Goal: Information Seeking & Learning: Learn about a topic

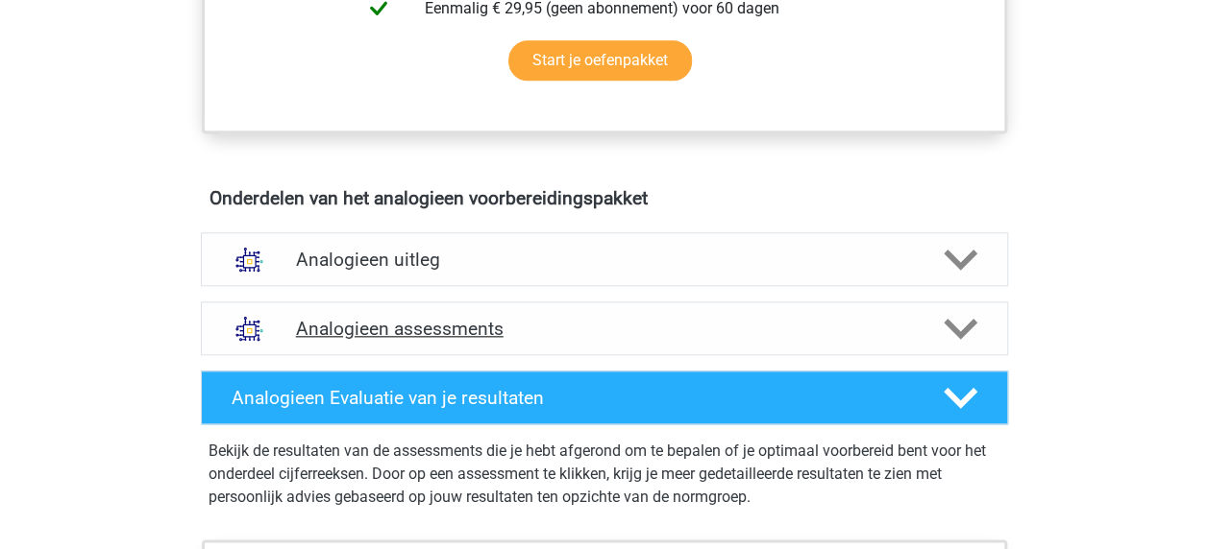
scroll to position [938, 0]
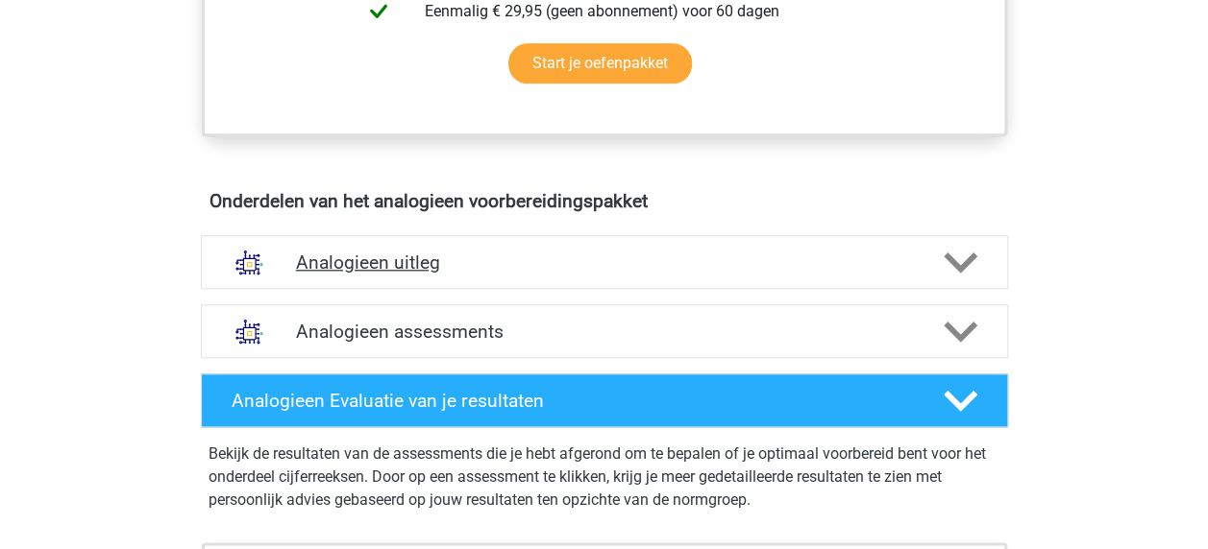
click at [962, 254] on icon at bounding box center [960, 263] width 34 height 34
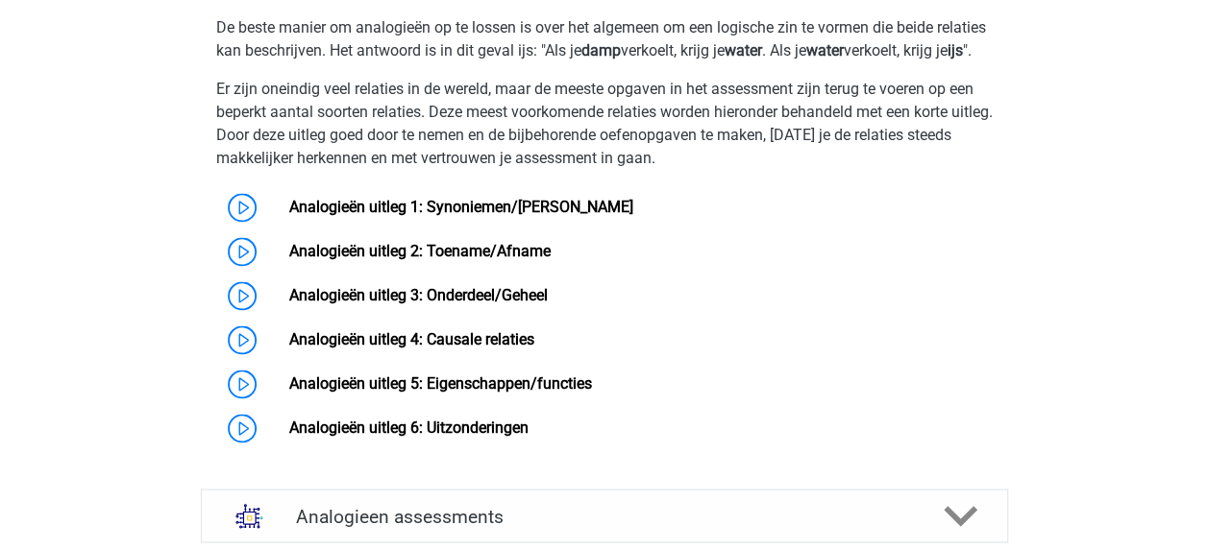
scroll to position [1384, 0]
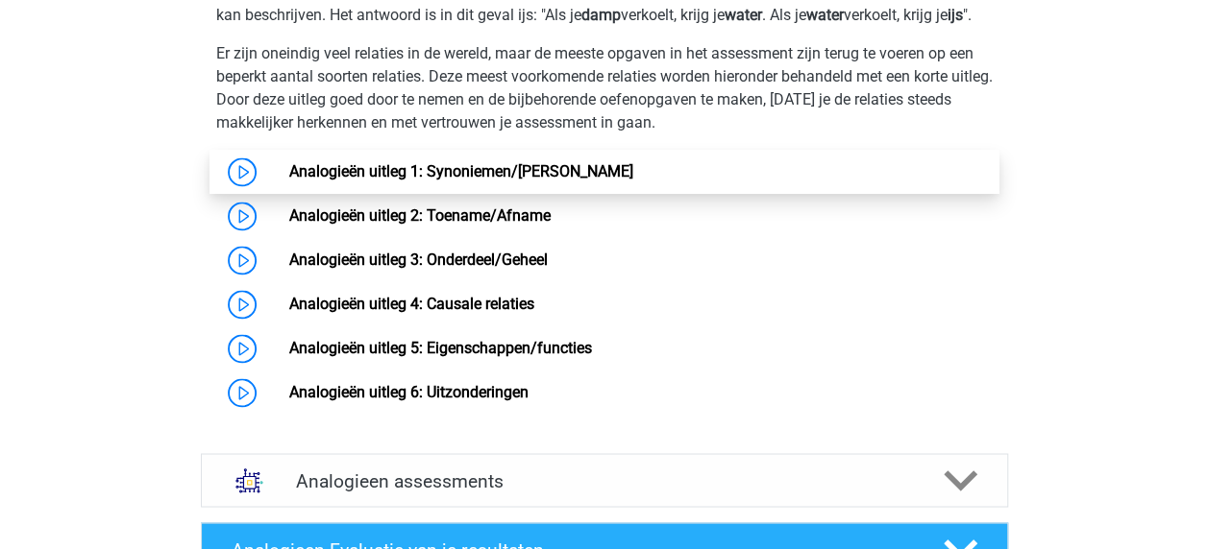
click at [540, 181] on link "Analogieën uitleg 1: Synoniemen/[PERSON_NAME]" at bounding box center [461, 171] width 344 height 18
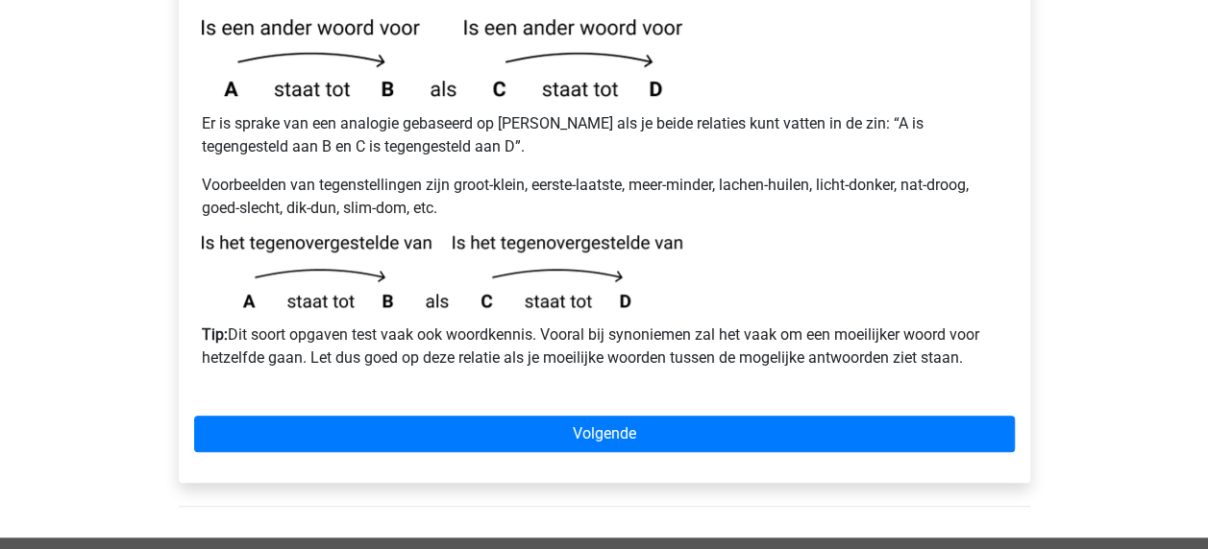
scroll to position [514, 0]
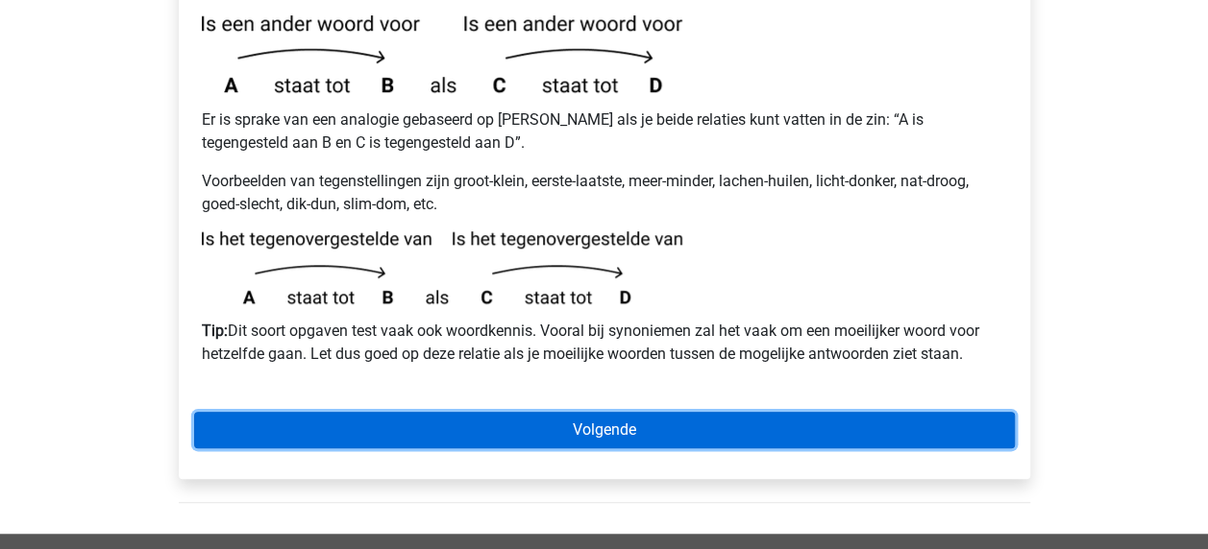
click at [606, 412] on link "Volgende" at bounding box center [604, 430] width 820 height 37
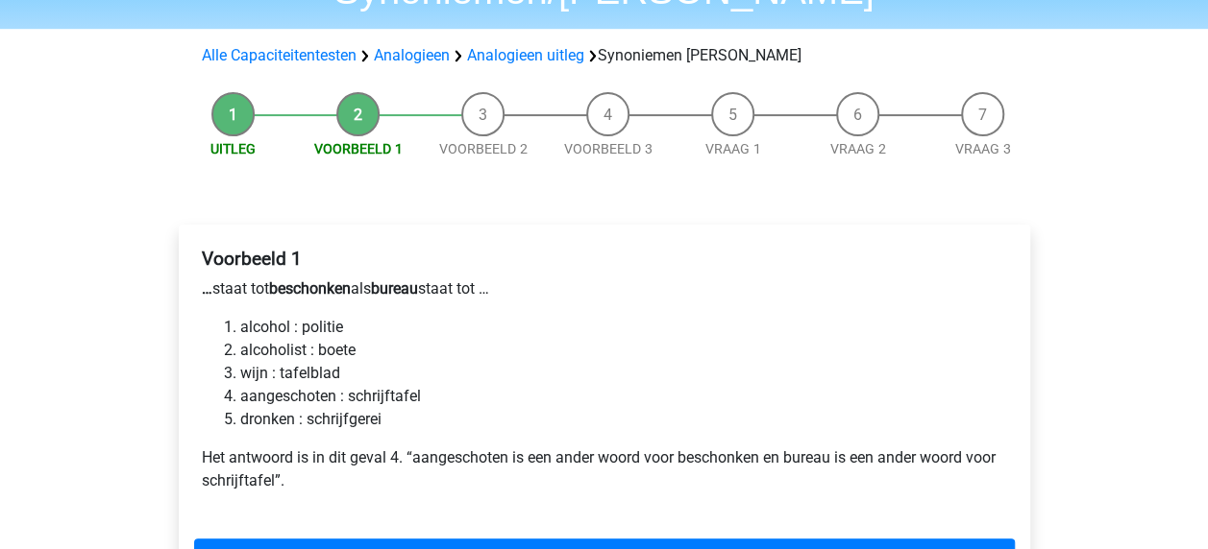
scroll to position [154, 0]
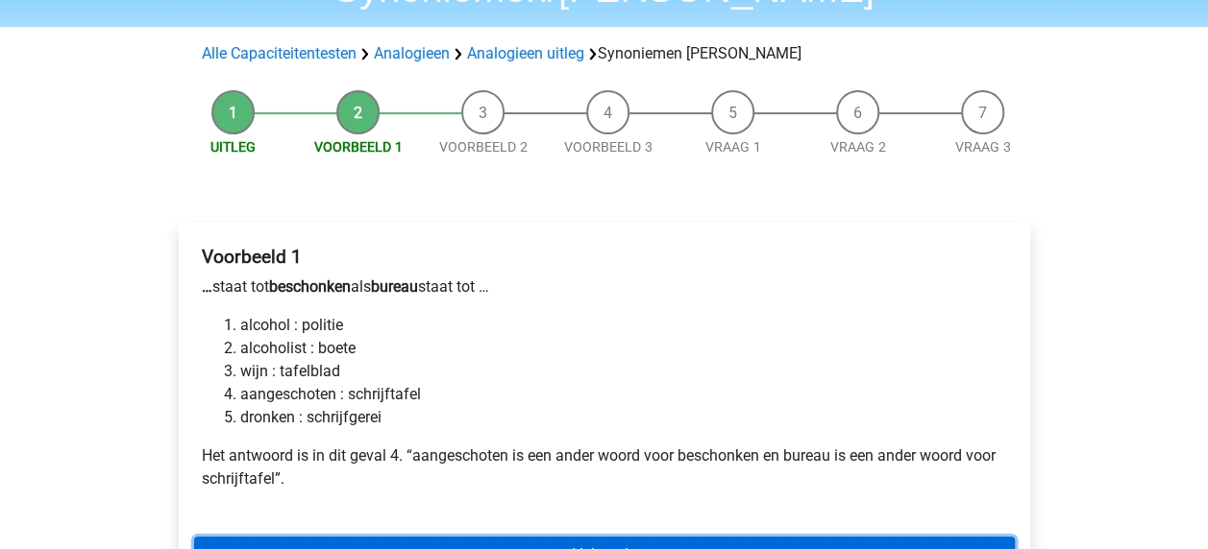
click at [603, 537] on link "Volgende" at bounding box center [604, 555] width 820 height 37
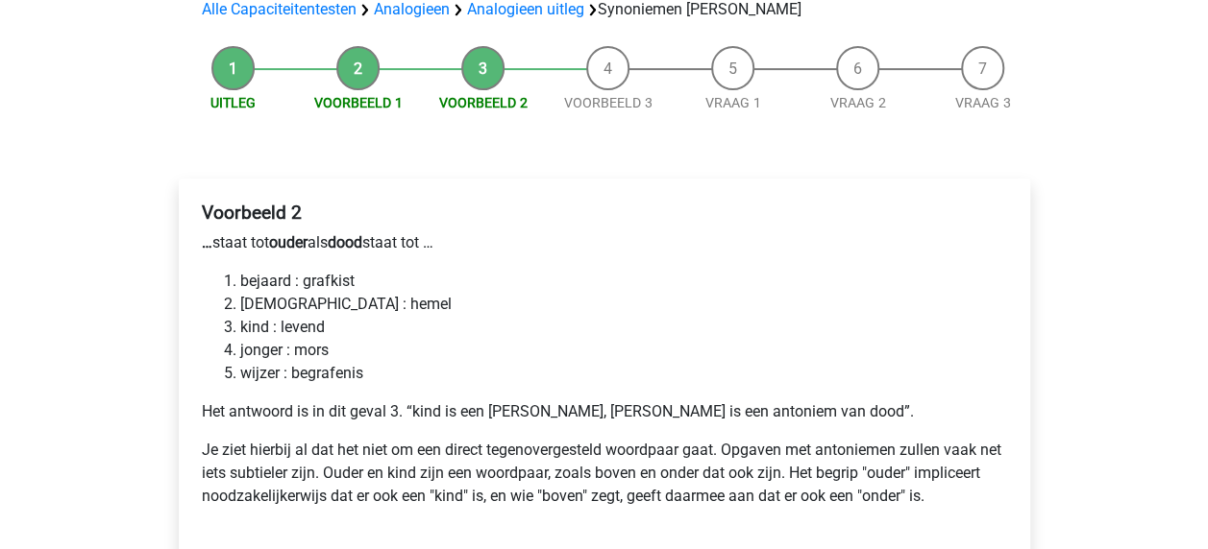
scroll to position [271, 0]
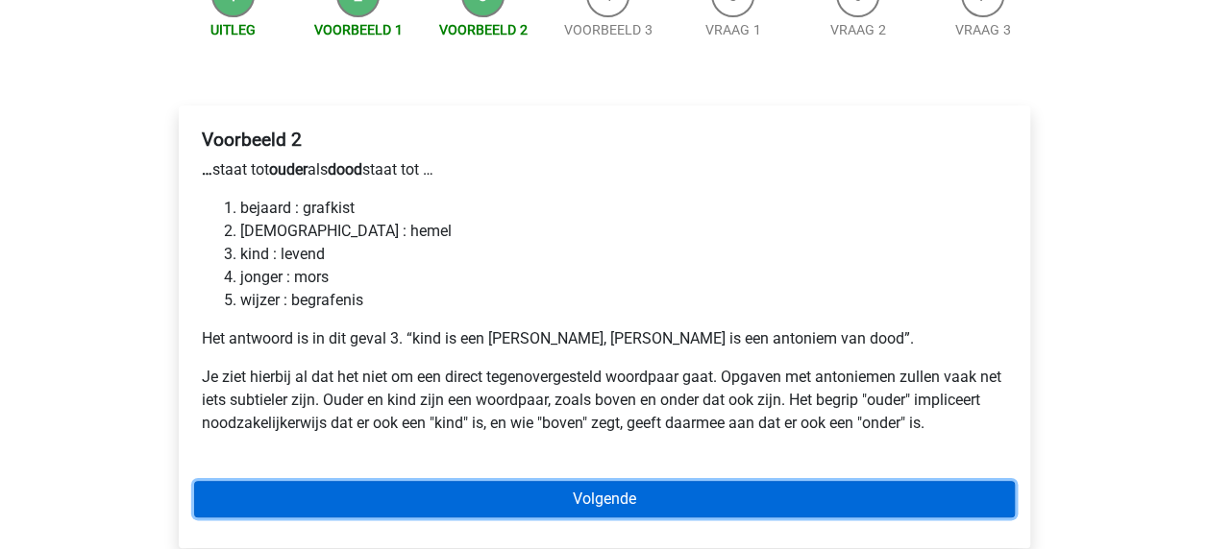
click at [586, 481] on link "Volgende" at bounding box center [604, 499] width 820 height 37
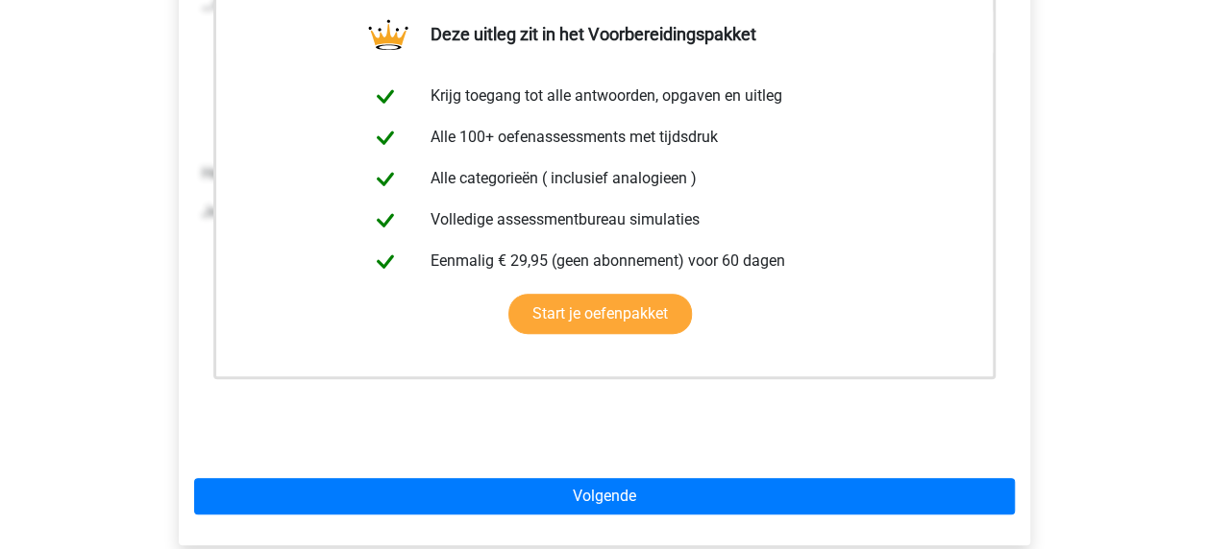
scroll to position [448, 0]
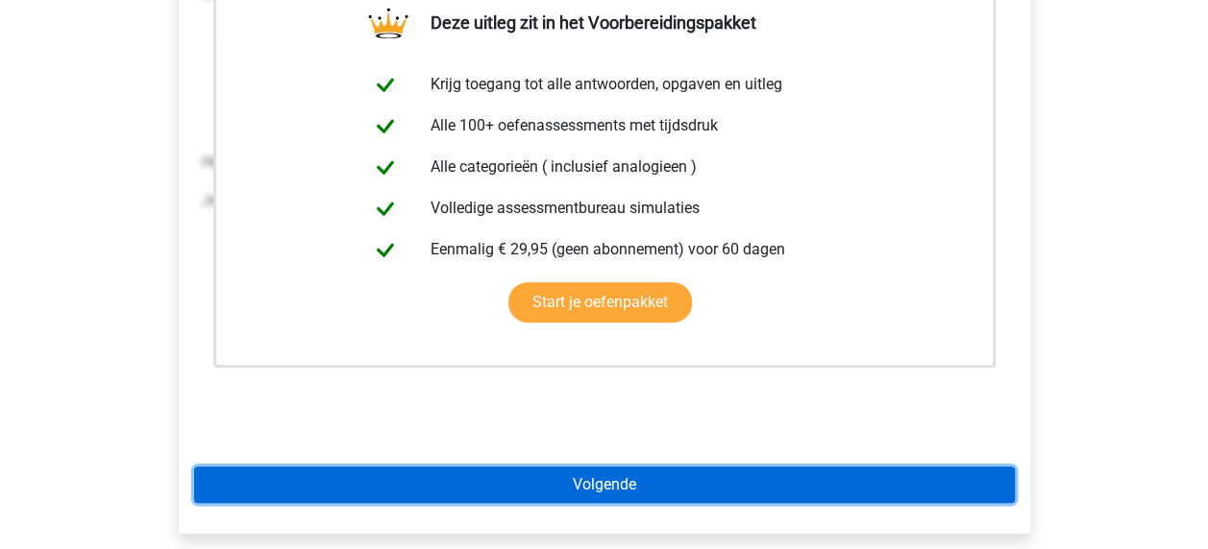
click at [594, 467] on link "Volgende" at bounding box center [604, 485] width 820 height 37
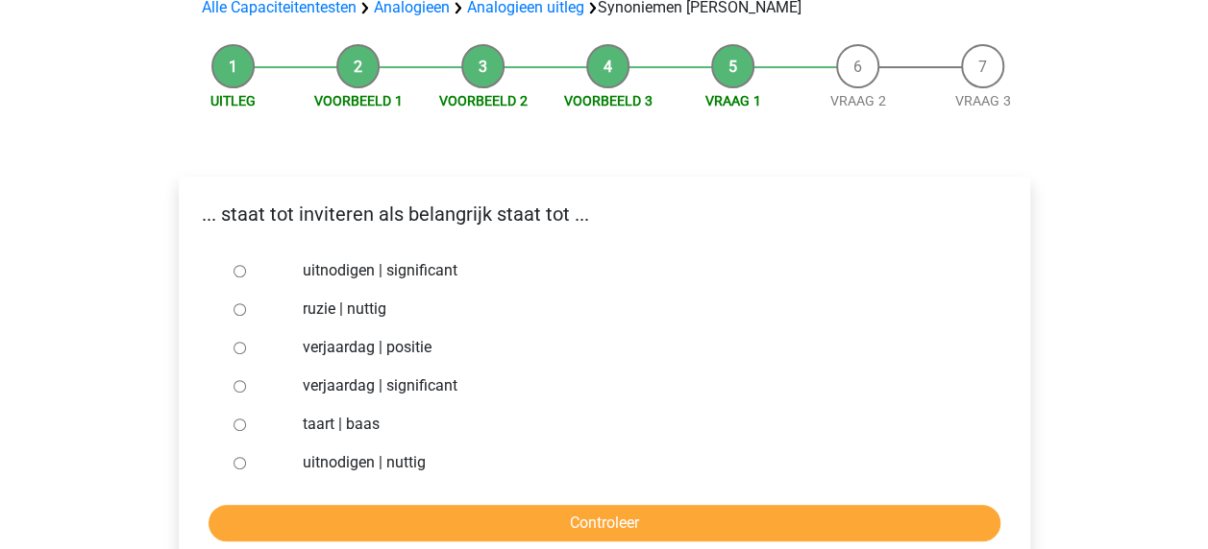
scroll to position [206, 0]
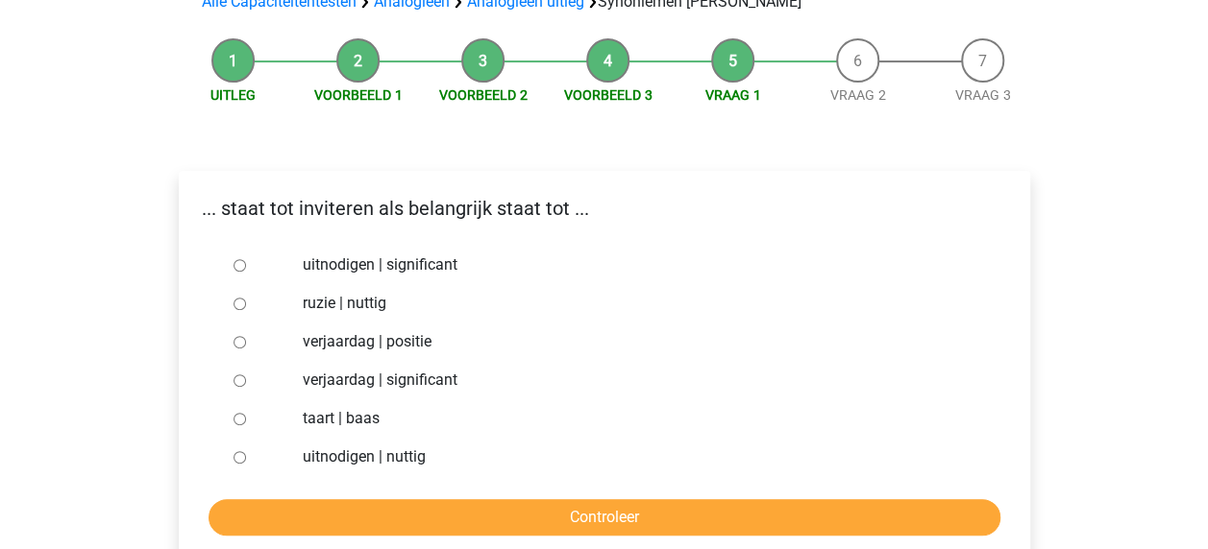
click at [236, 259] on input "uitnodigen | significant" at bounding box center [239, 265] width 12 height 12
radio input "true"
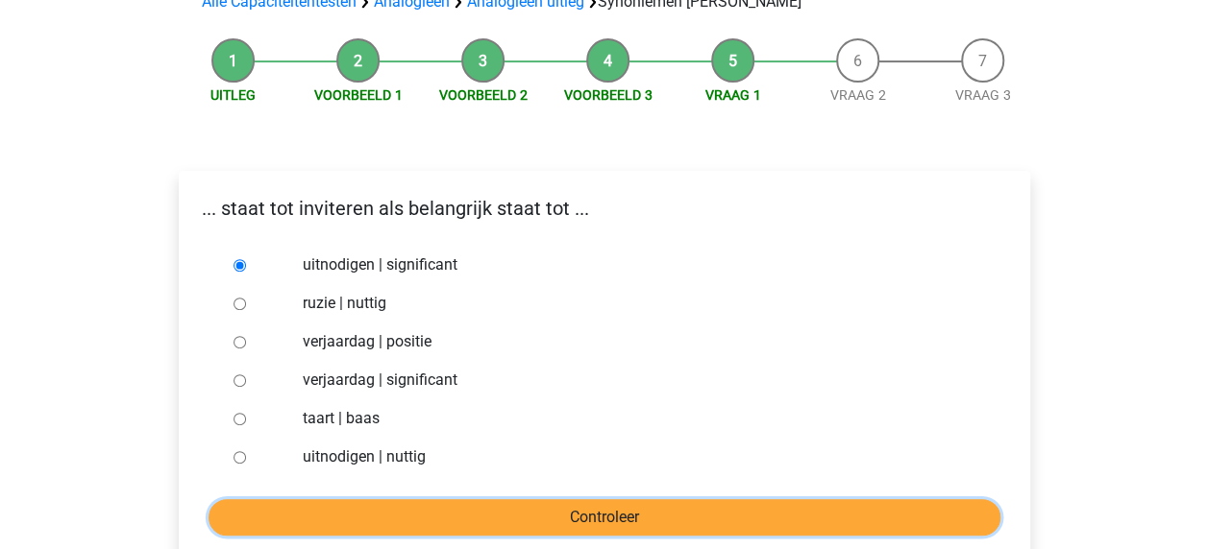
click at [672, 500] on input "Controleer" at bounding box center [604, 518] width 792 height 37
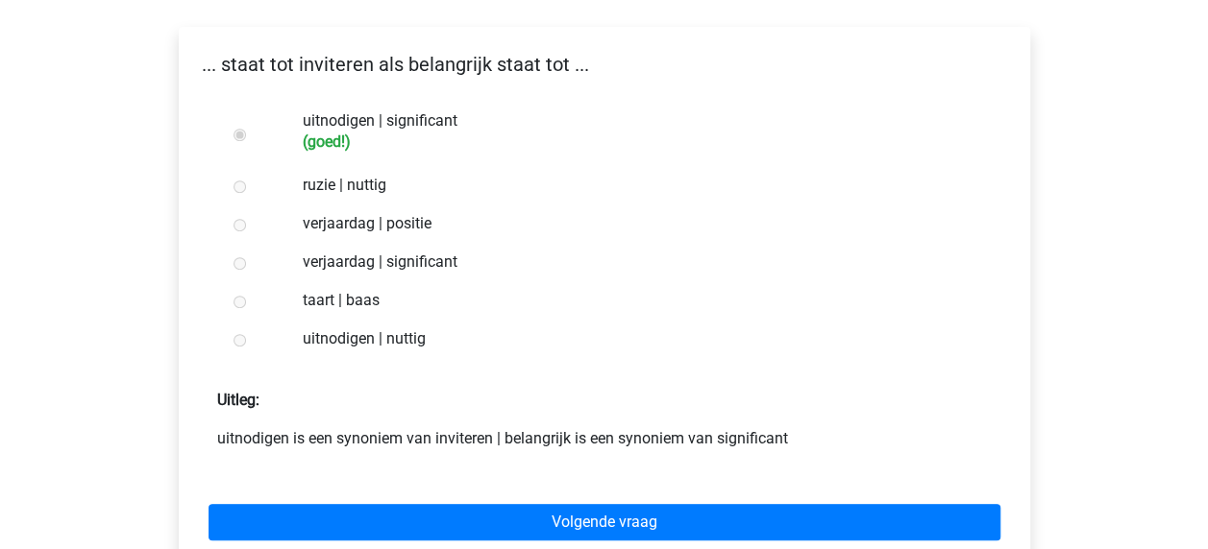
scroll to position [352, 0]
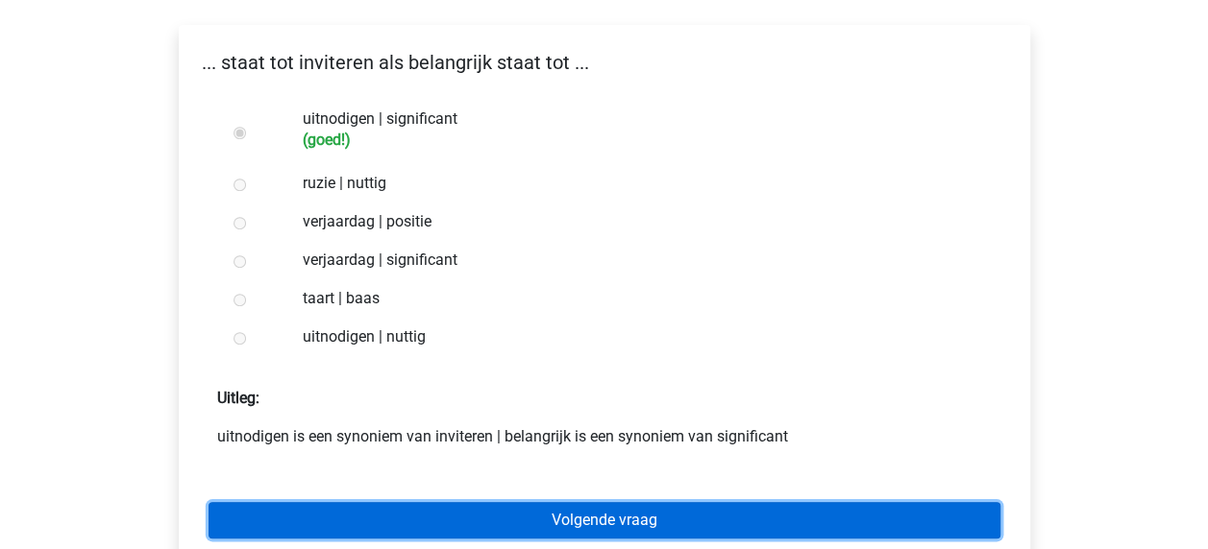
click at [617, 502] on link "Volgende vraag" at bounding box center [604, 520] width 792 height 37
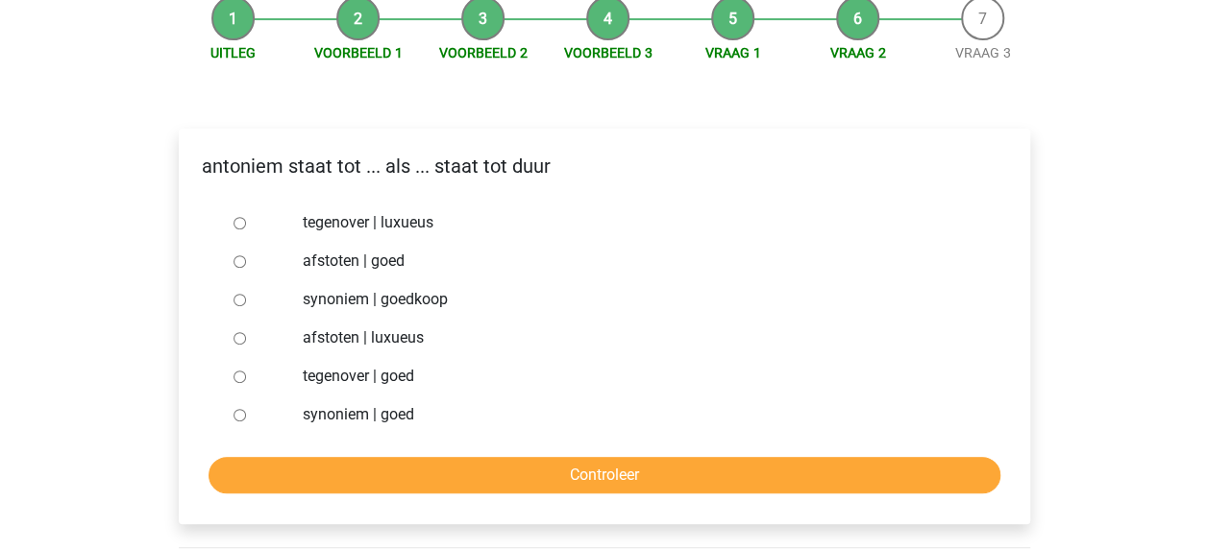
scroll to position [250, 0]
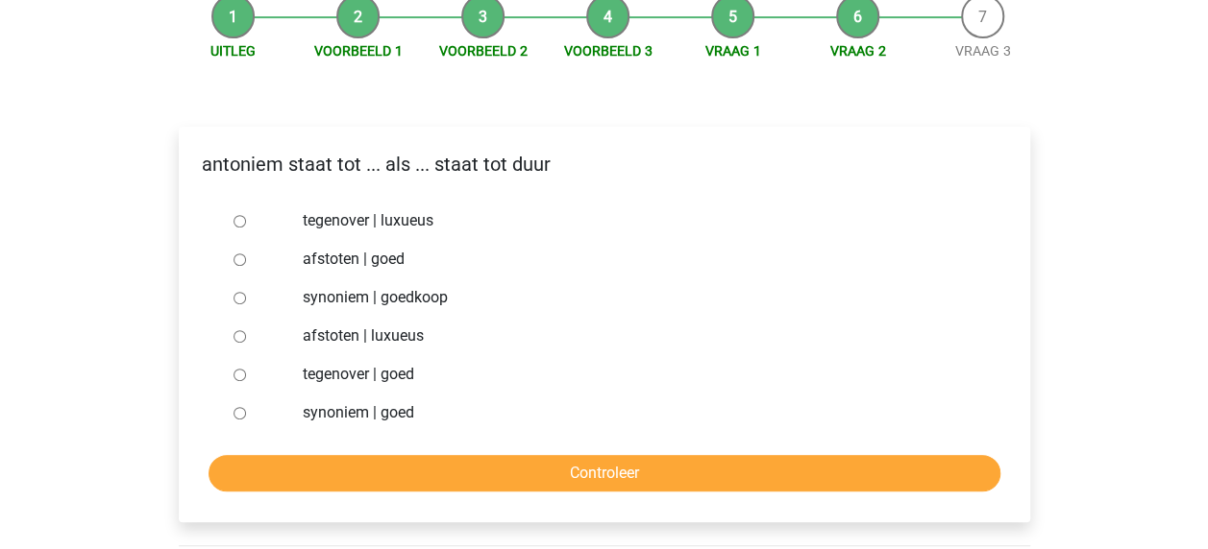
click at [244, 292] on input "synoniem | goedkoop" at bounding box center [239, 298] width 12 height 12
radio input "true"
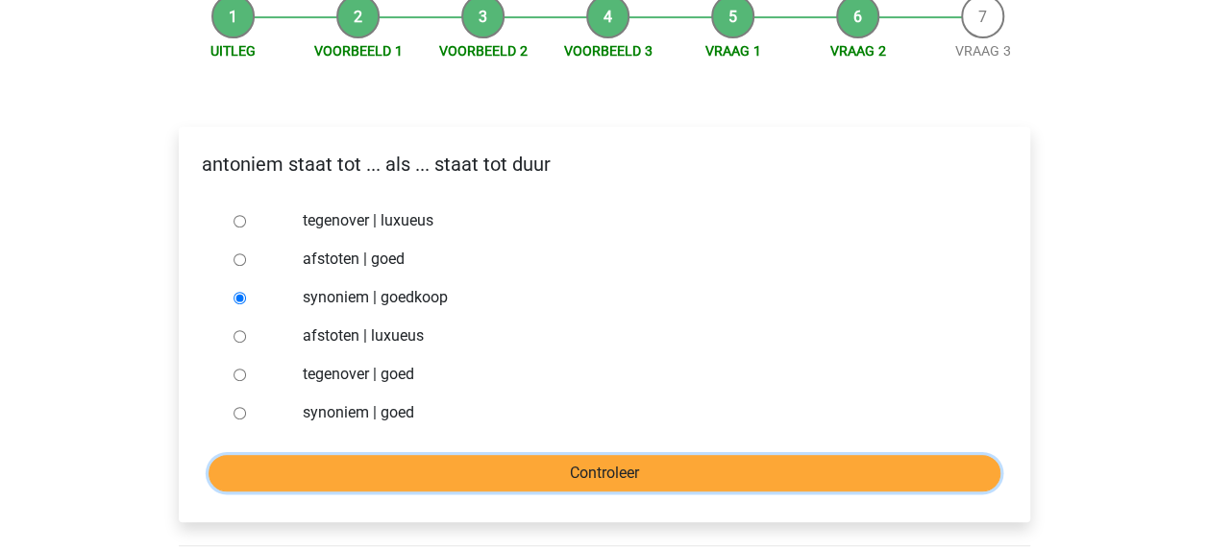
click at [609, 455] on input "Controleer" at bounding box center [604, 473] width 792 height 37
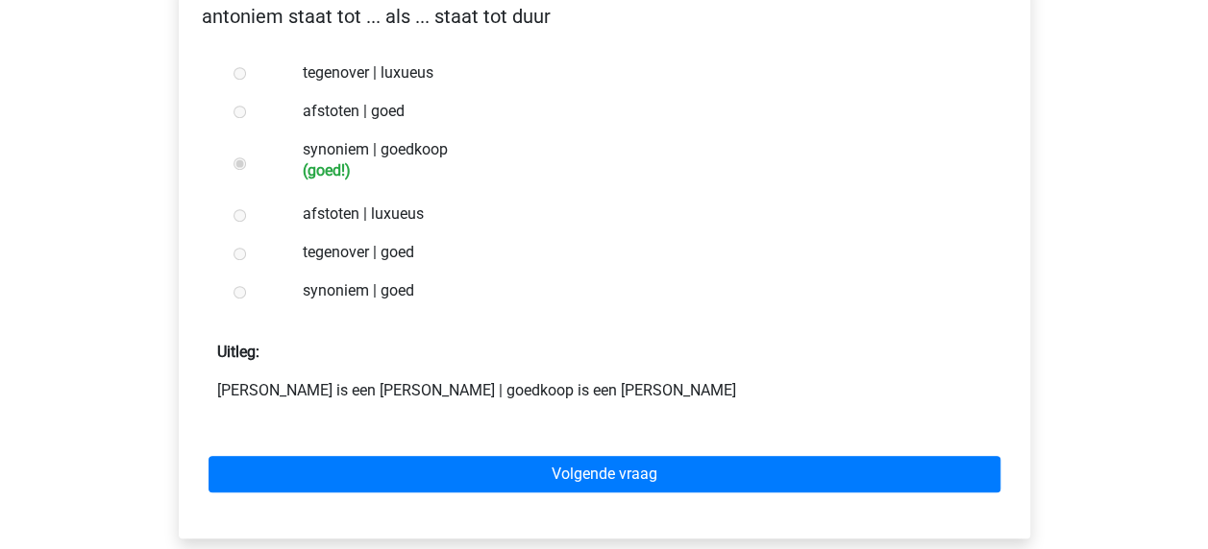
scroll to position [400, 0]
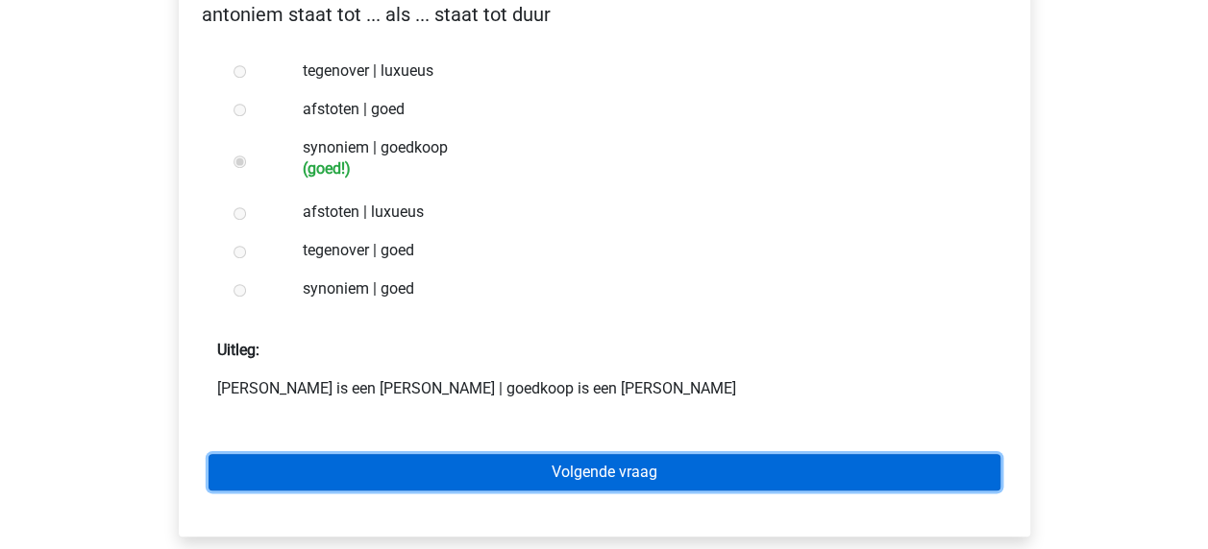
click at [601, 454] on link "Volgende vraag" at bounding box center [604, 472] width 792 height 37
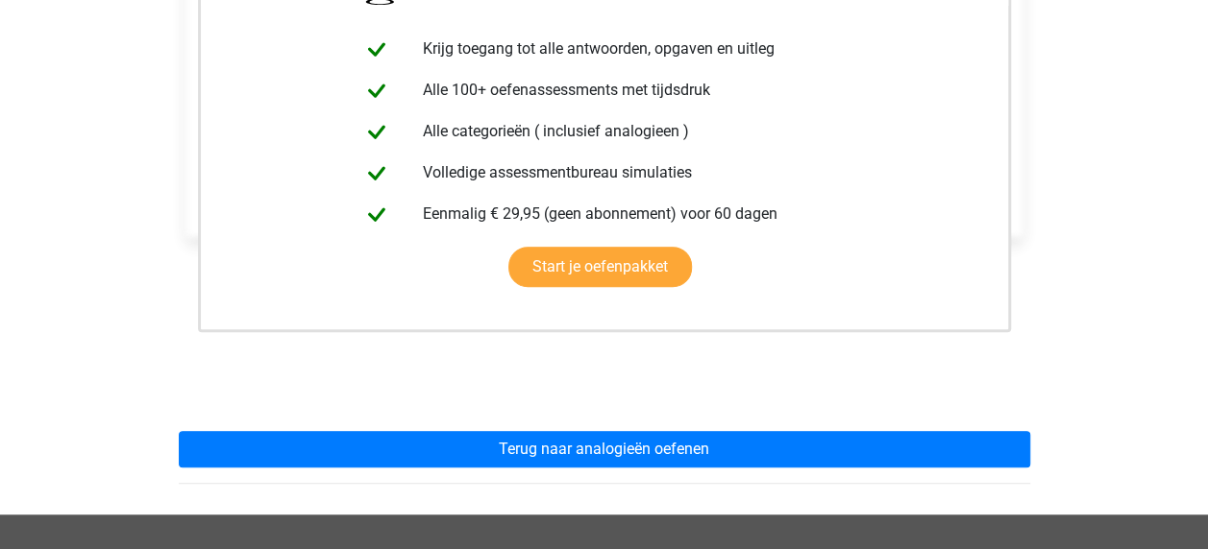
scroll to position [449, 0]
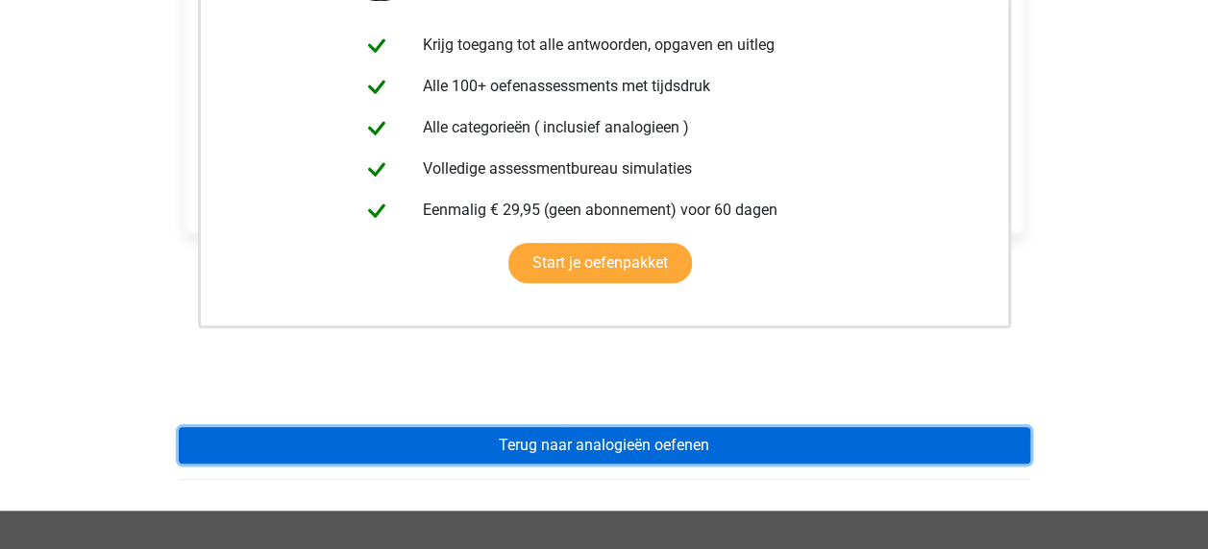
click at [605, 427] on link "Terug naar analogieën oefenen" at bounding box center [604, 445] width 851 height 37
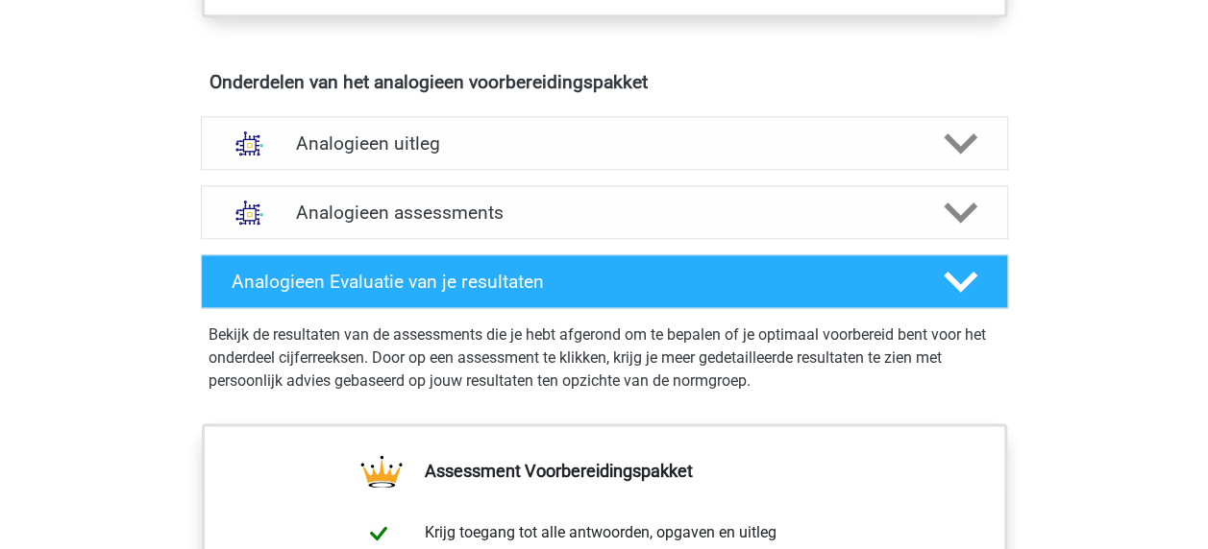
scroll to position [1066, 0]
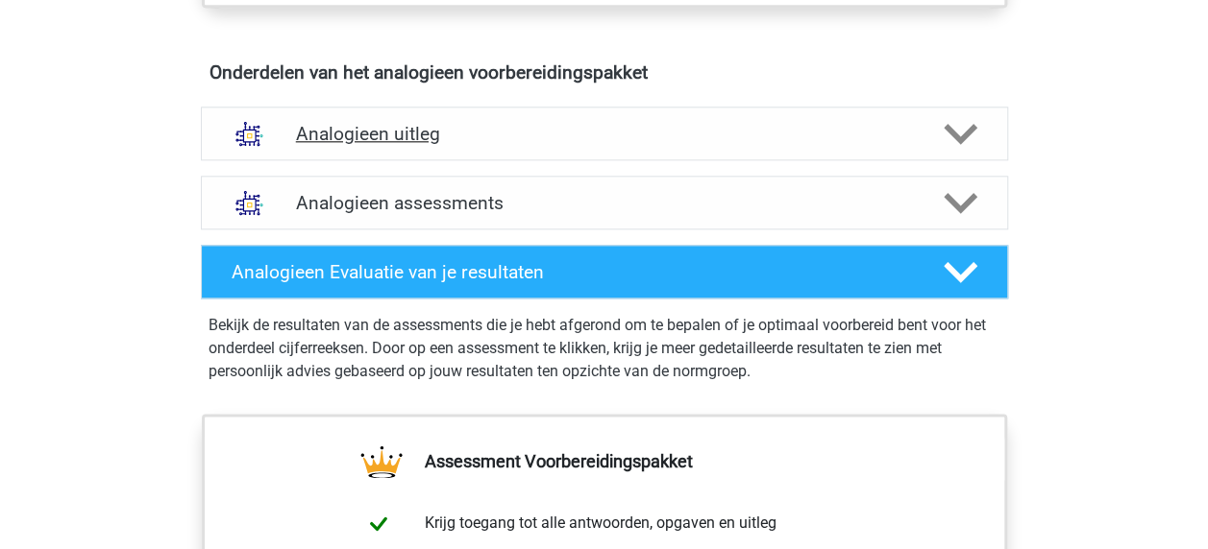
click at [970, 135] on icon at bounding box center [960, 134] width 34 height 34
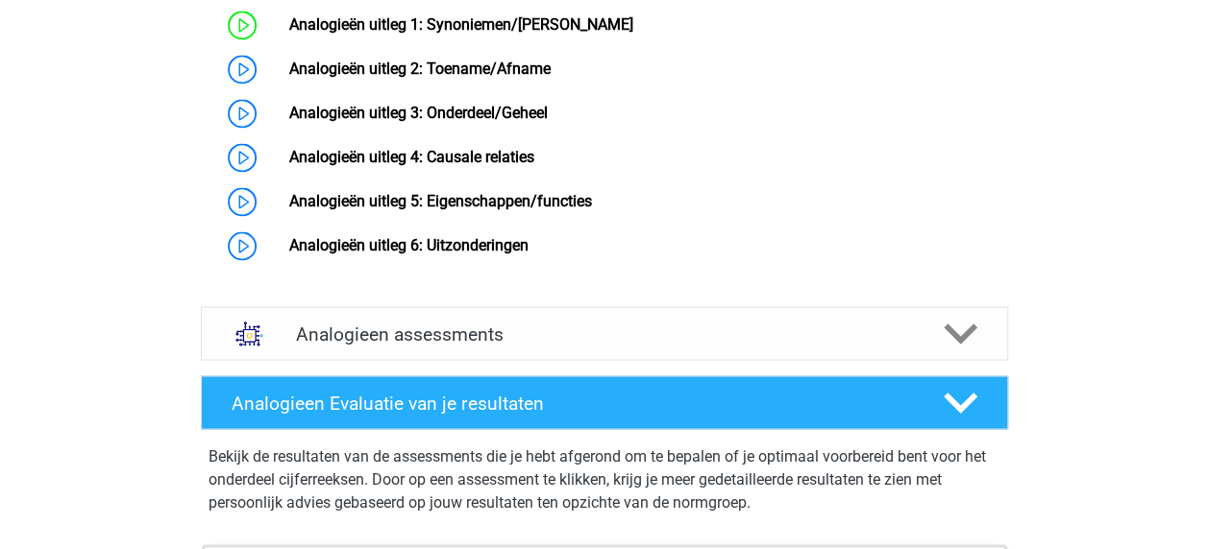
scroll to position [1554, 0]
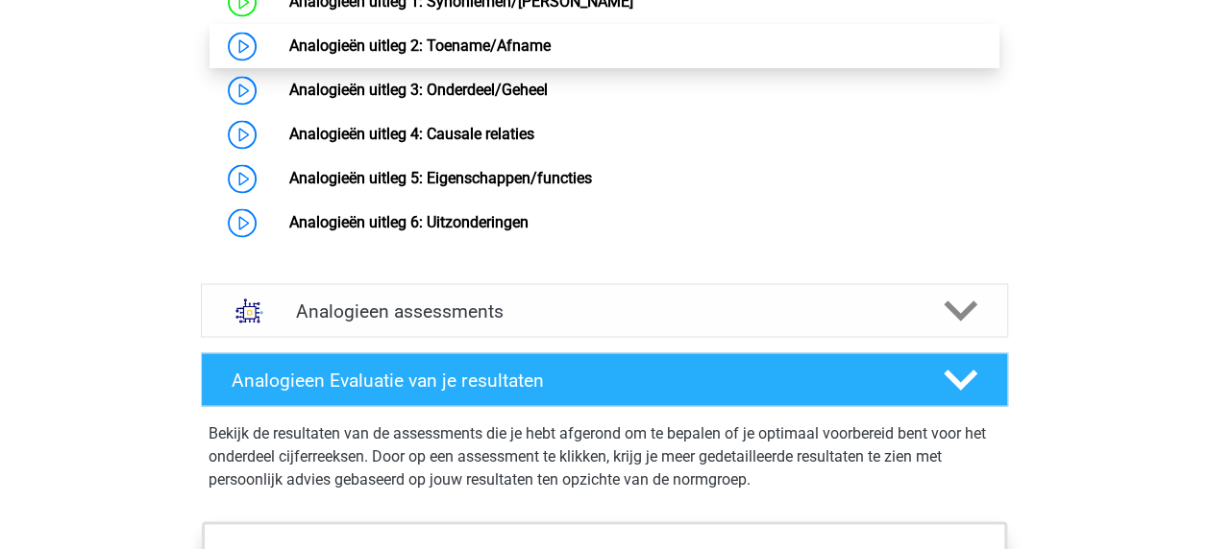
click at [289, 55] on link "Analogieën uitleg 2: Toename/Afname" at bounding box center [419, 46] width 261 height 18
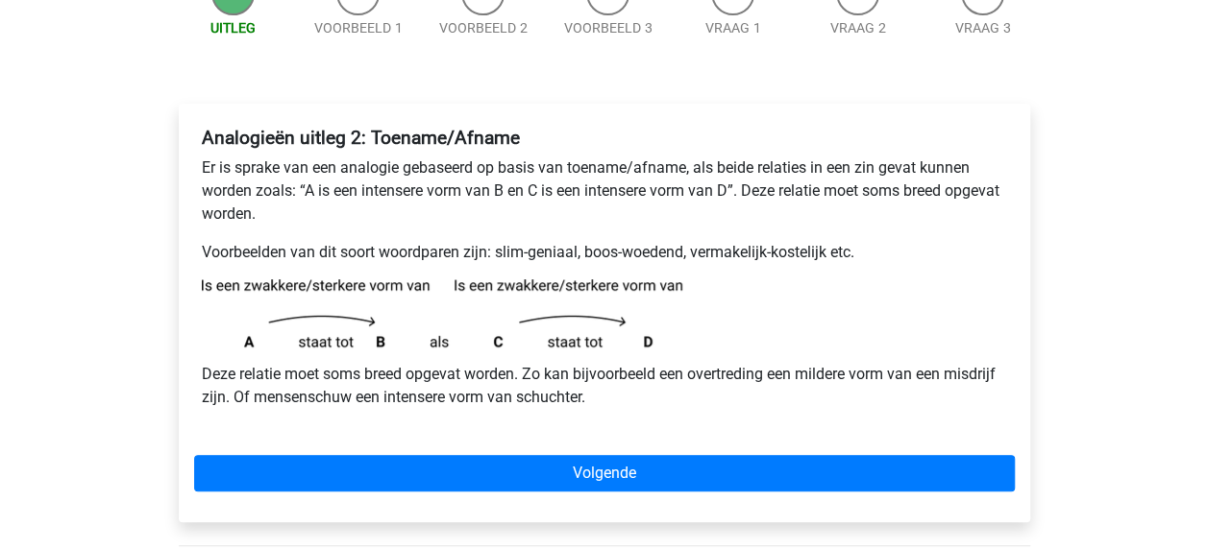
scroll to position [231, 0]
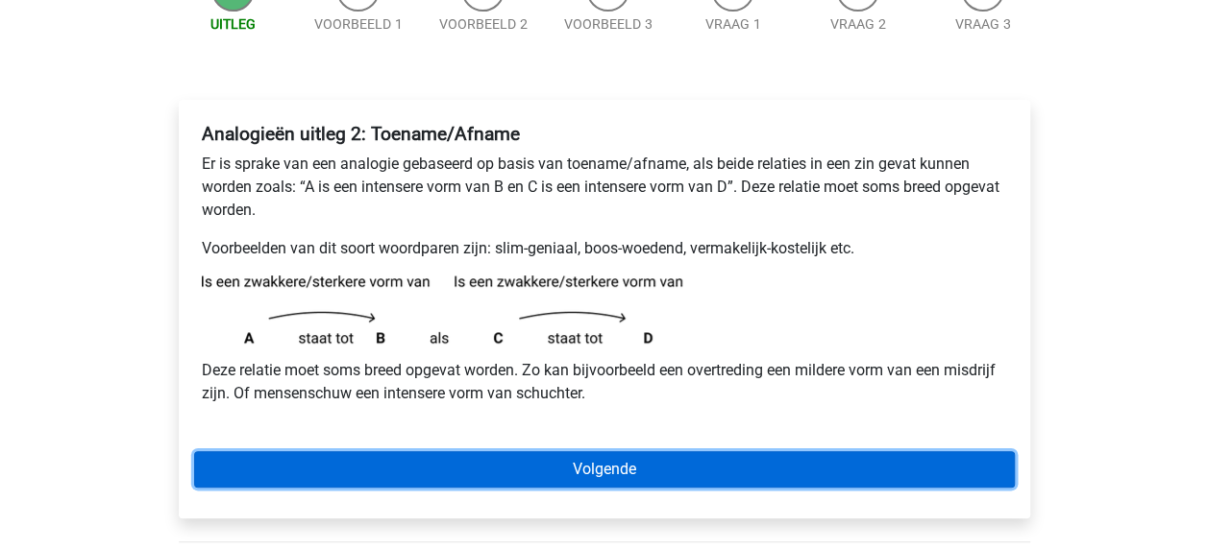
click at [594, 473] on link "Volgende" at bounding box center [604, 470] width 820 height 37
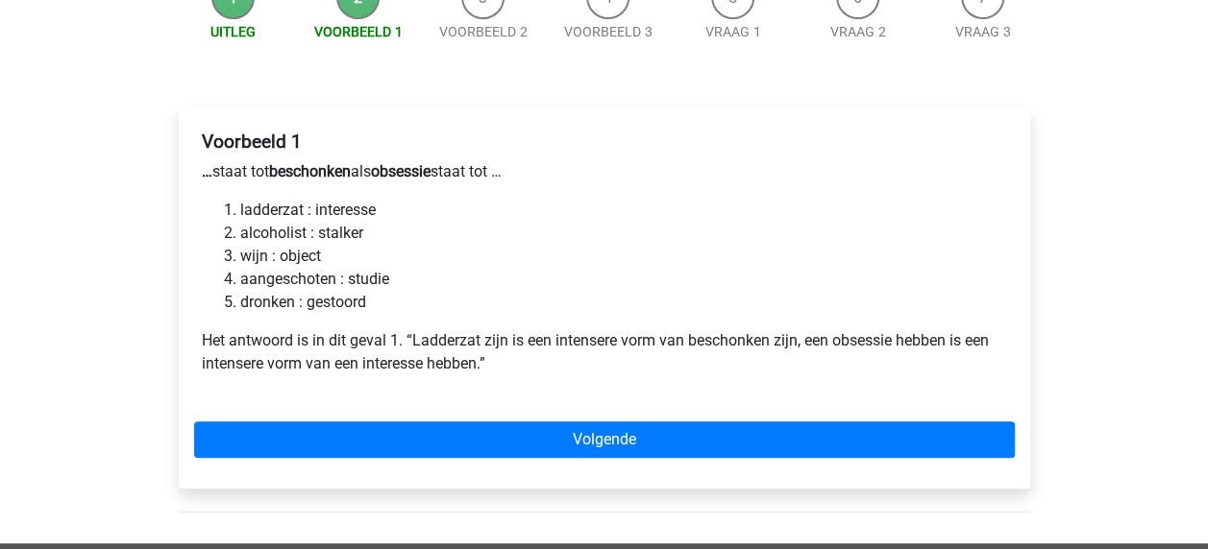
scroll to position [242, 0]
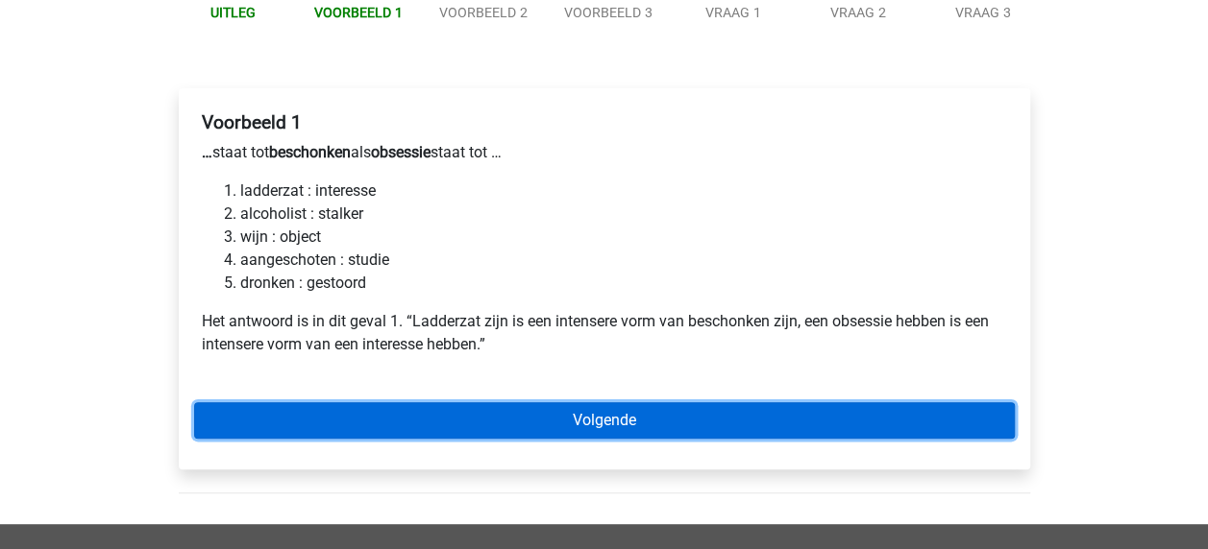
click at [617, 427] on link "Volgende" at bounding box center [604, 421] width 820 height 37
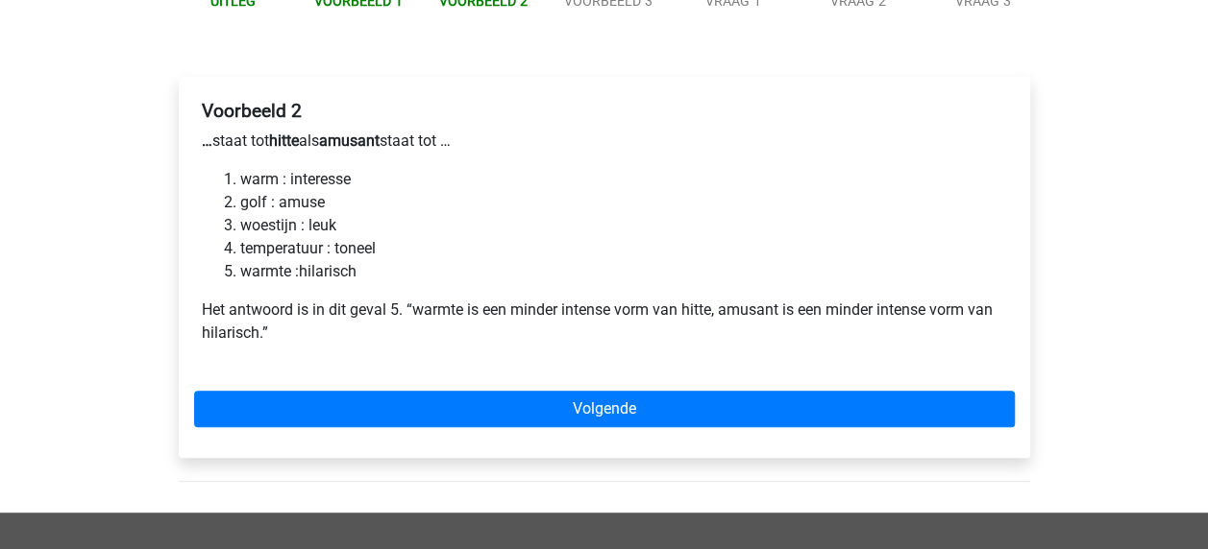
scroll to position [256, 0]
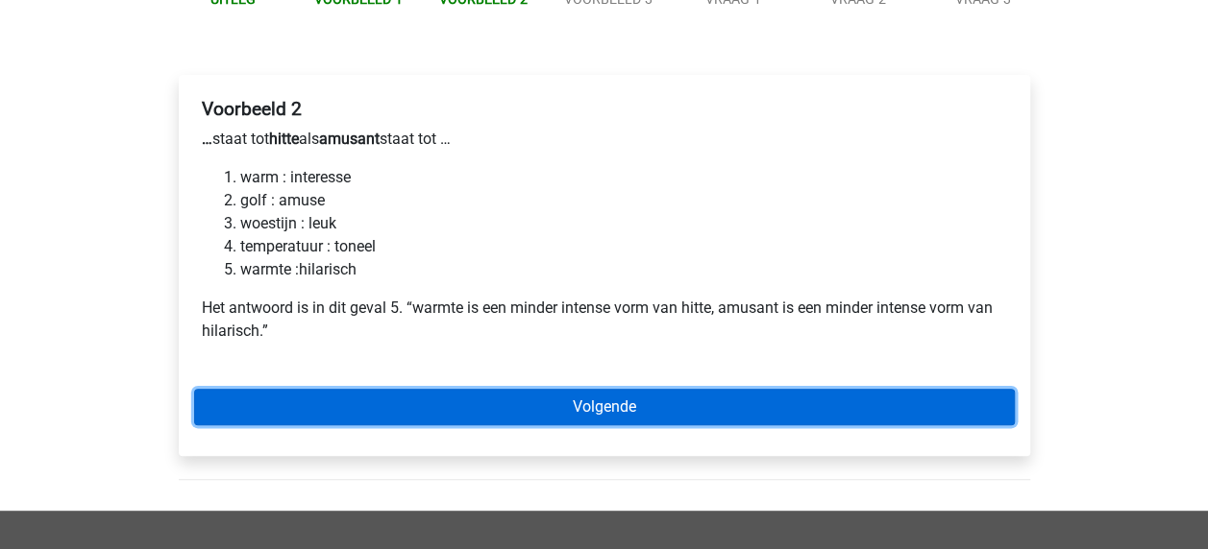
click at [597, 402] on link "Volgende" at bounding box center [604, 407] width 820 height 37
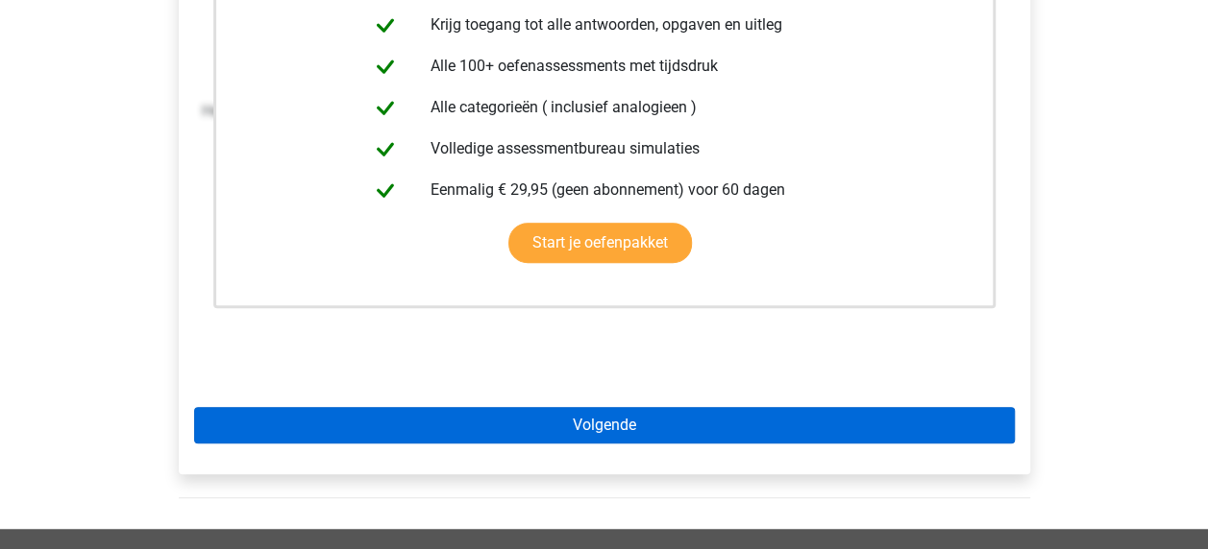
scroll to position [476, 0]
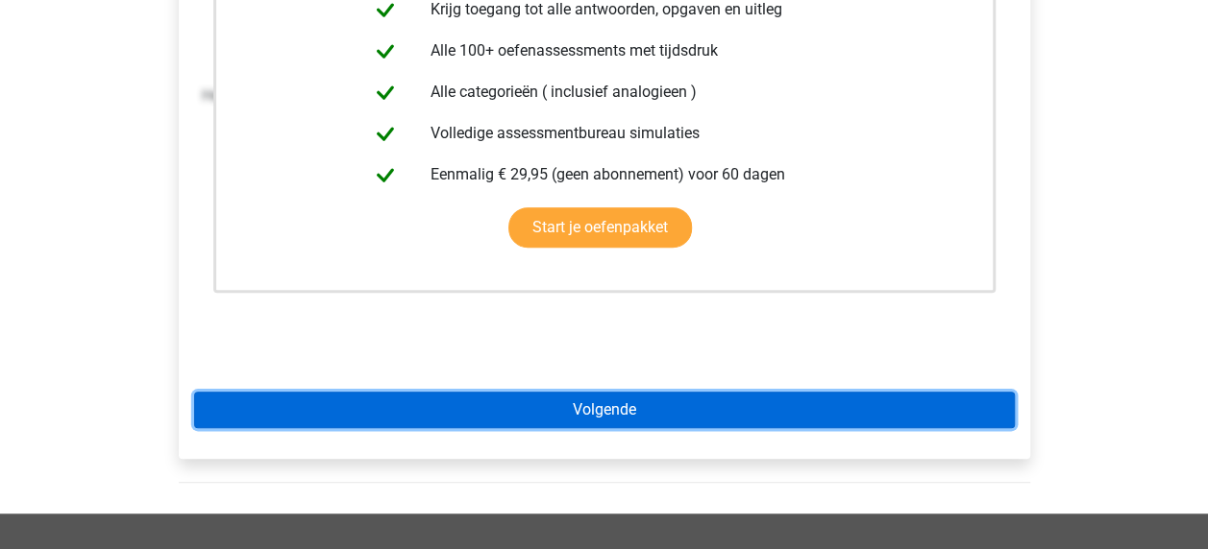
click at [613, 415] on link "Volgende" at bounding box center [604, 410] width 820 height 37
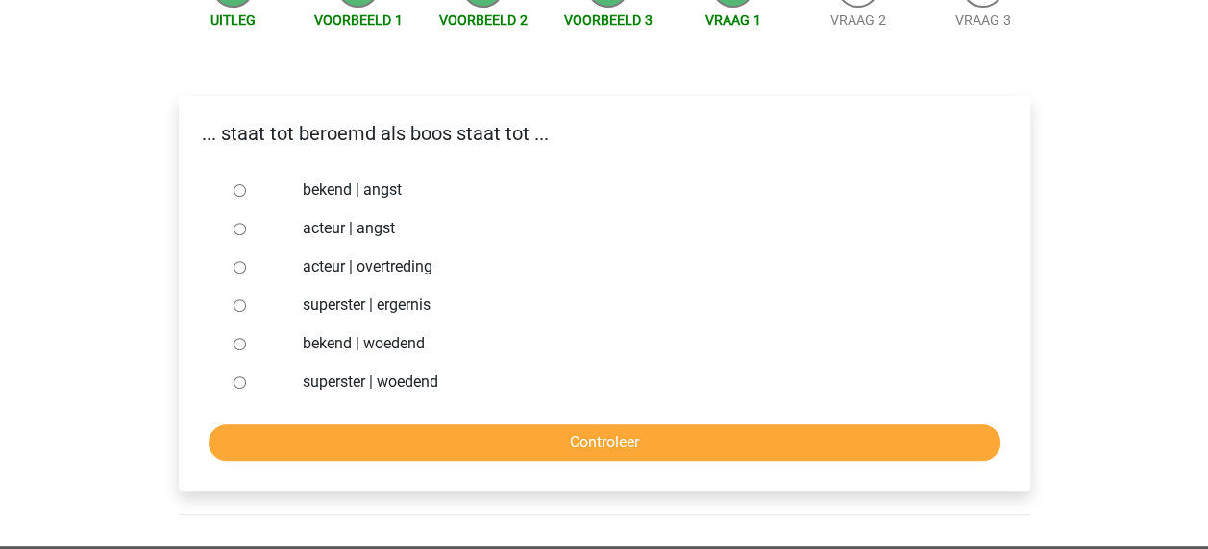
scroll to position [238, 0]
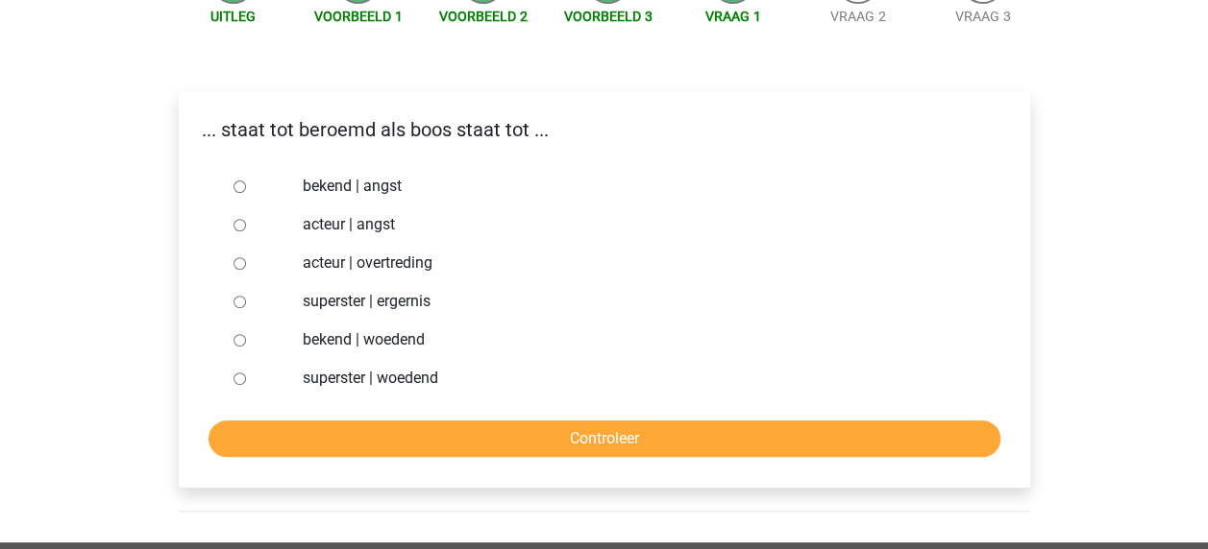
click at [237, 334] on input "bekend | woedend" at bounding box center [239, 340] width 12 height 12
radio input "true"
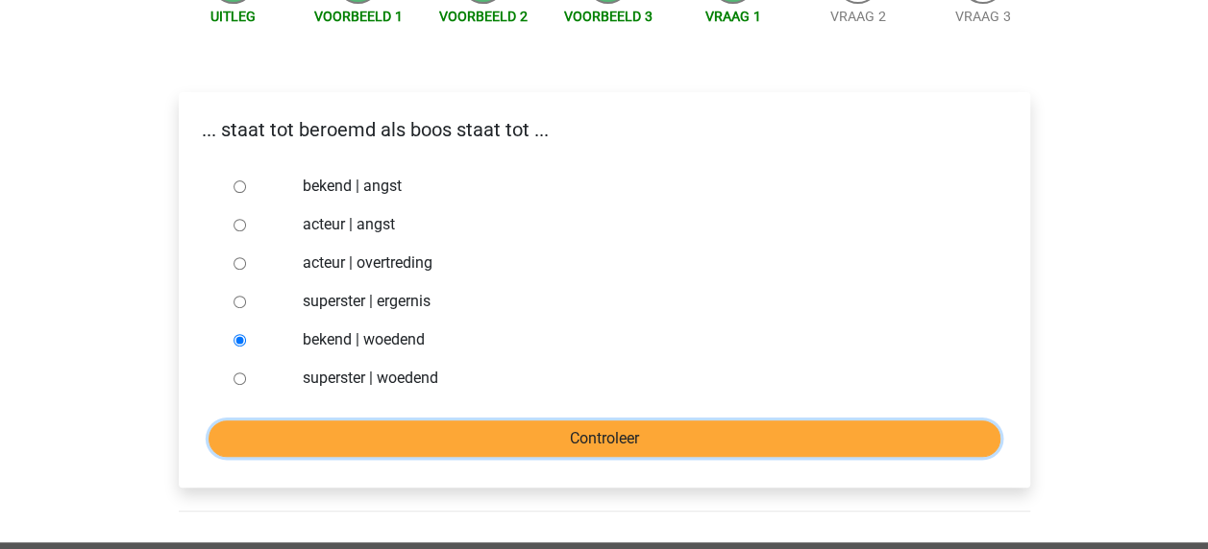
click at [471, 427] on input "Controleer" at bounding box center [604, 439] width 792 height 37
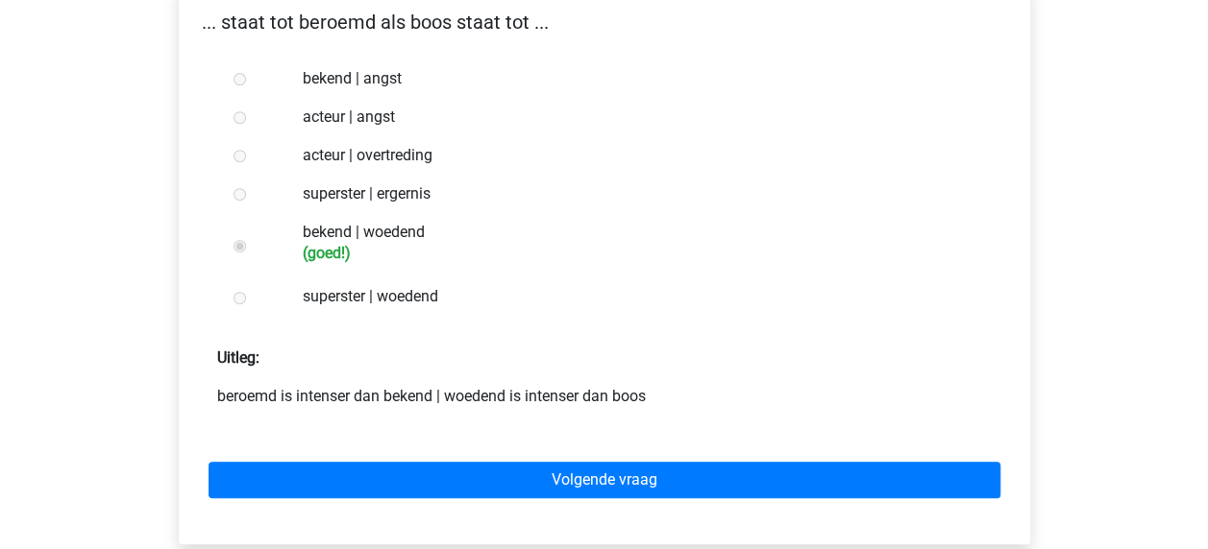
scroll to position [355, 0]
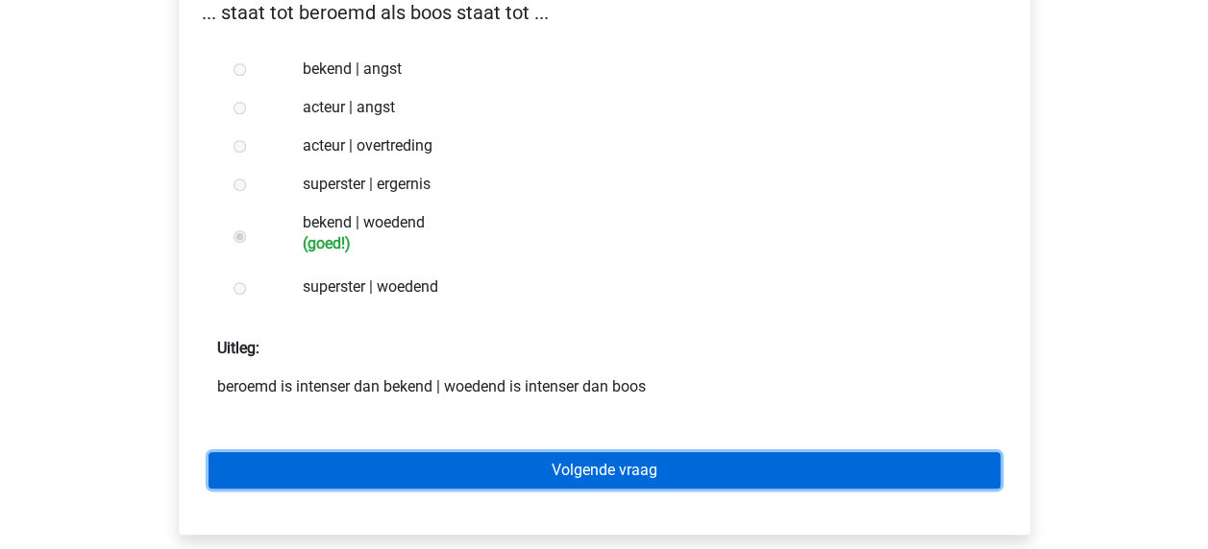
click at [621, 475] on link "Volgende vraag" at bounding box center [604, 470] width 792 height 37
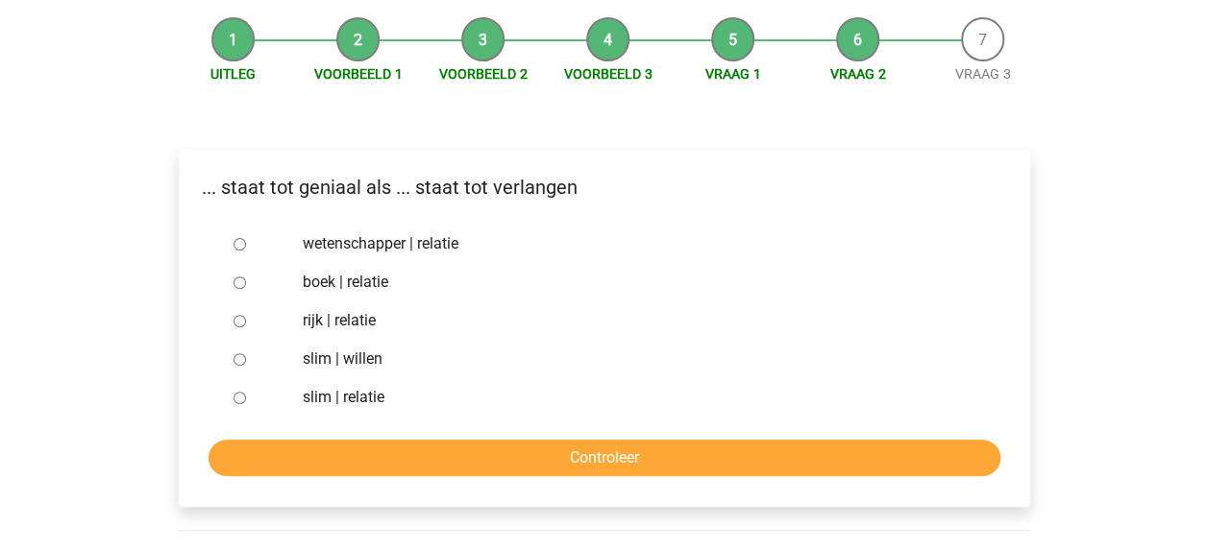
scroll to position [192, 0]
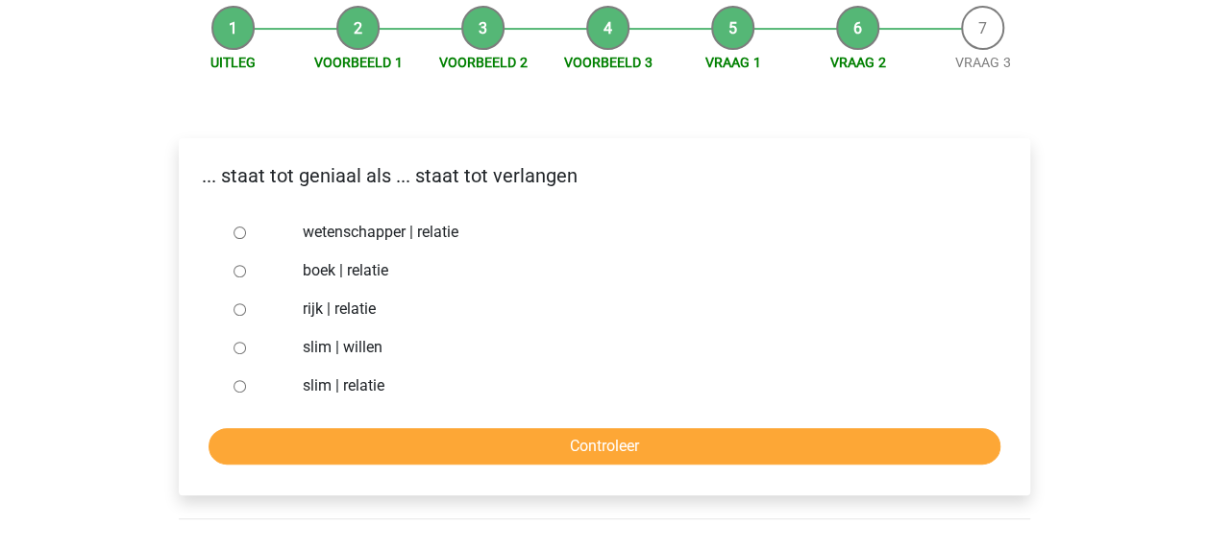
click at [244, 348] on input "slim | willen" at bounding box center [239, 348] width 12 height 12
radio input "true"
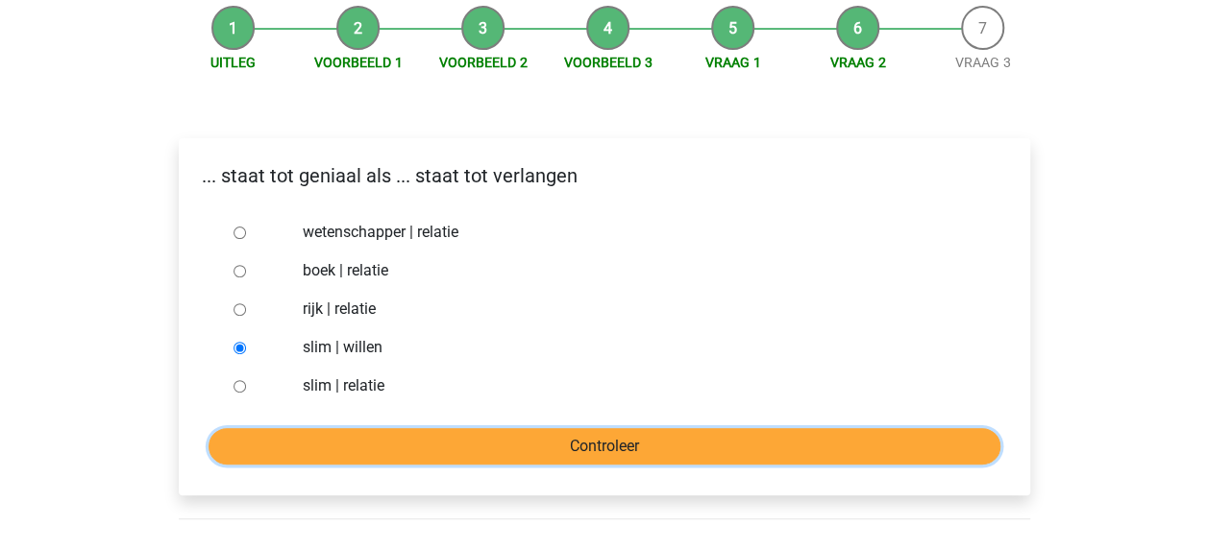
click at [664, 453] on input "Controleer" at bounding box center [604, 446] width 792 height 37
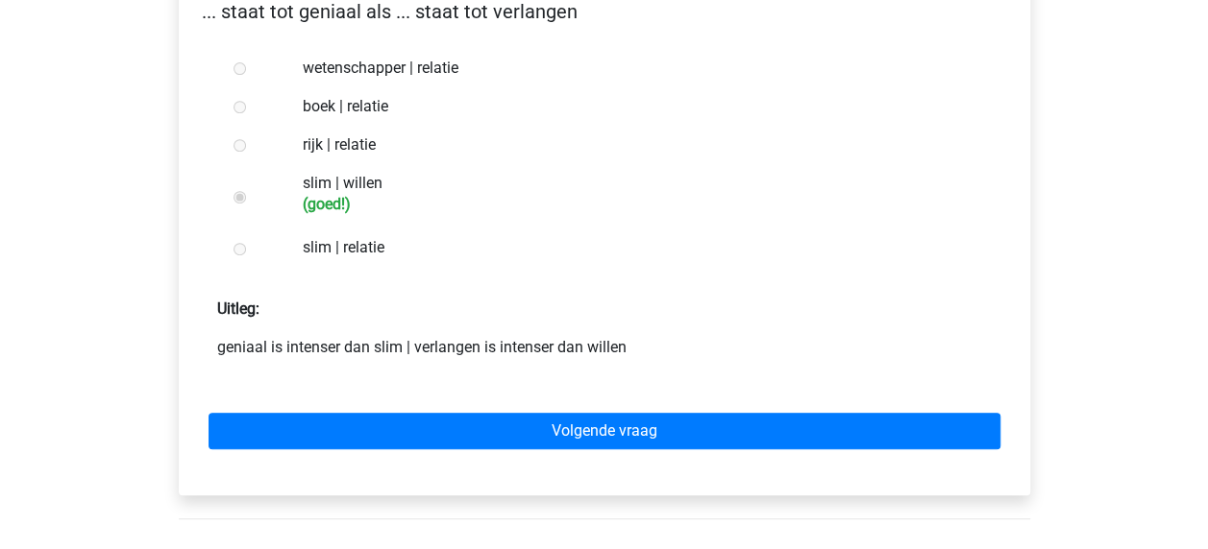
scroll to position [365, 0]
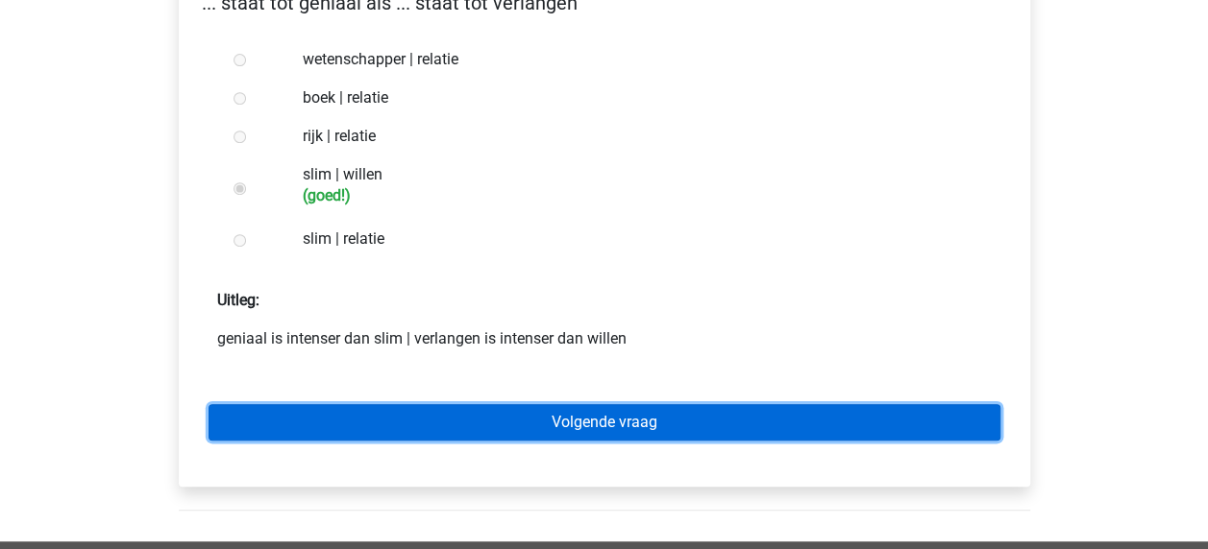
click at [544, 418] on link "Volgende vraag" at bounding box center [604, 422] width 792 height 37
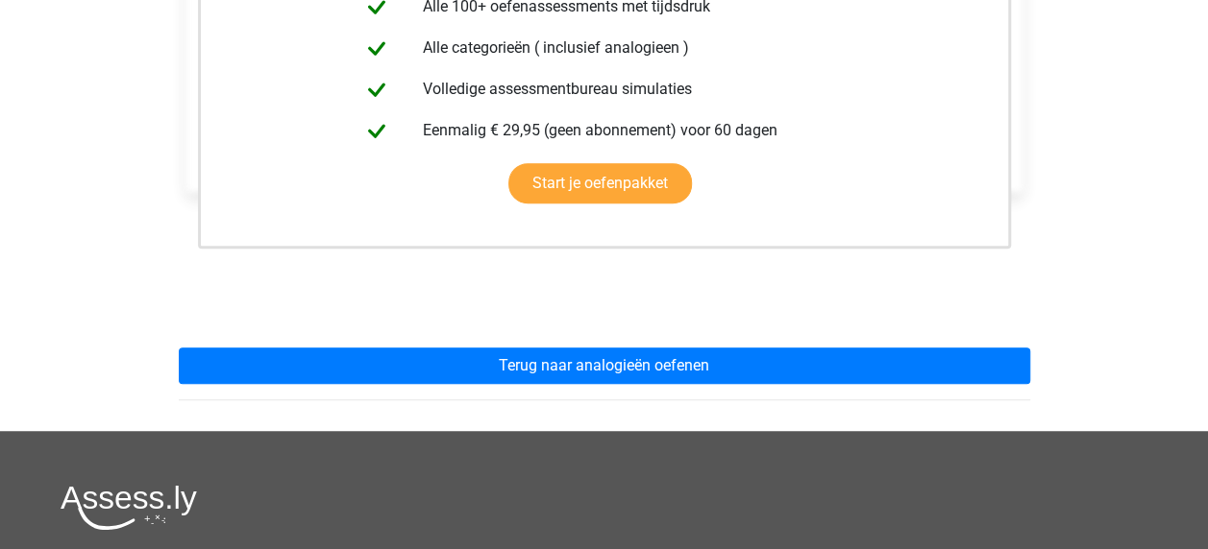
scroll to position [531, 0]
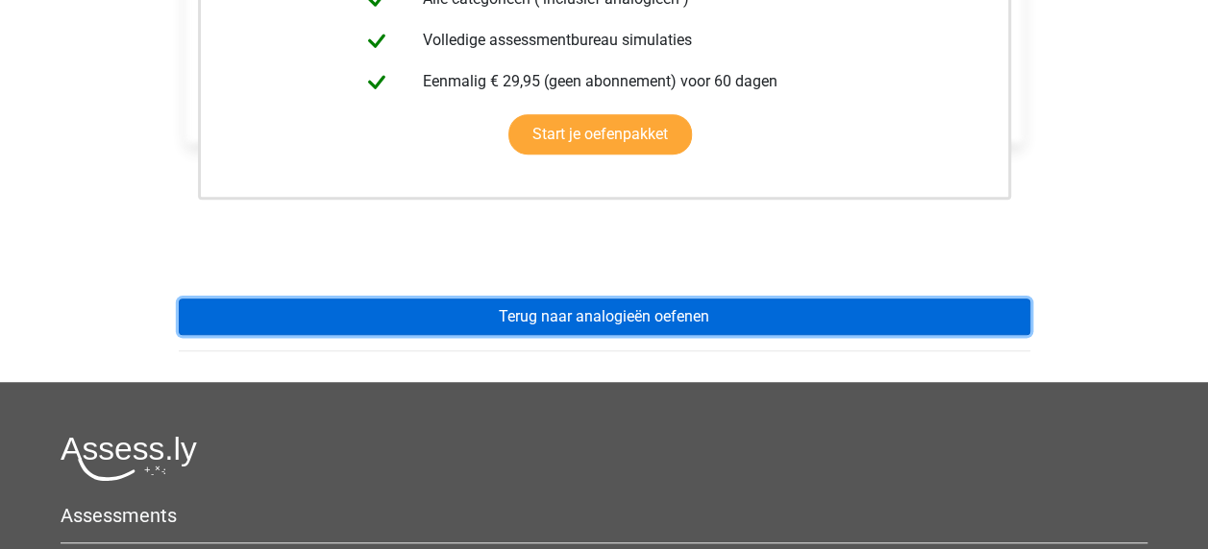
click at [651, 319] on link "Terug naar analogieën oefenen" at bounding box center [604, 317] width 851 height 37
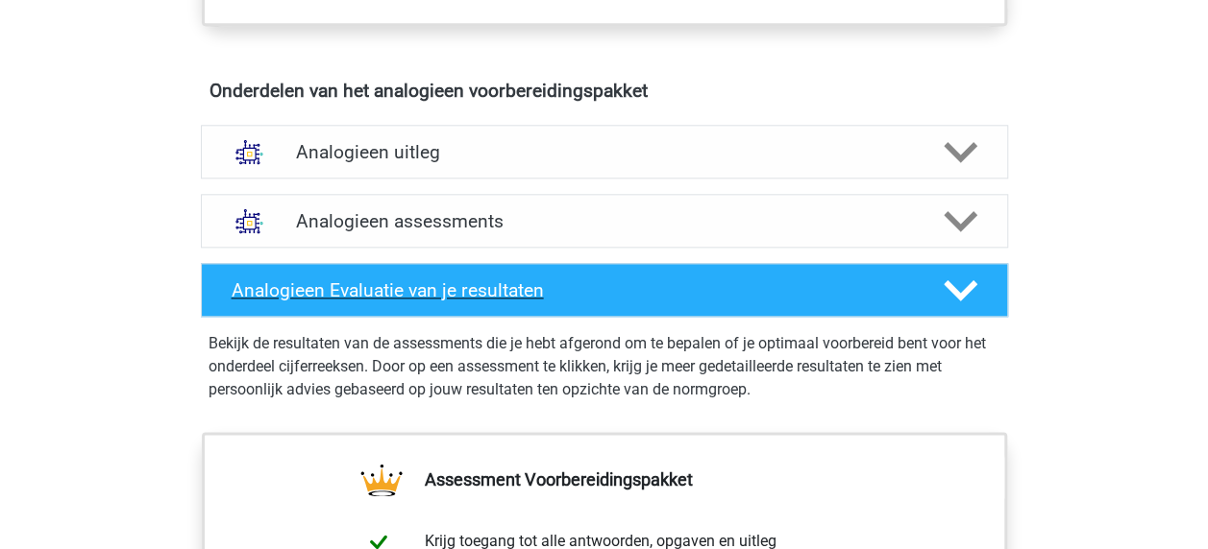
scroll to position [1045, 0]
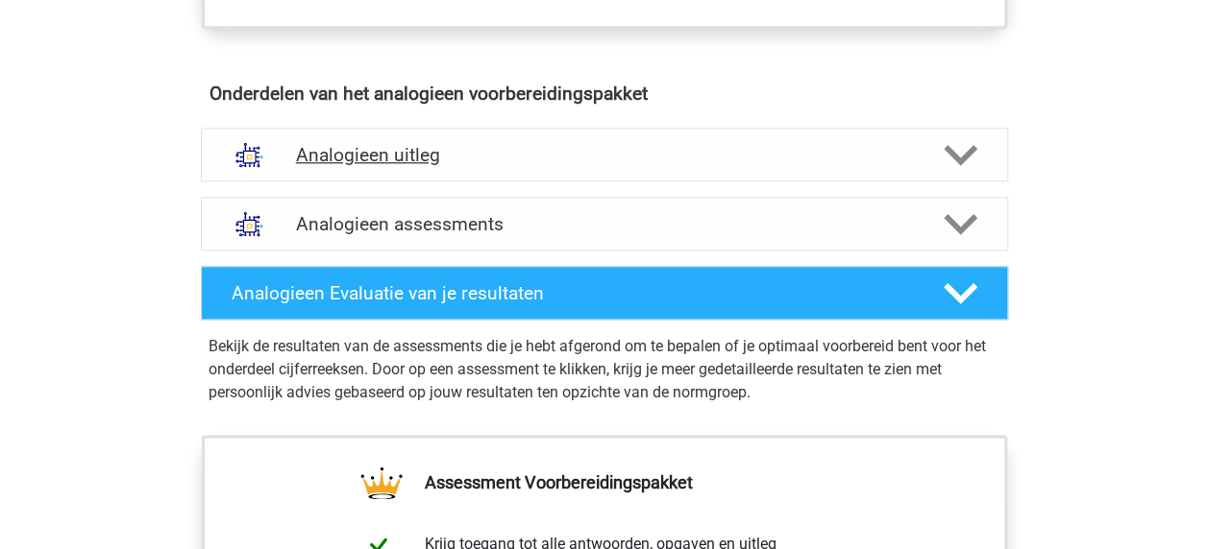
click at [967, 148] on polygon at bounding box center [960, 154] width 34 height 21
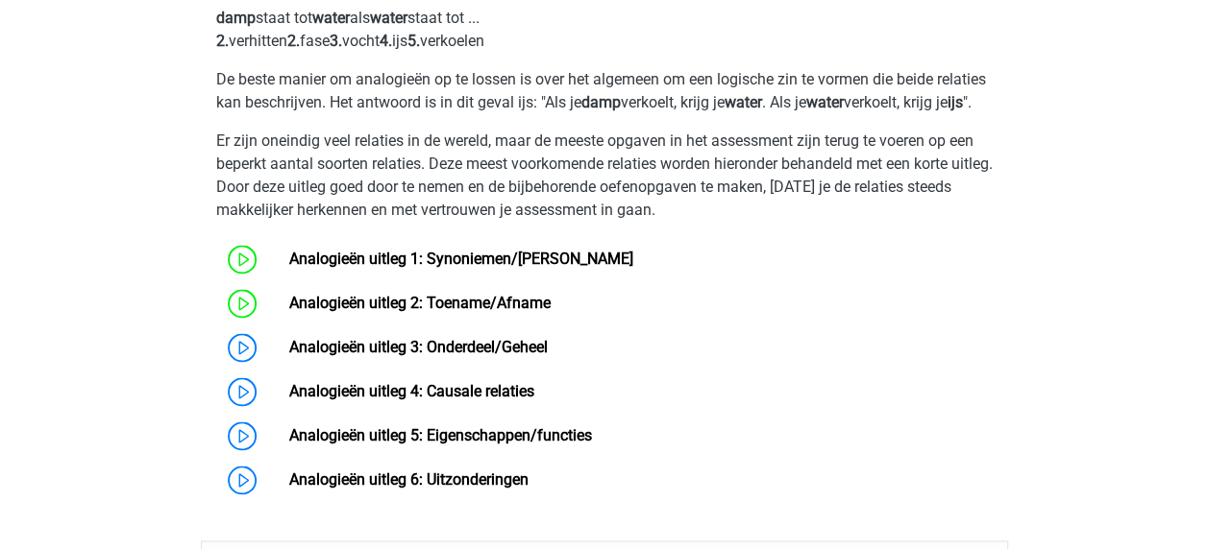
scroll to position [1509, 0]
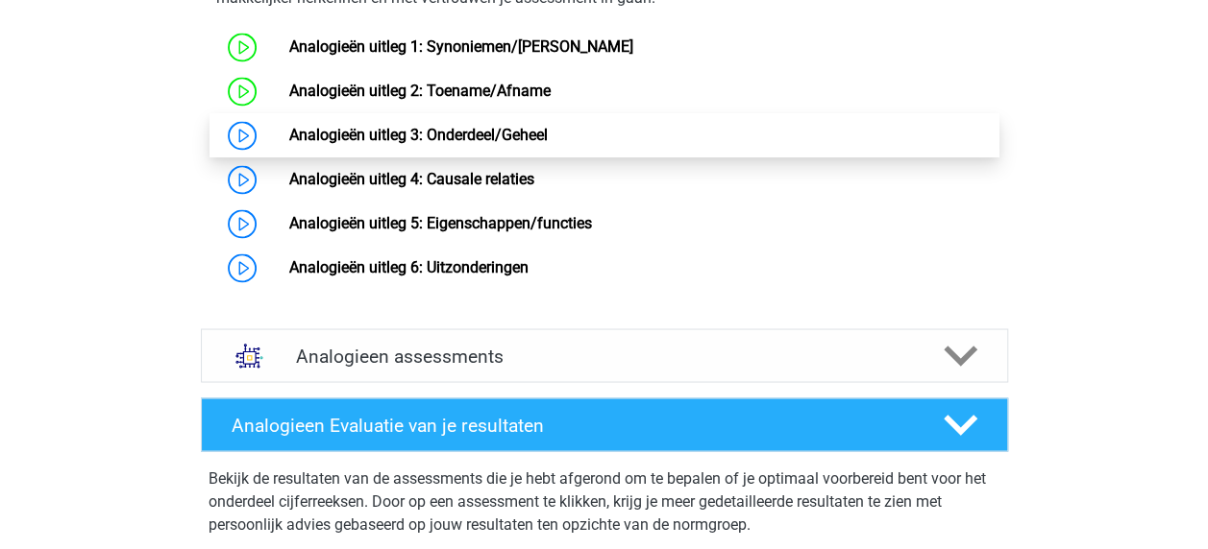
click at [509, 144] on link "Analogieën uitleg 3: Onderdeel/Geheel" at bounding box center [418, 135] width 258 height 18
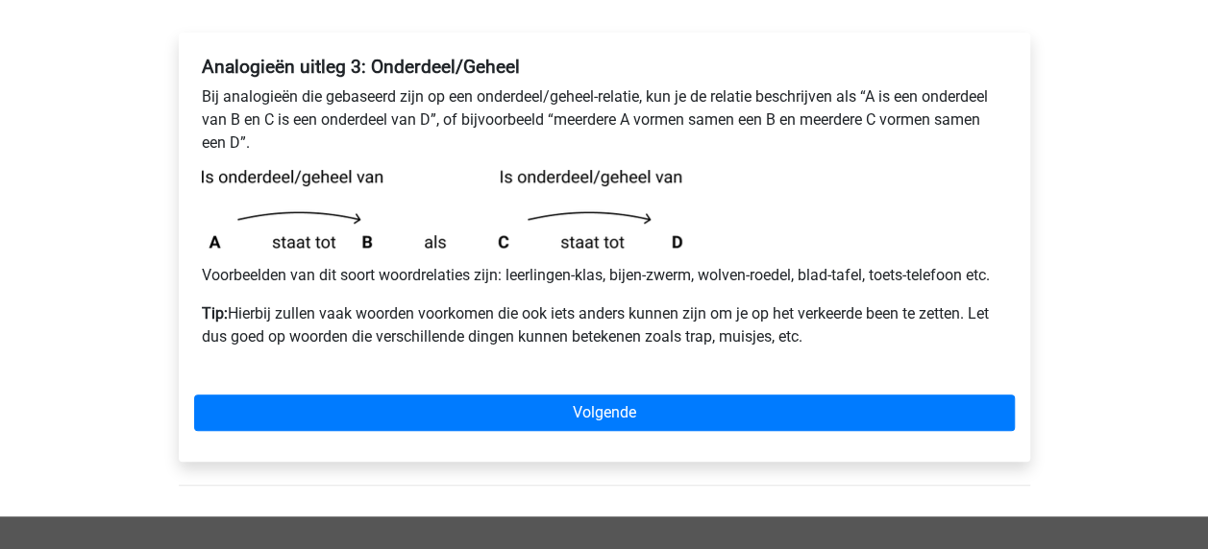
scroll to position [383, 0]
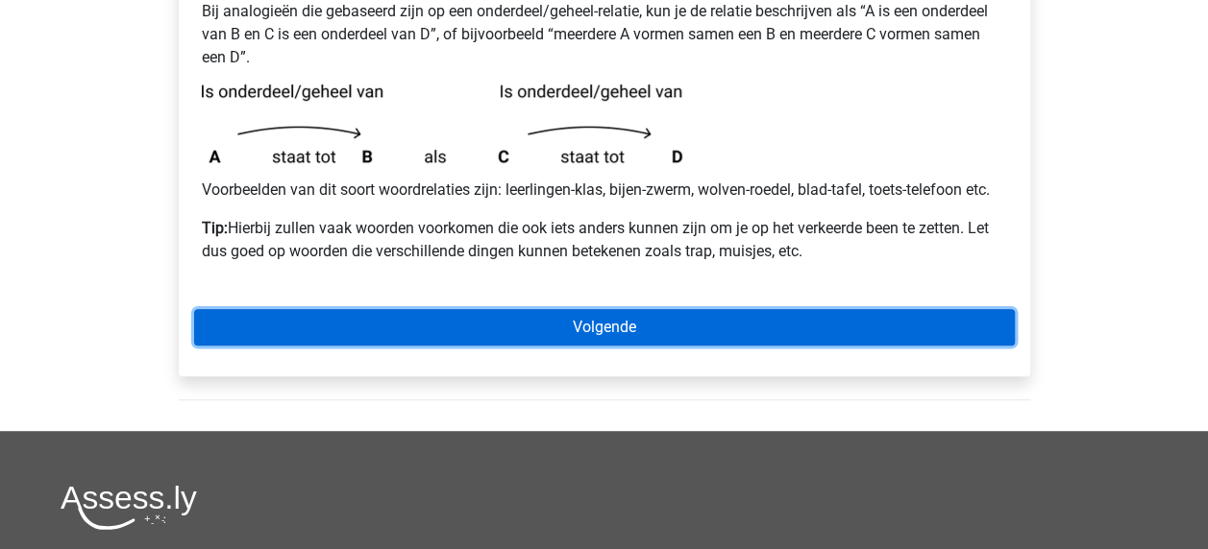
click at [602, 318] on link "Volgende" at bounding box center [604, 327] width 820 height 37
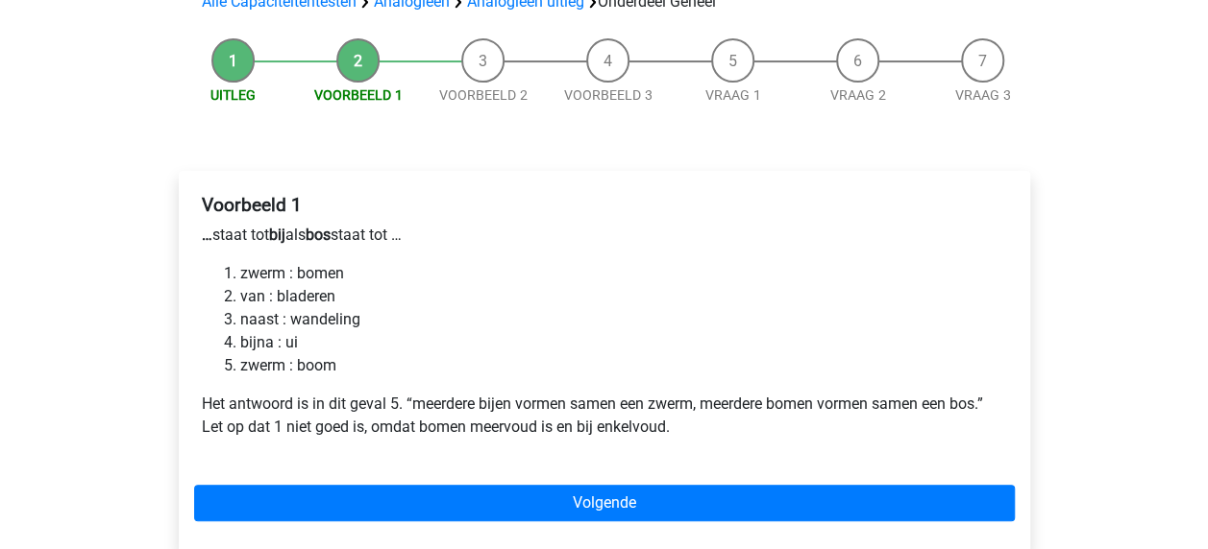
scroll to position [184, 0]
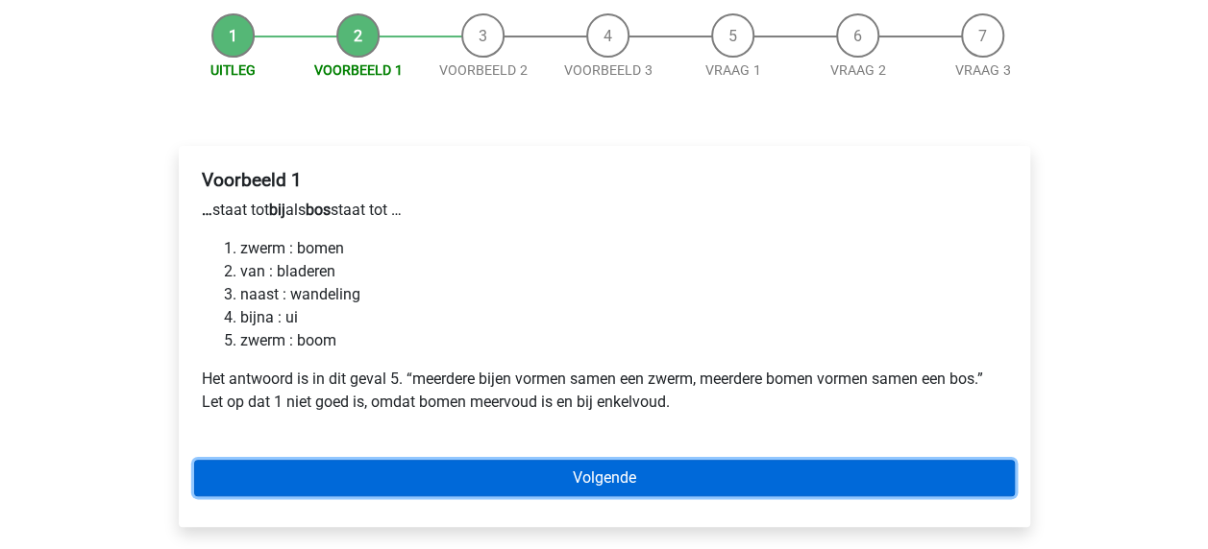
click at [649, 484] on link "Volgende" at bounding box center [604, 478] width 820 height 37
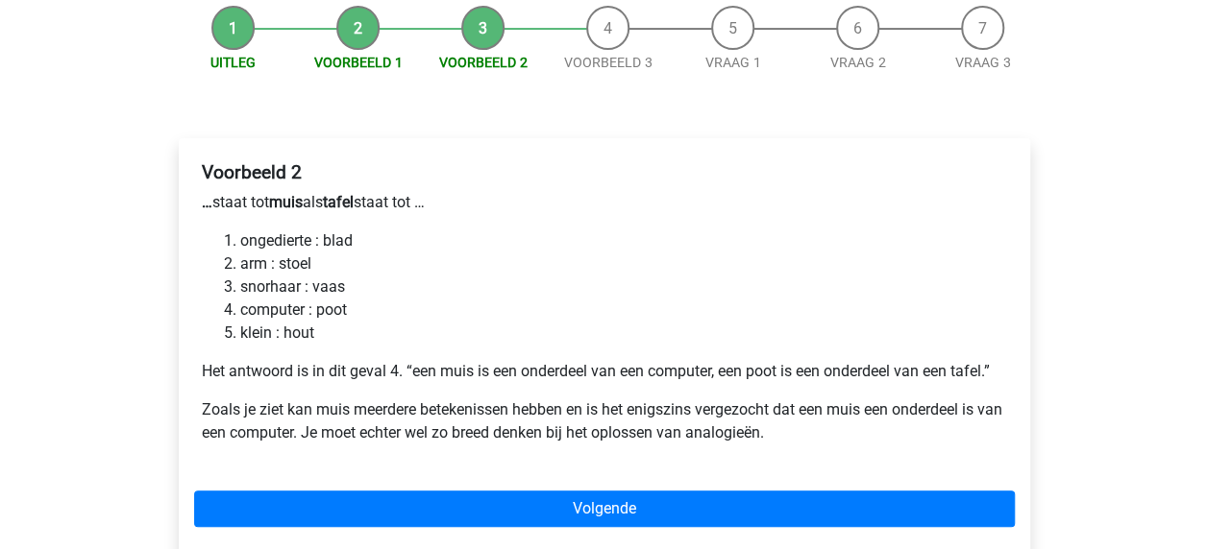
scroll to position [194, 0]
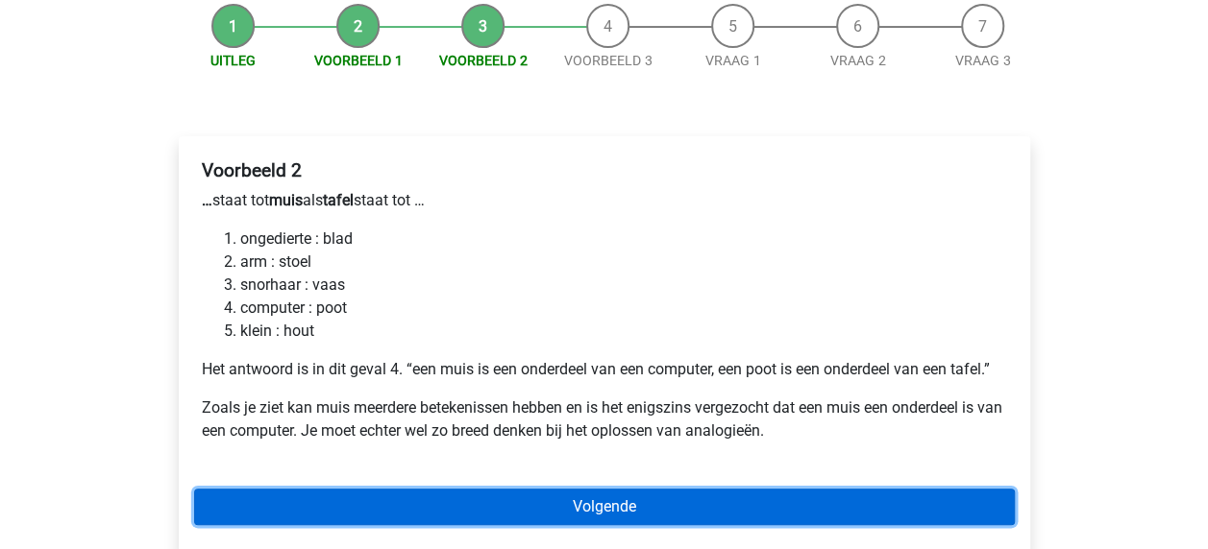
click at [586, 515] on link "Volgende" at bounding box center [604, 507] width 820 height 37
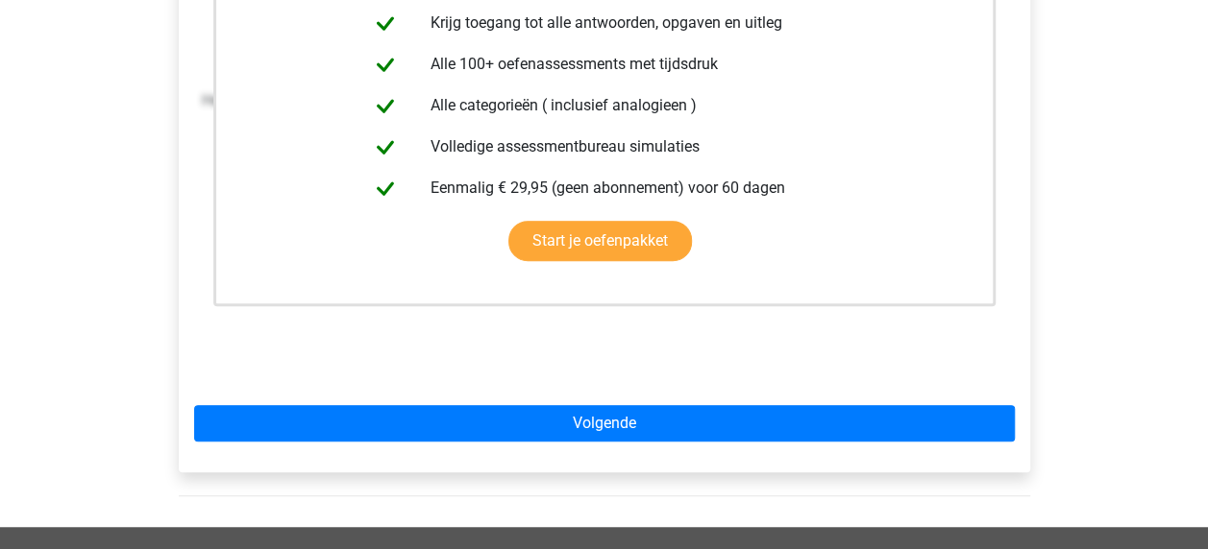
scroll to position [467, 0]
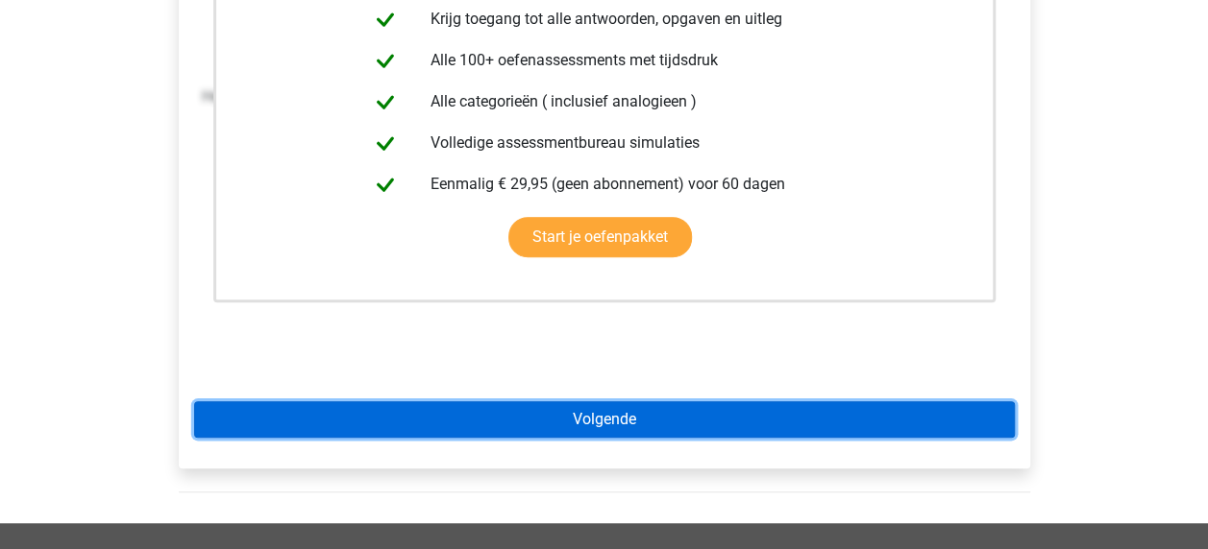
click at [667, 416] on link "Volgende" at bounding box center [604, 420] width 820 height 37
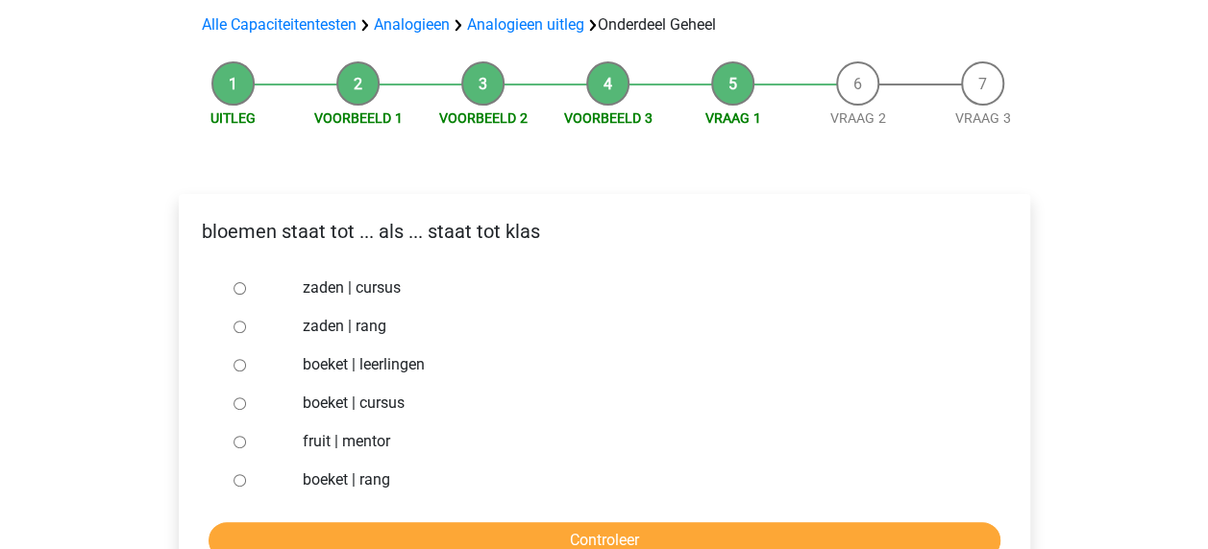
scroll to position [145, 0]
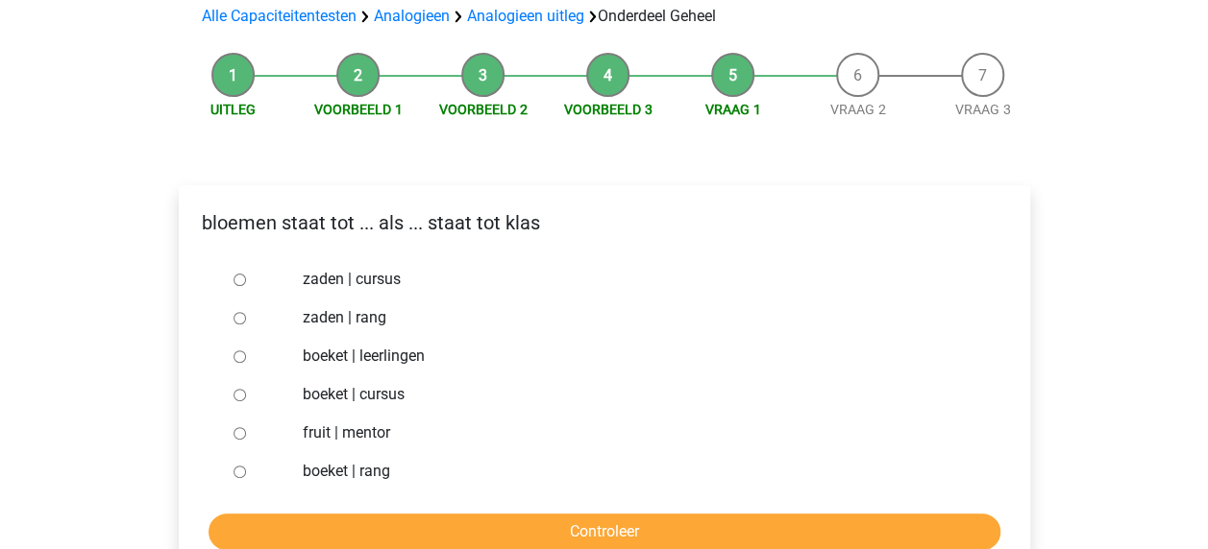
click at [235, 355] on input "boeket | leerlingen" at bounding box center [239, 357] width 12 height 12
radio input "true"
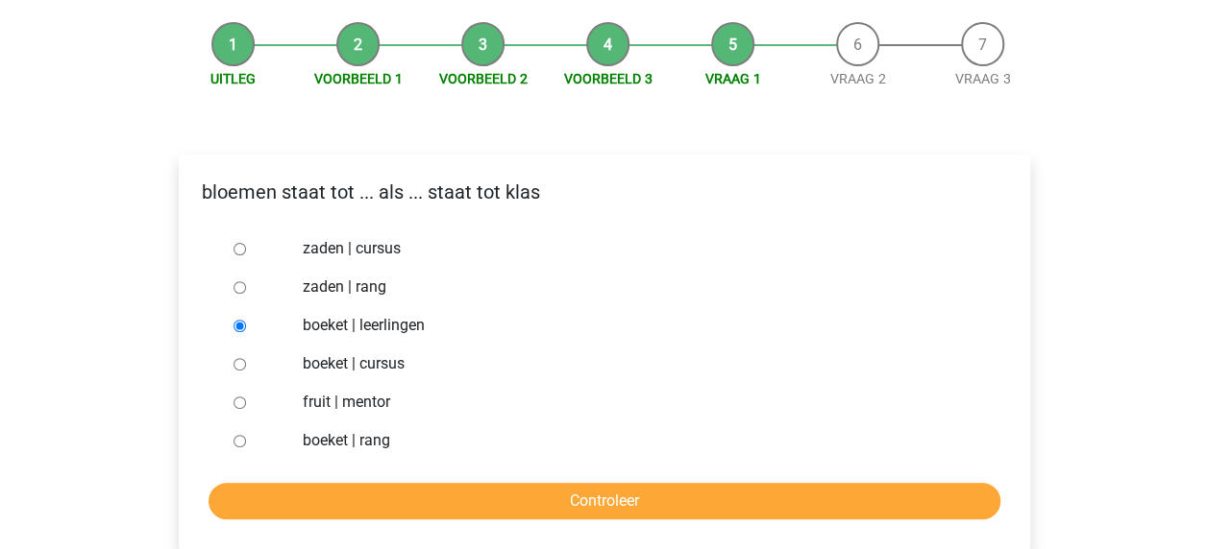
scroll to position [189, 0]
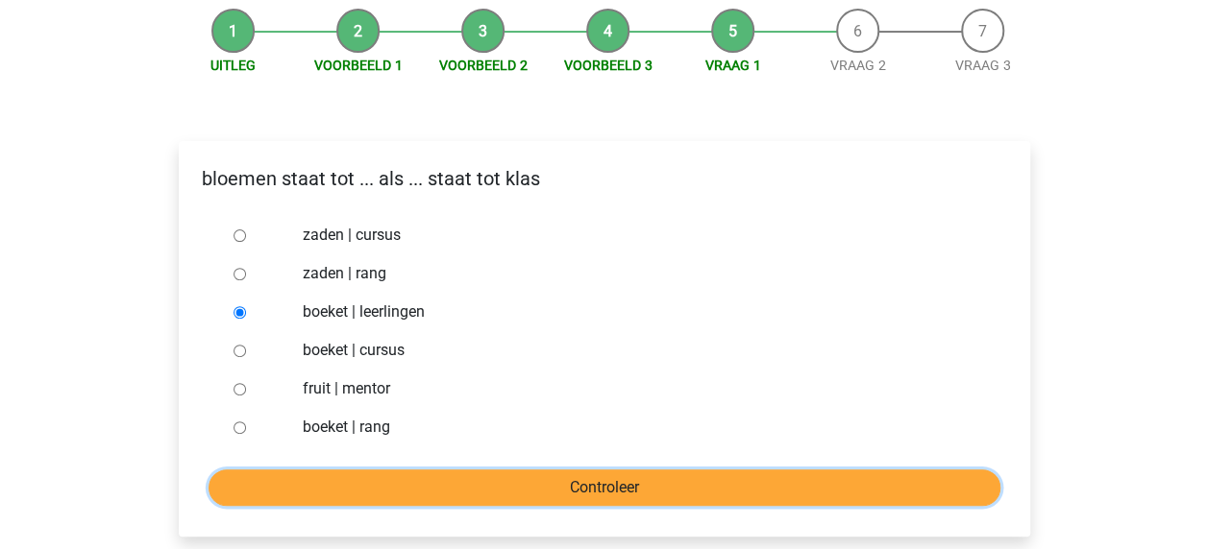
click at [598, 494] on input "Controleer" at bounding box center [604, 488] width 792 height 37
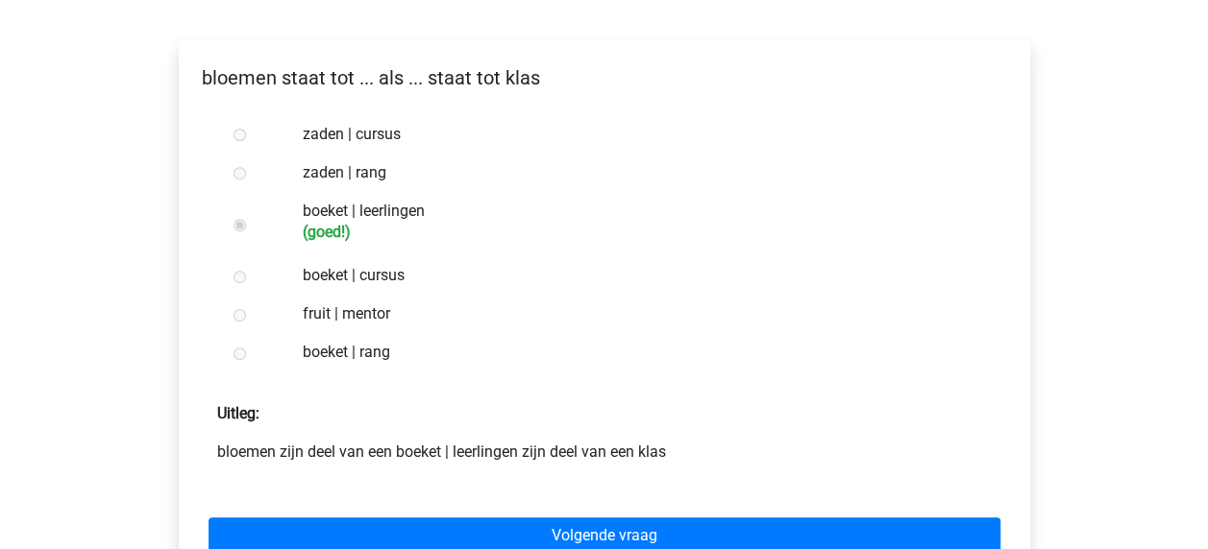
scroll to position [305, 0]
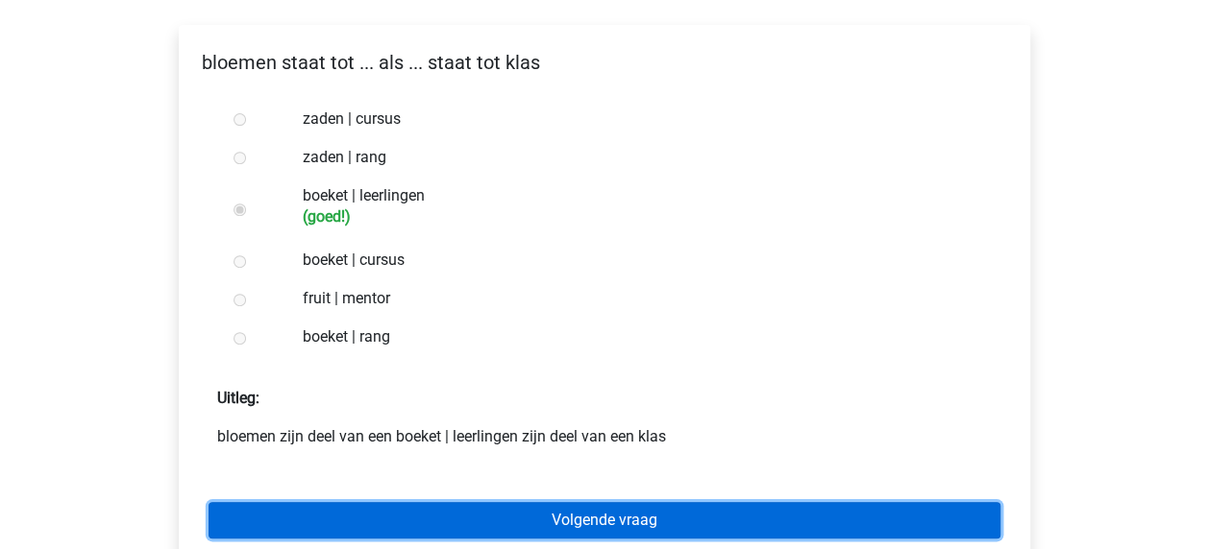
click at [596, 525] on link "Volgende vraag" at bounding box center [604, 520] width 792 height 37
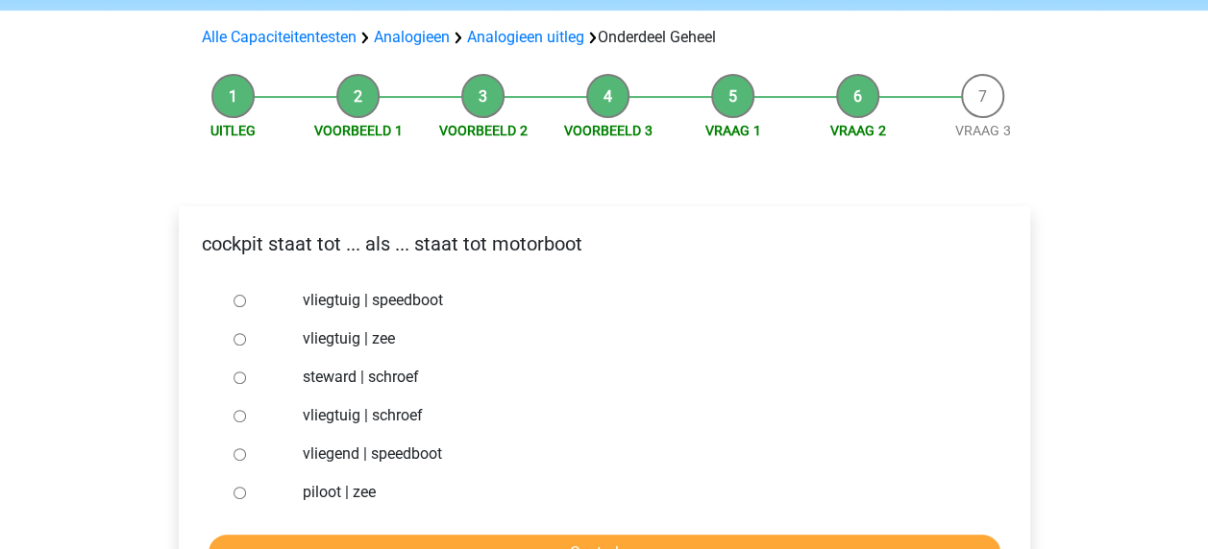
scroll to position [148, 0]
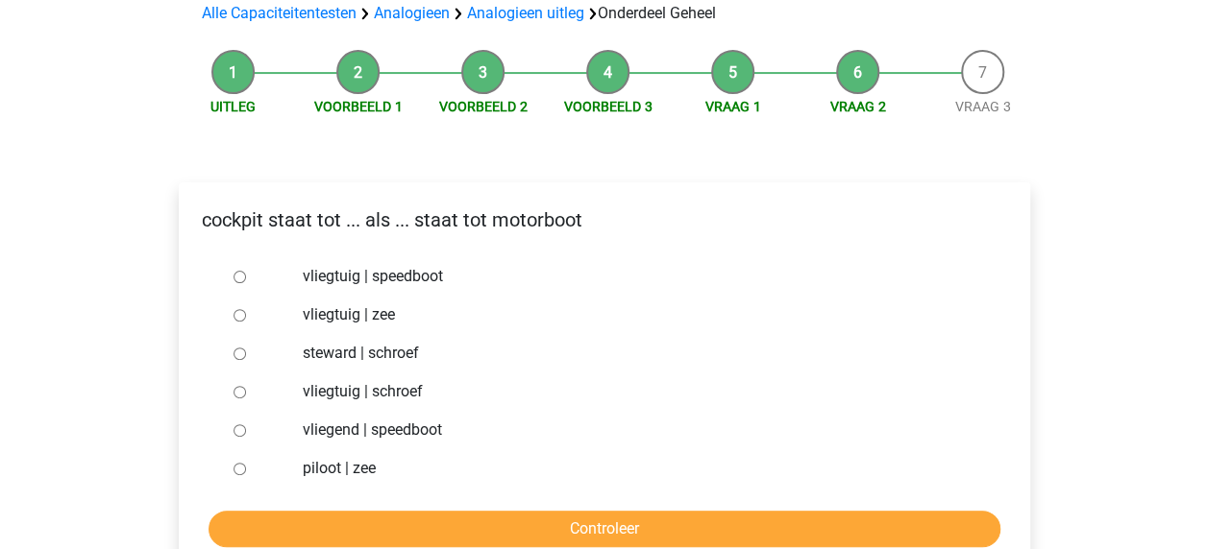
click at [241, 390] on input "vliegtuig | schroef" at bounding box center [239, 392] width 12 height 12
radio input "true"
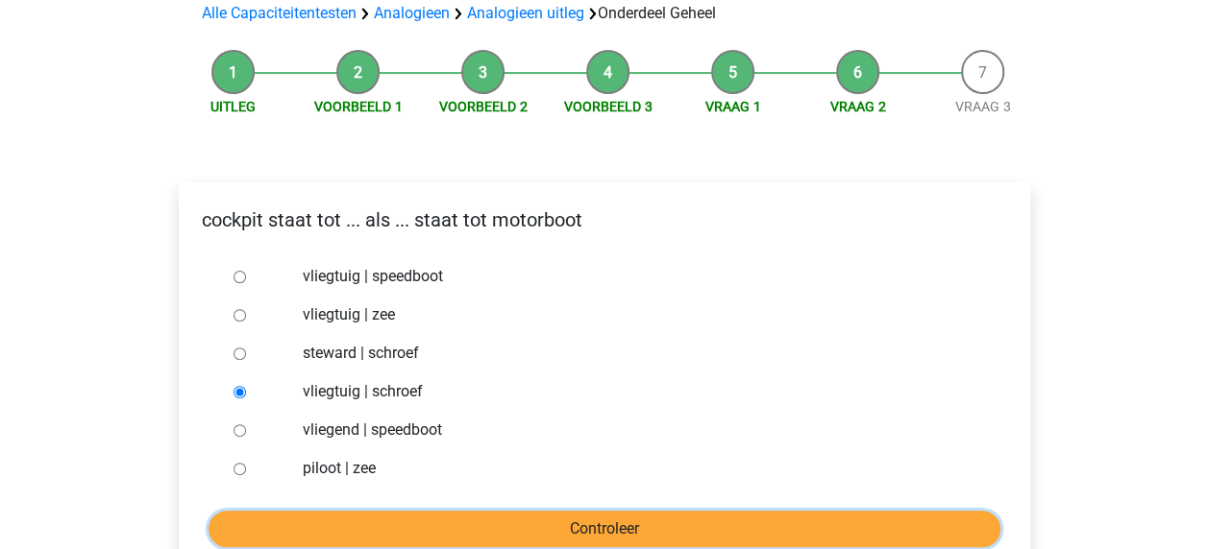
click at [647, 530] on input "Controleer" at bounding box center [604, 529] width 792 height 37
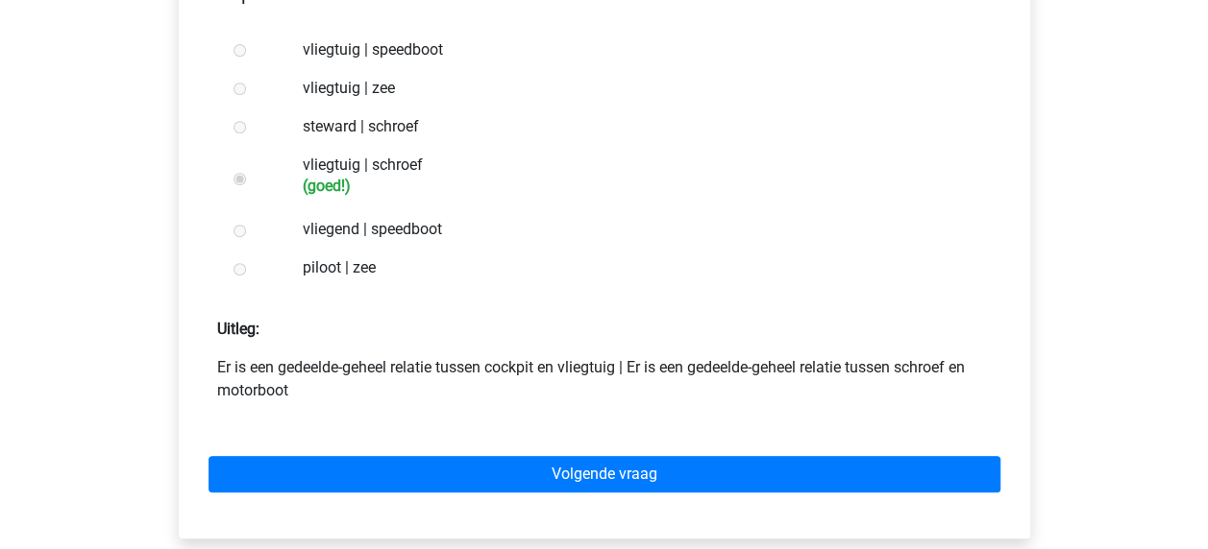
scroll to position [377, 0]
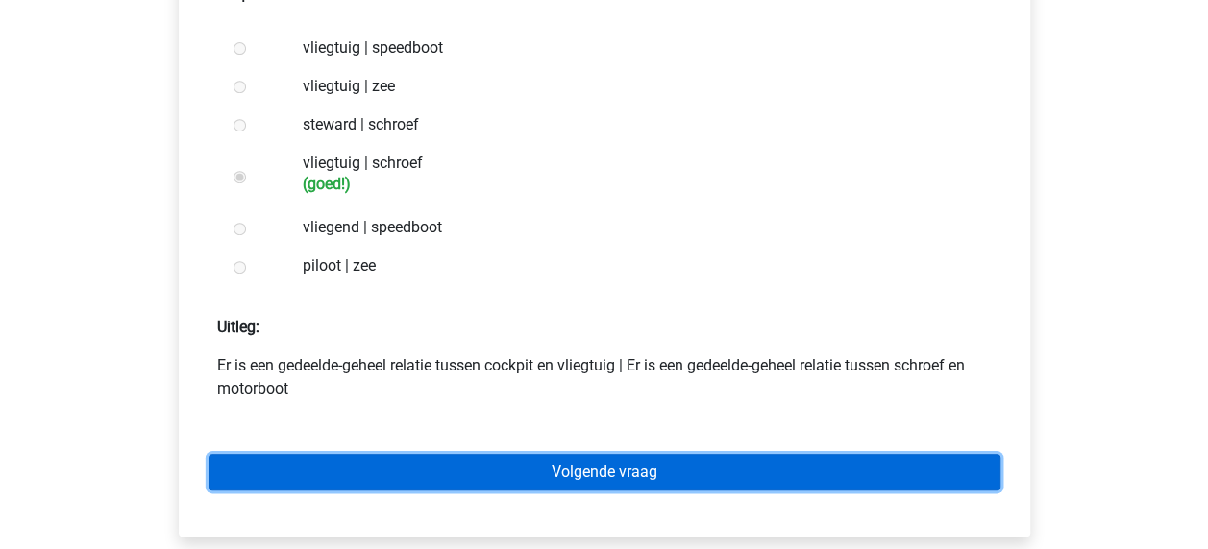
click at [615, 471] on link "Volgende vraag" at bounding box center [604, 472] width 792 height 37
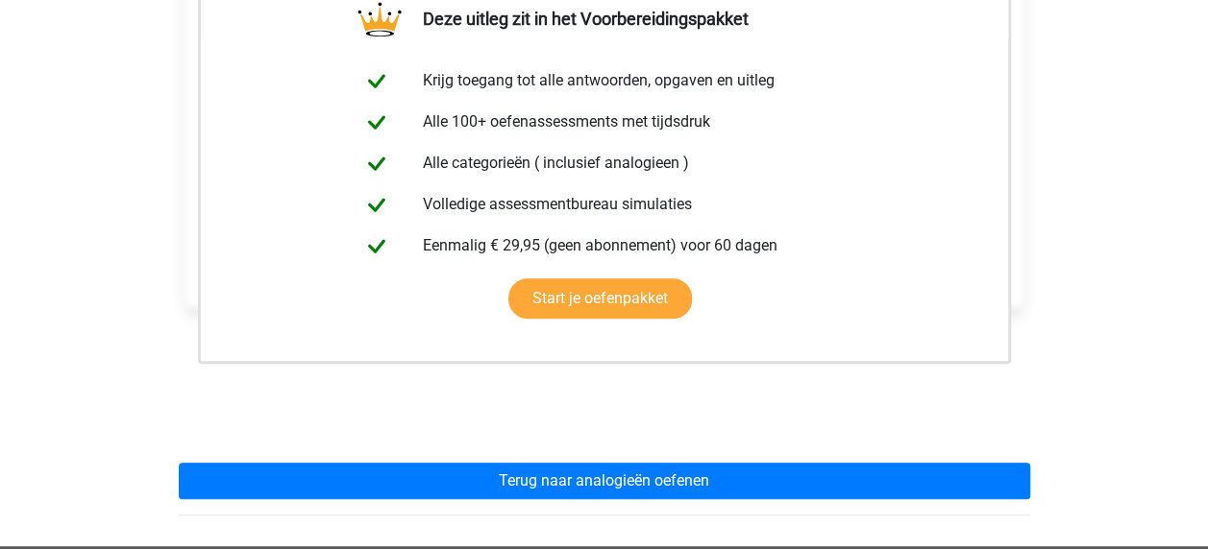
scroll to position [436, 0]
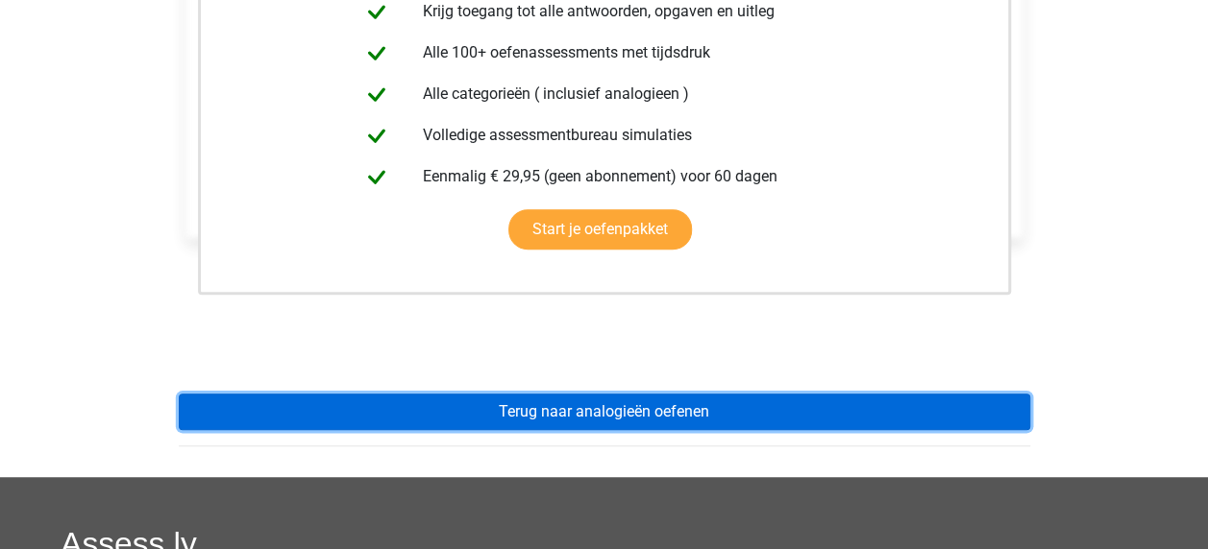
click at [638, 409] on link "Terug naar analogieën oefenen" at bounding box center [604, 412] width 851 height 37
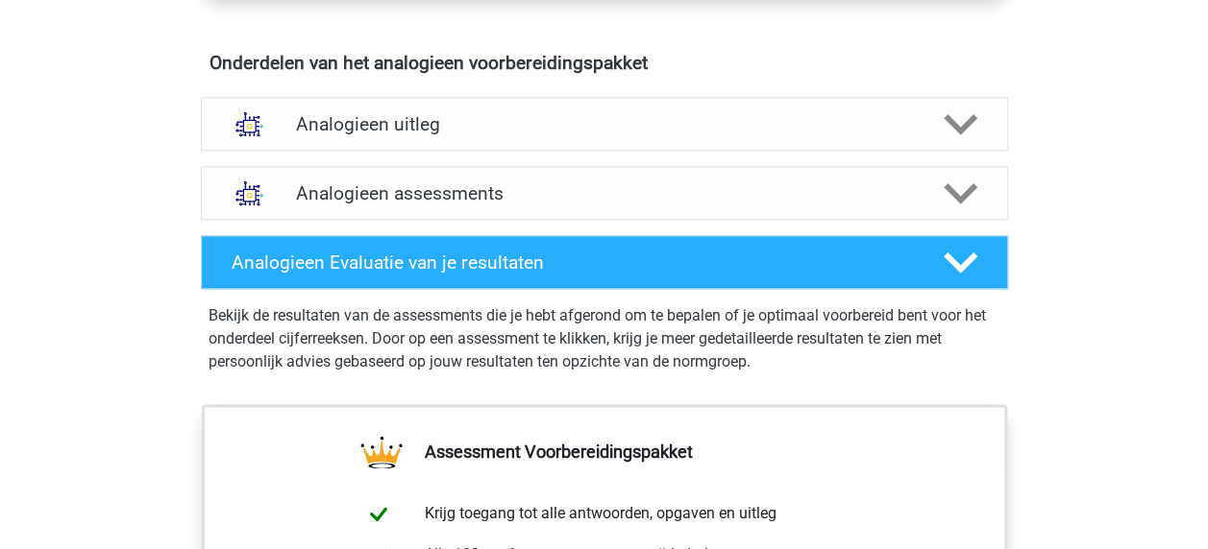
scroll to position [1079, 0]
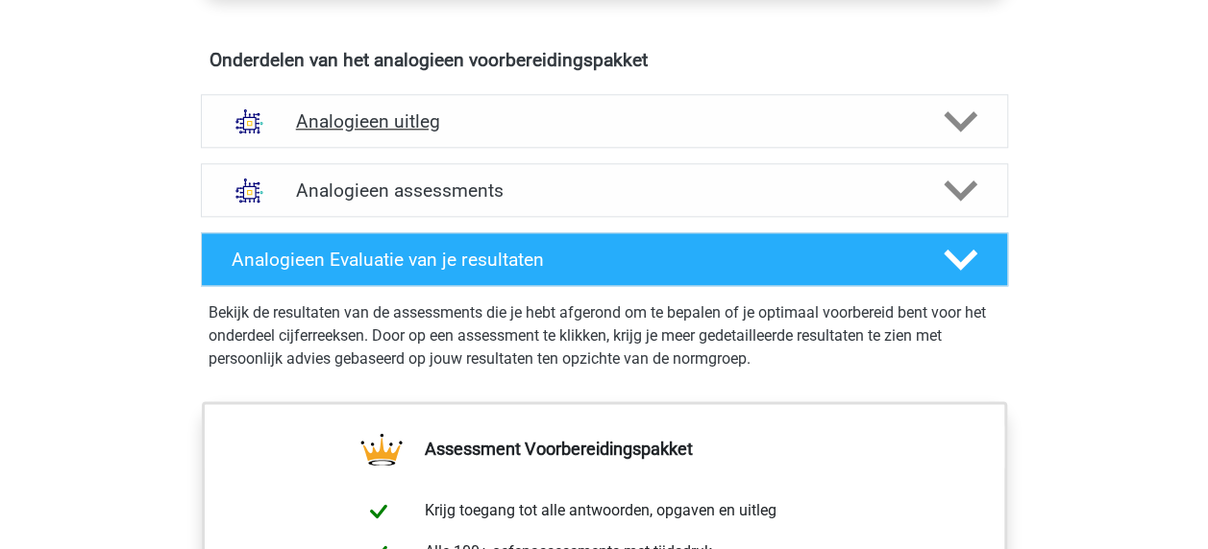
click at [968, 115] on polygon at bounding box center [960, 120] width 34 height 21
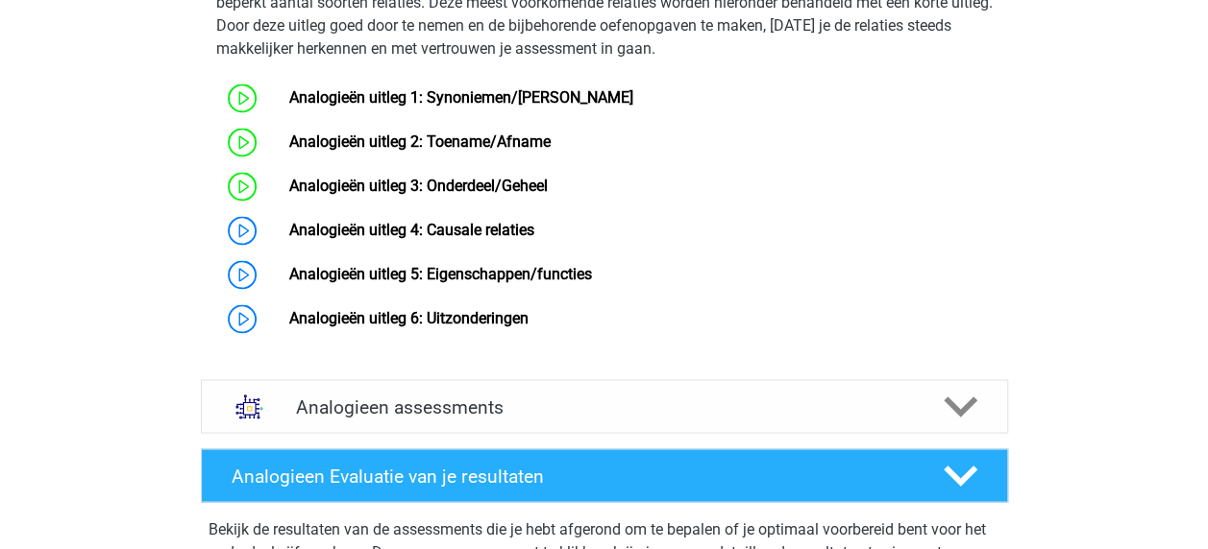
scroll to position [1477, 0]
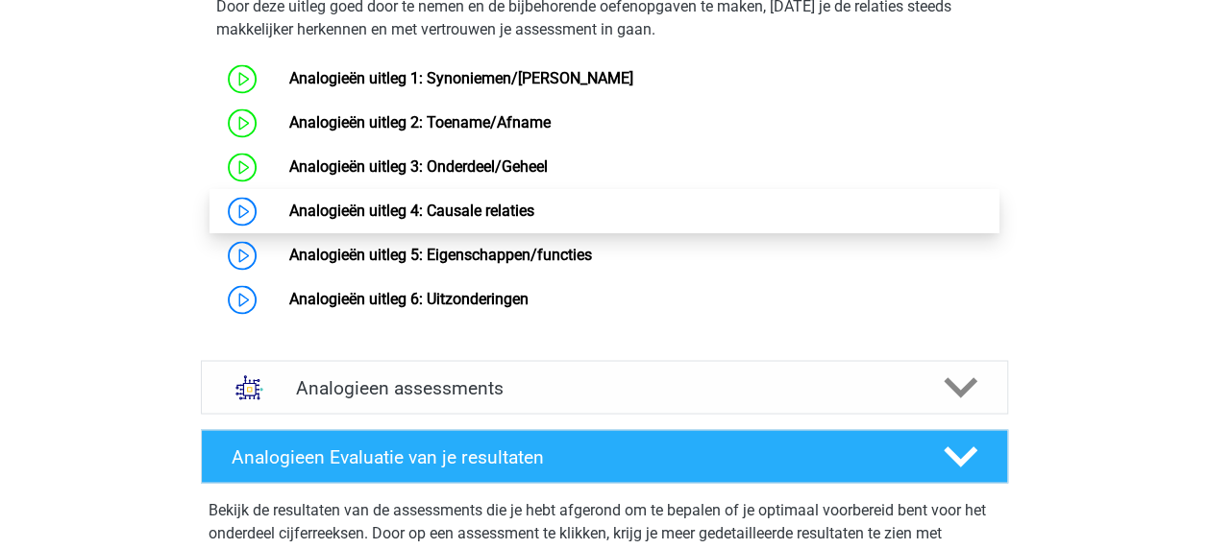
click at [534, 220] on link "Analogieën uitleg 4: Causale relaties" at bounding box center [411, 211] width 245 height 18
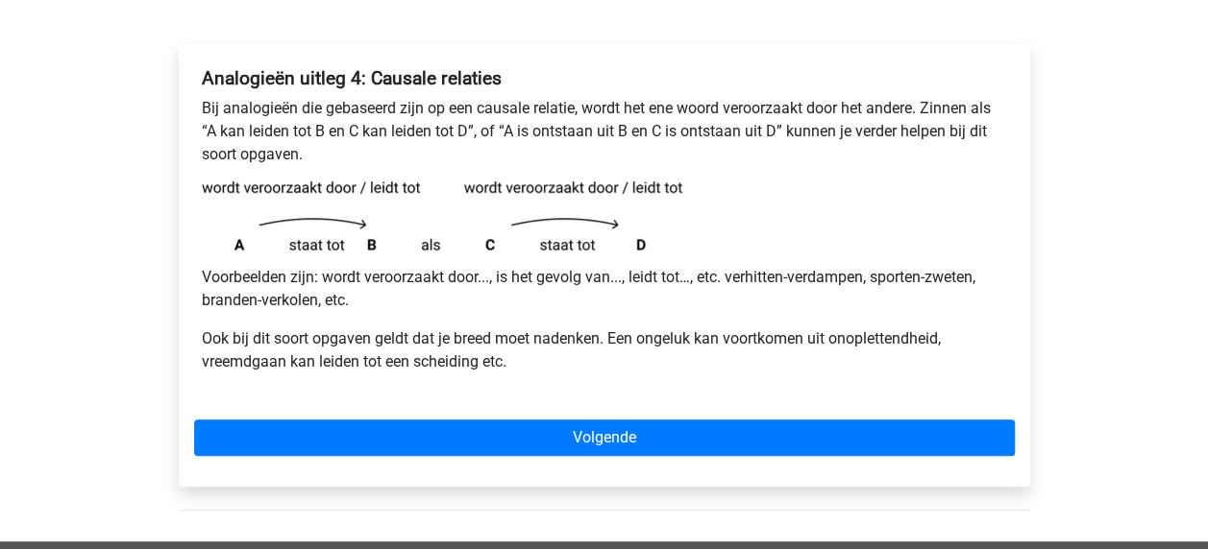
scroll to position [287, 0]
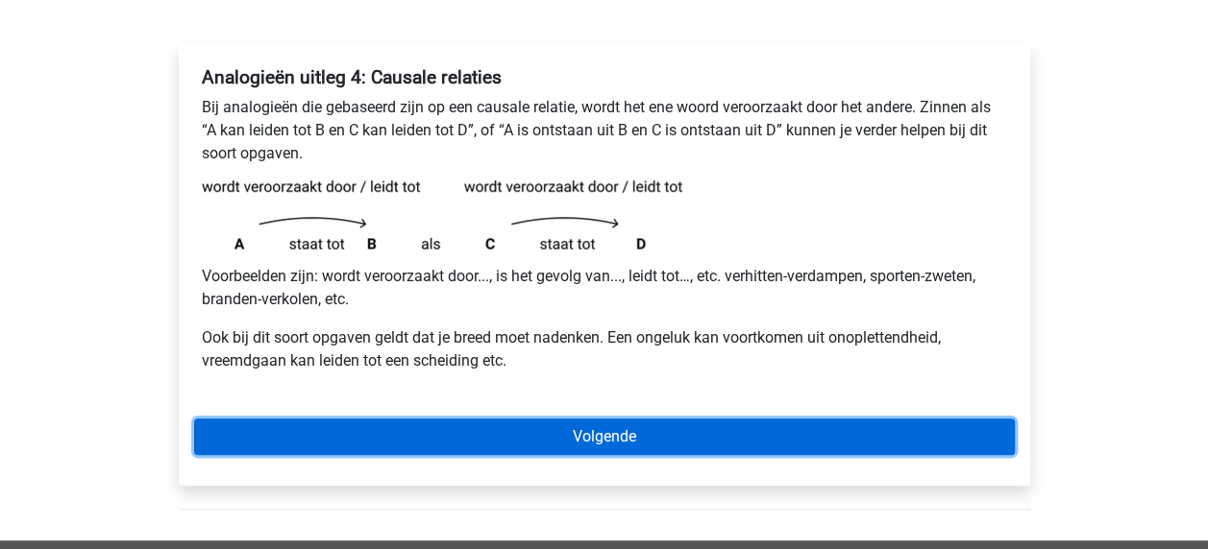
click at [603, 428] on link "Volgende" at bounding box center [604, 437] width 820 height 37
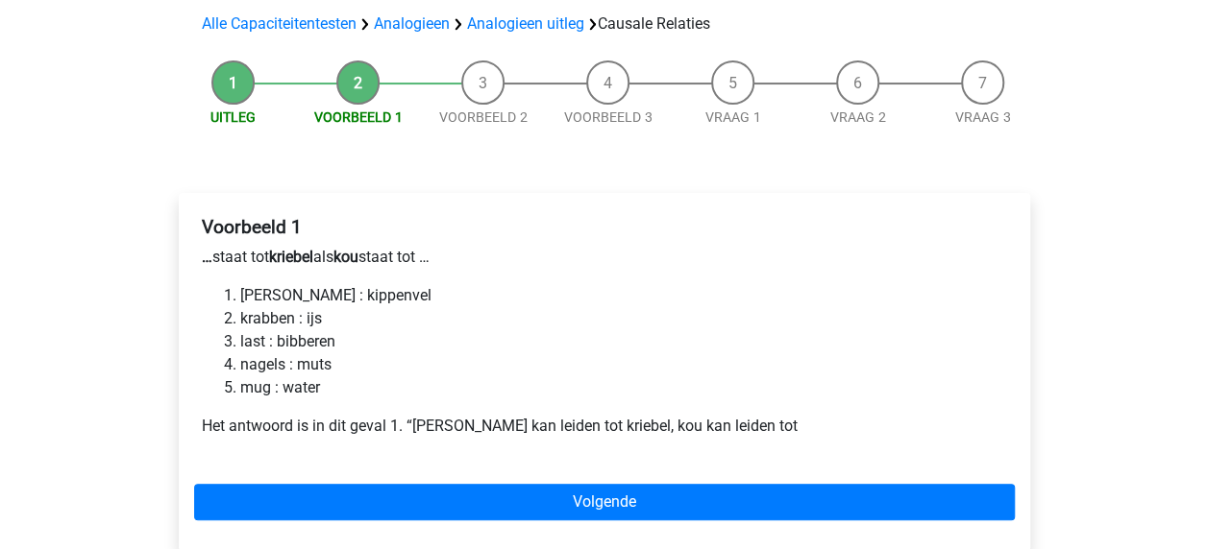
scroll to position [147, 0]
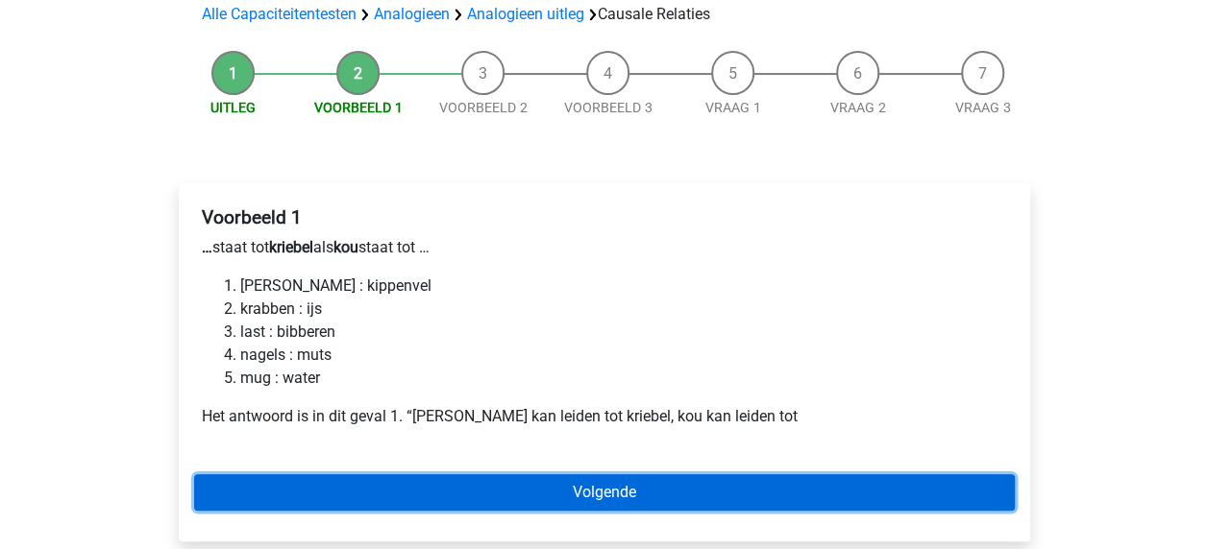
click at [582, 482] on link "Volgende" at bounding box center [604, 493] width 820 height 37
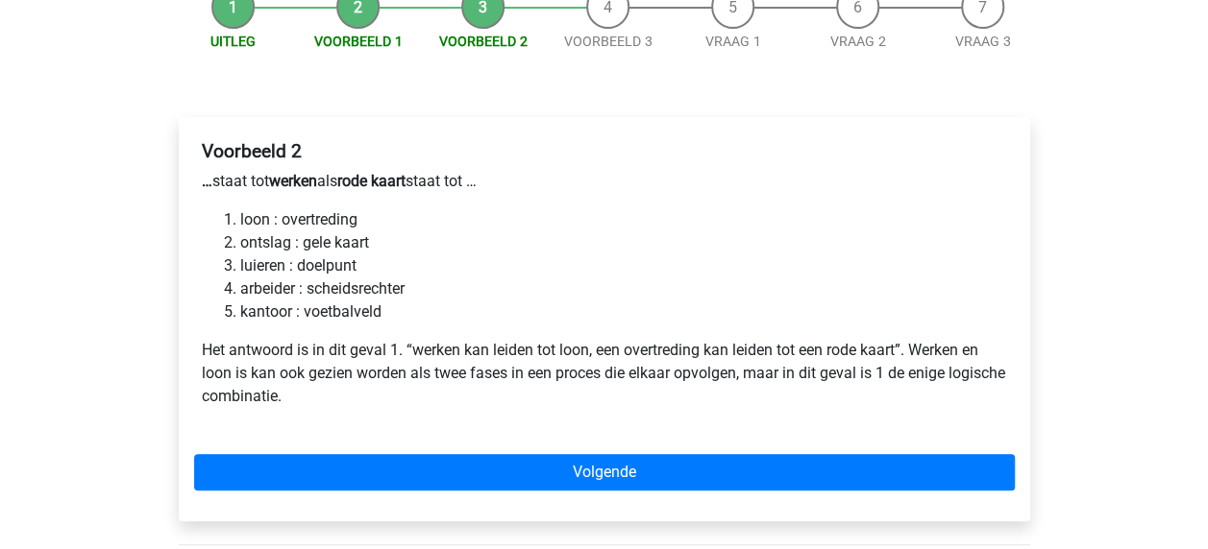
scroll to position [217, 0]
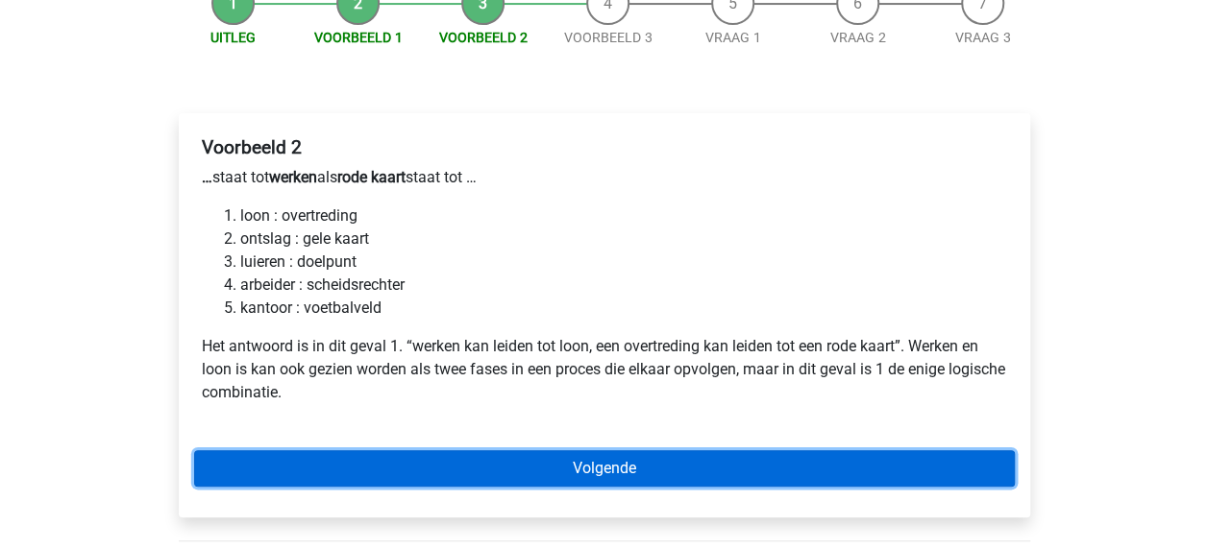
click at [611, 470] on link "Volgende" at bounding box center [604, 469] width 820 height 37
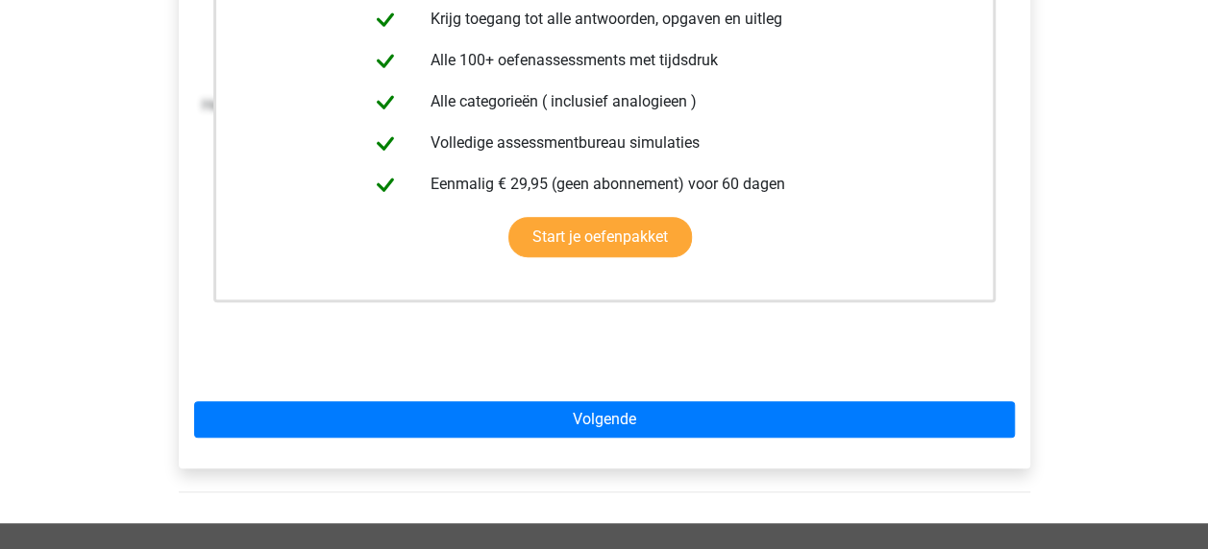
scroll to position [473, 0]
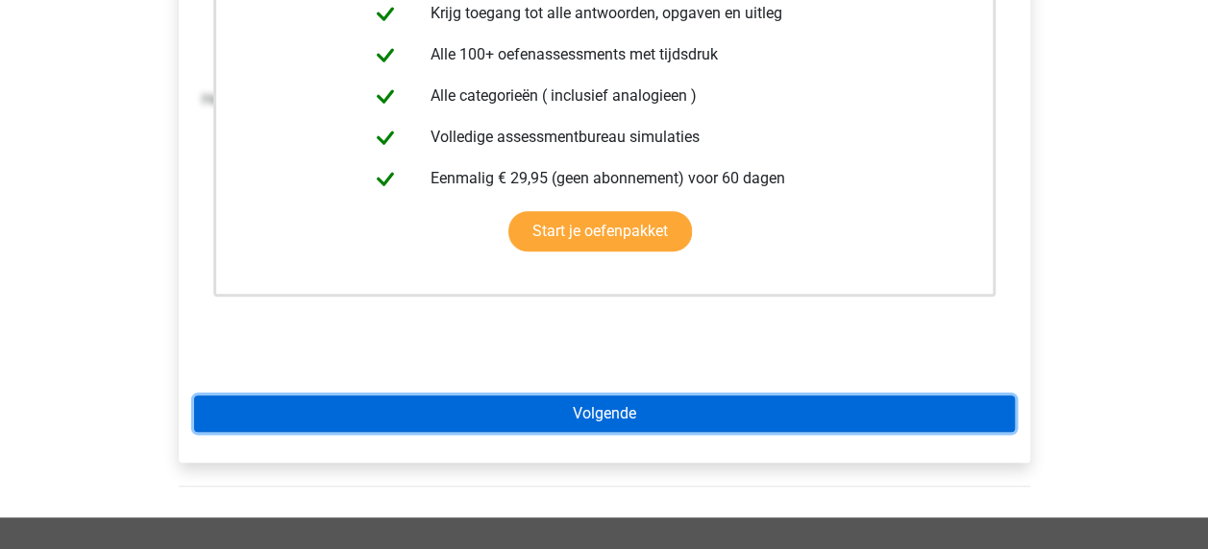
click at [682, 409] on link "Volgende" at bounding box center [604, 414] width 820 height 37
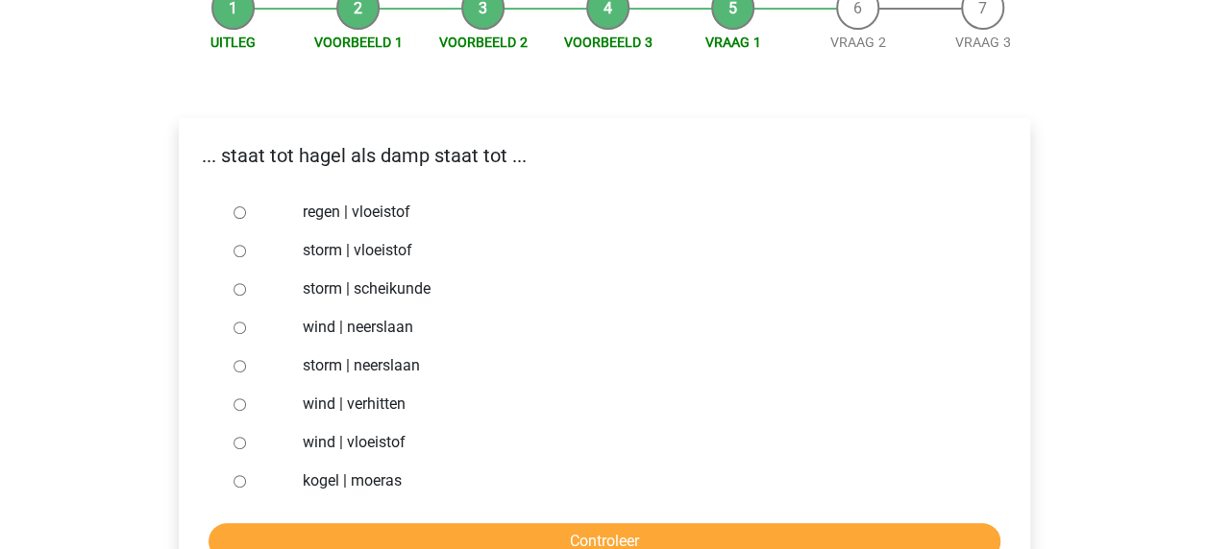
scroll to position [202, 0]
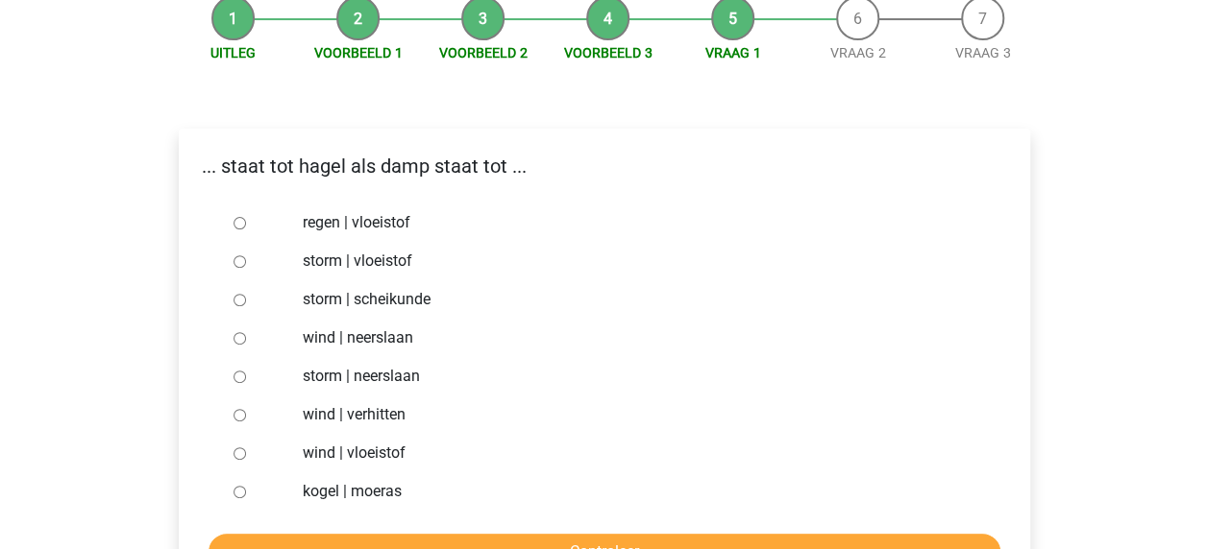
click at [237, 260] on input "storm | vloeistof" at bounding box center [239, 262] width 12 height 12
radio input "true"
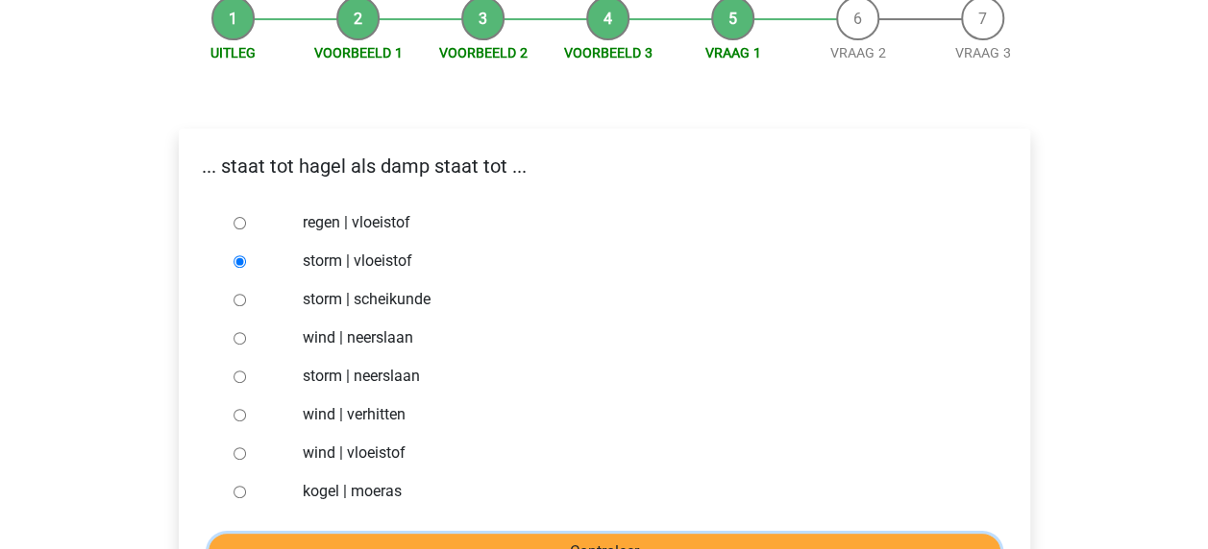
click at [511, 545] on input "Controleer" at bounding box center [604, 552] width 792 height 37
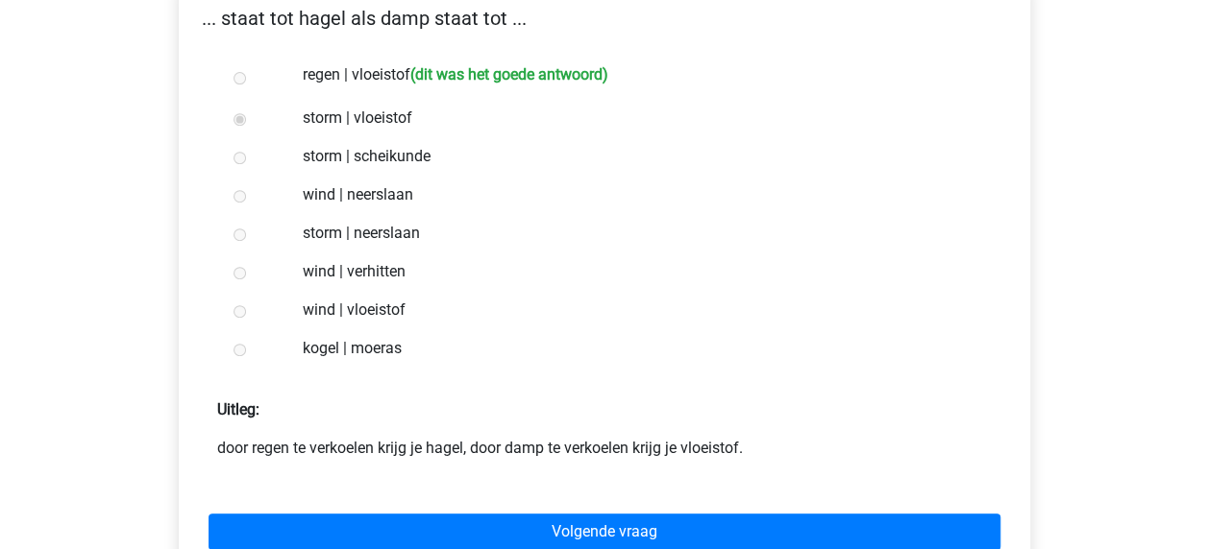
scroll to position [394, 0]
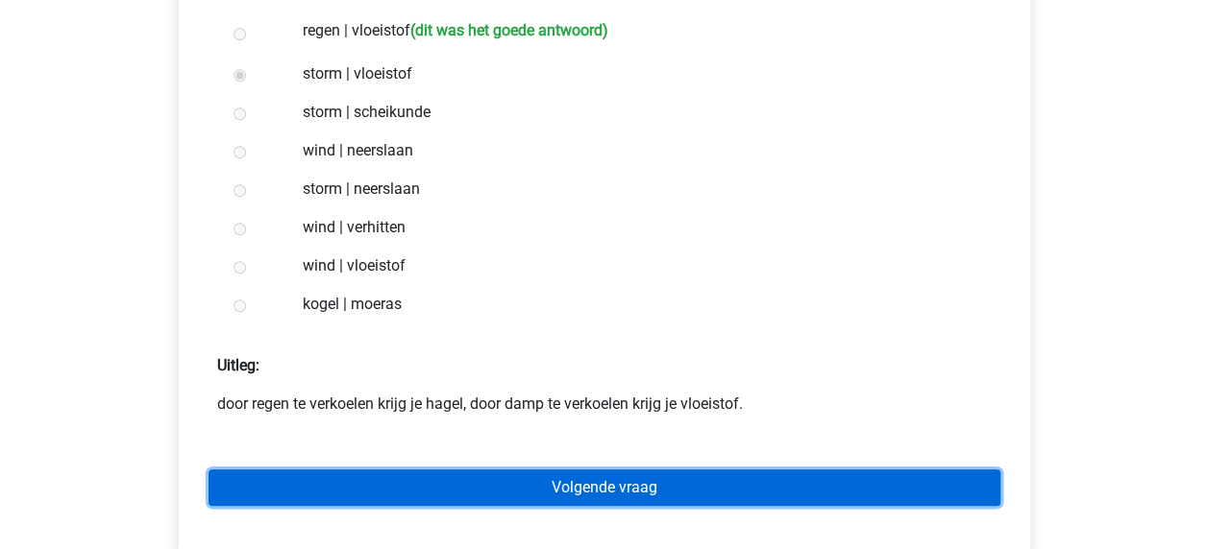
click at [592, 477] on link "Volgende vraag" at bounding box center [604, 488] width 792 height 37
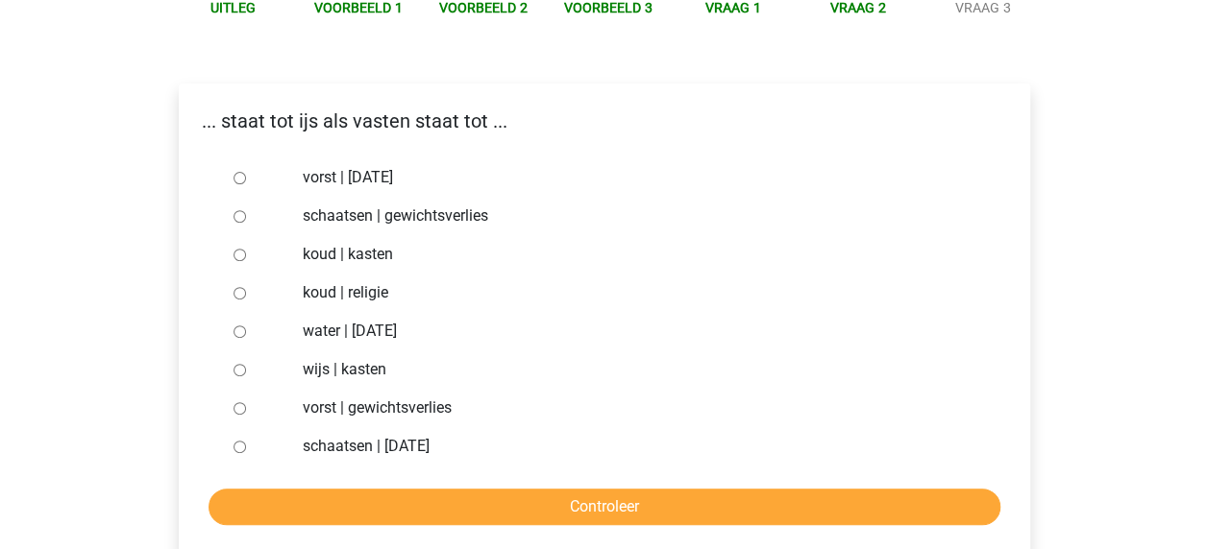
scroll to position [262, 0]
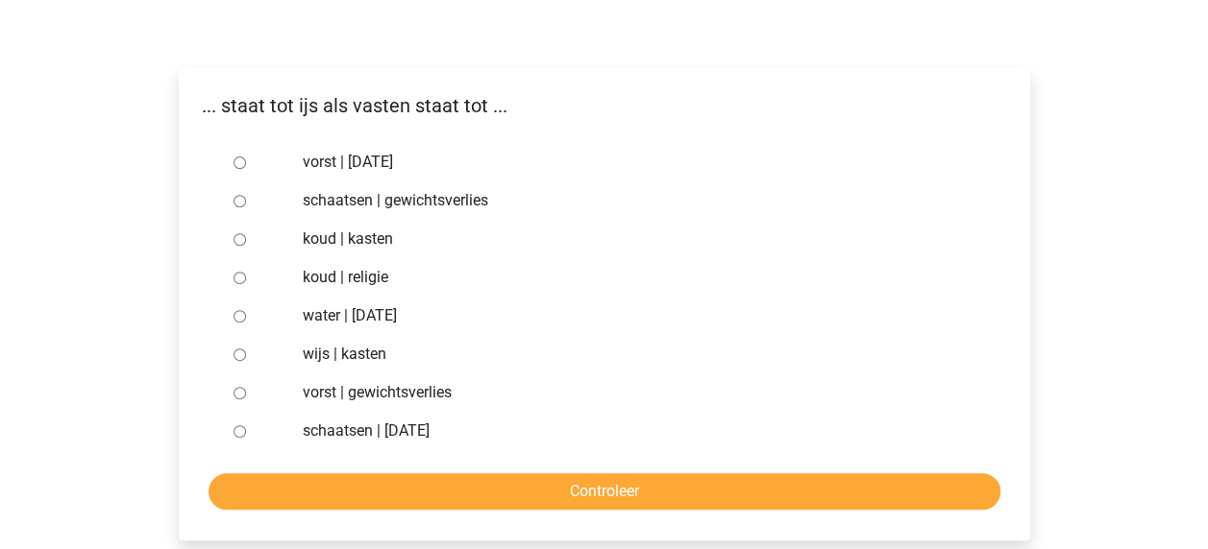
click at [238, 281] on input "koud | religie" at bounding box center [239, 278] width 12 height 12
radio input "true"
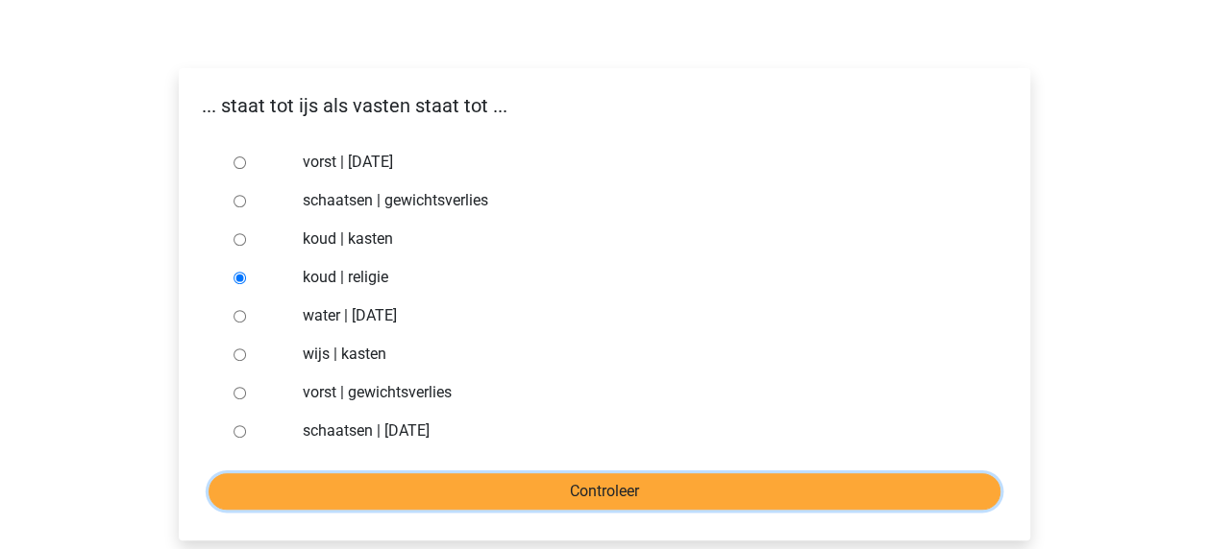
click at [600, 495] on input "Controleer" at bounding box center [604, 492] width 792 height 37
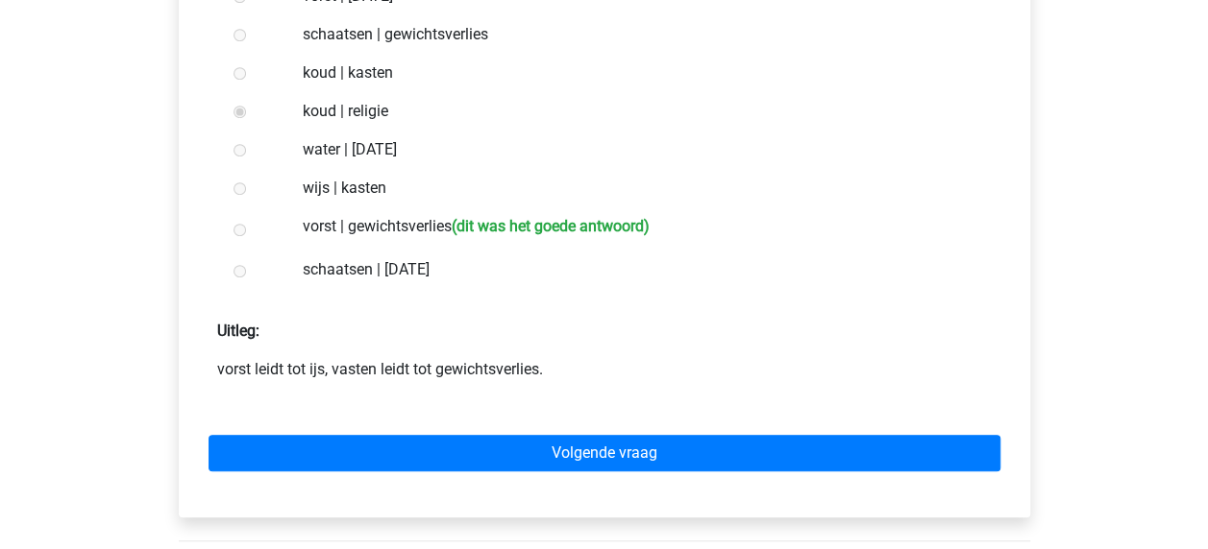
scroll to position [432, 0]
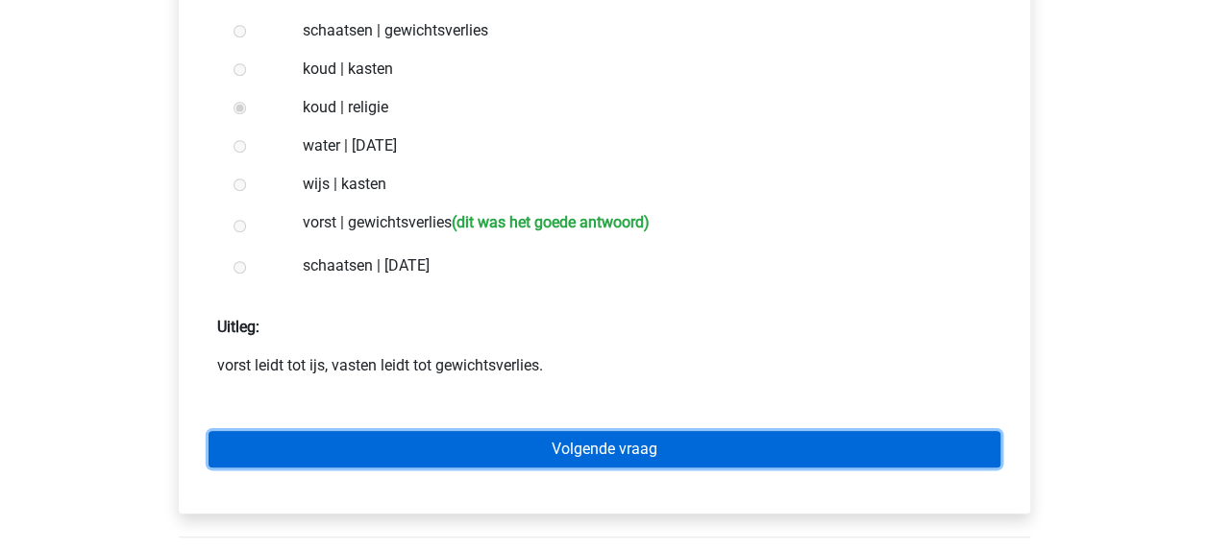
click at [621, 465] on link "Volgende vraag" at bounding box center [604, 449] width 792 height 37
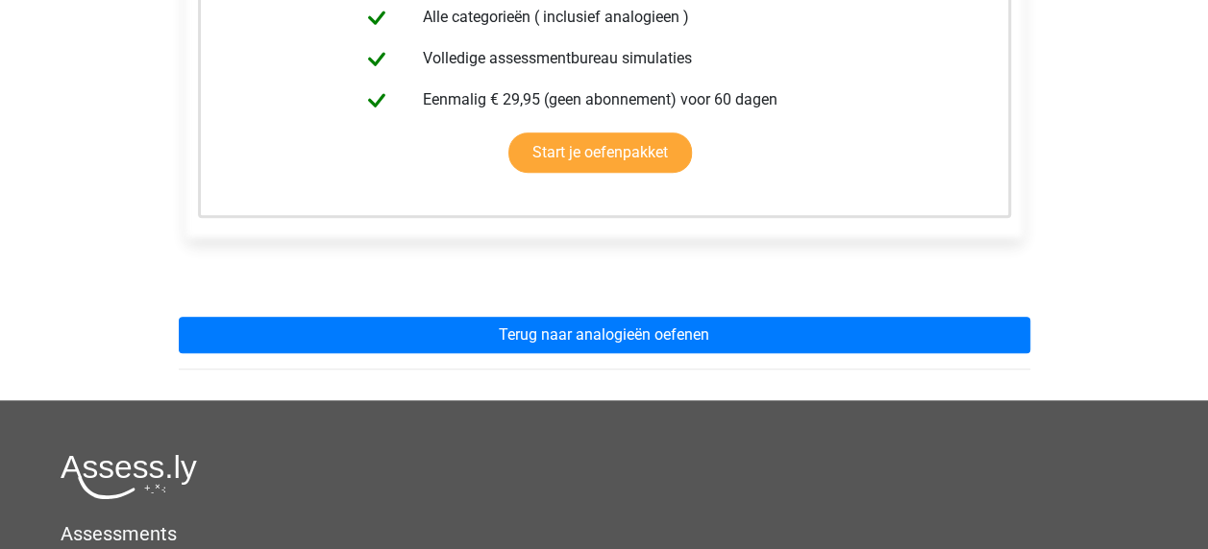
scroll to position [591, 0]
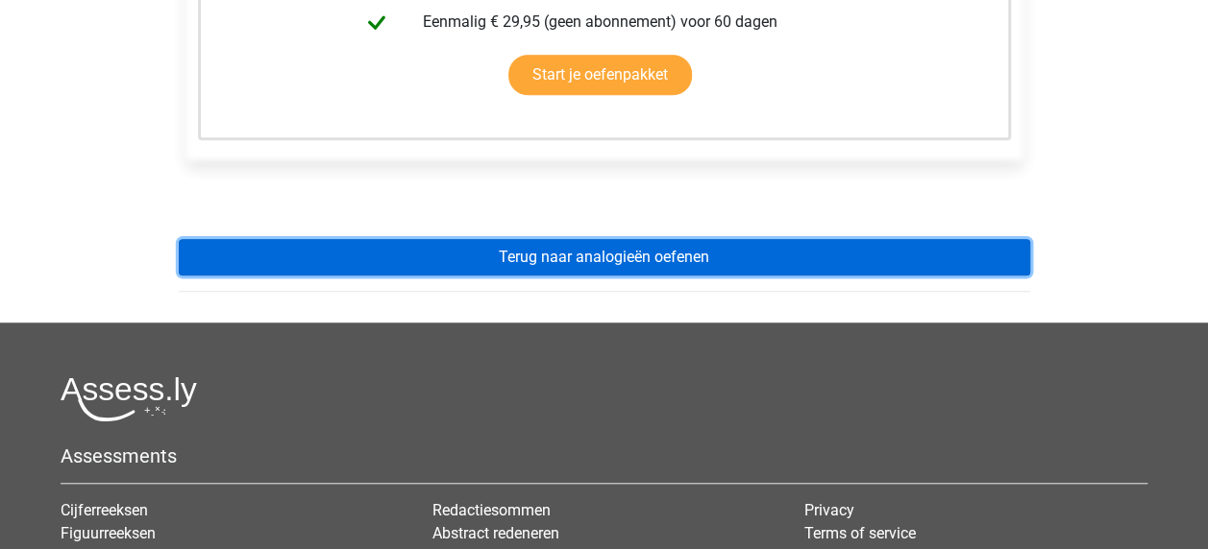
click at [598, 245] on link "Terug naar analogieën oefenen" at bounding box center [604, 257] width 851 height 37
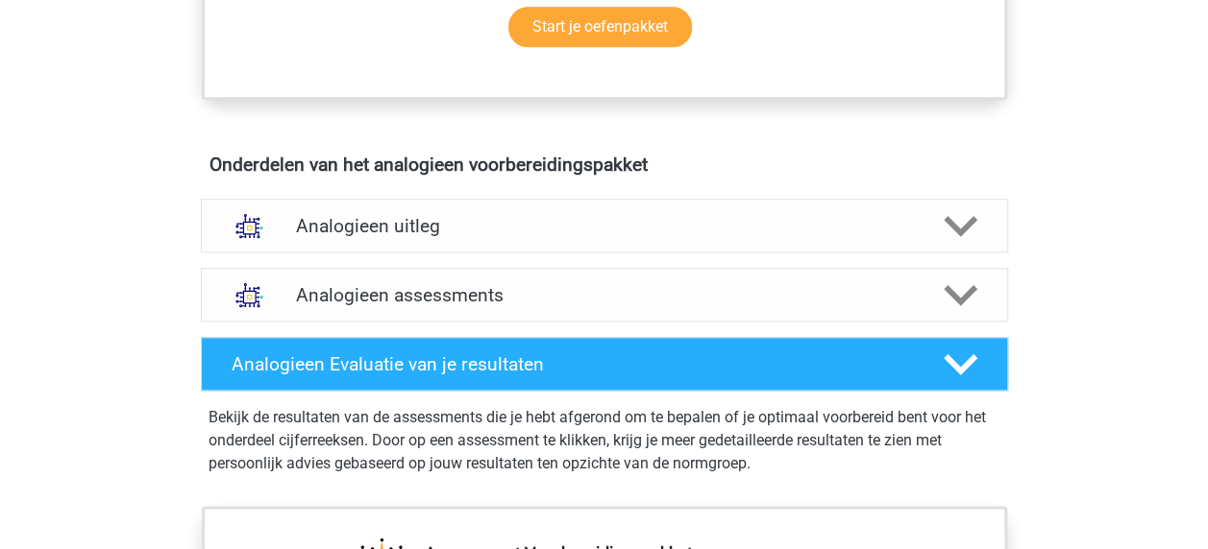
scroll to position [1002, 0]
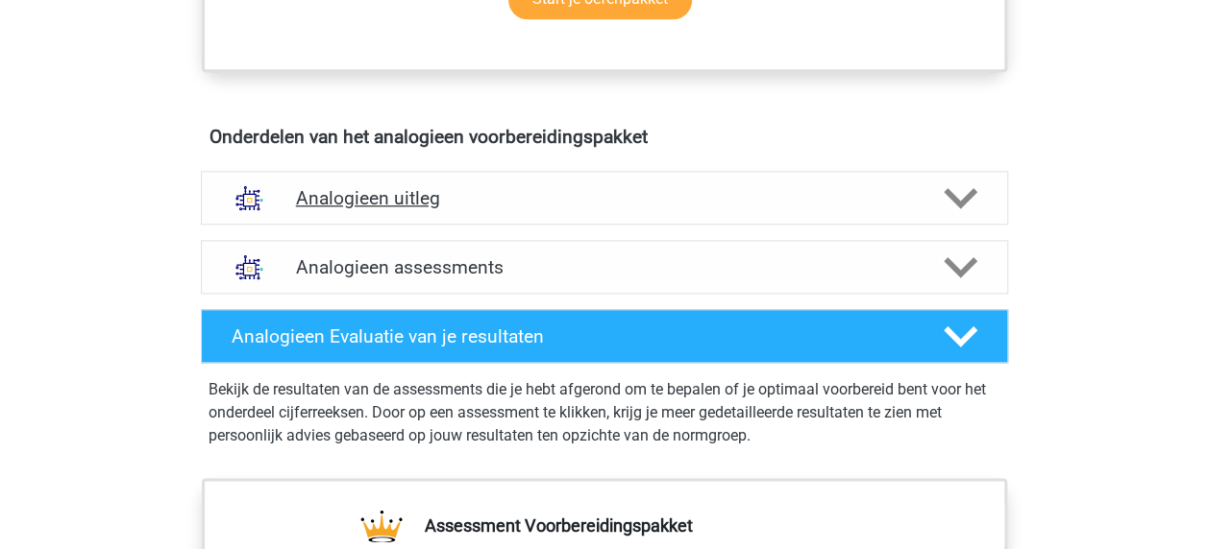
click at [947, 200] on icon at bounding box center [960, 199] width 34 height 34
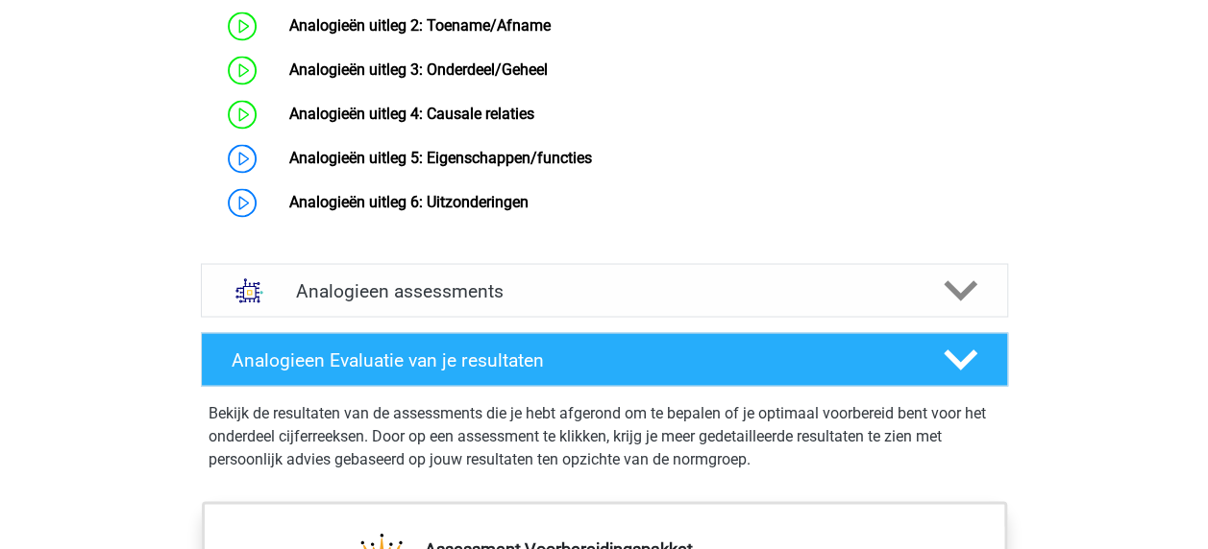
scroll to position [1563, 0]
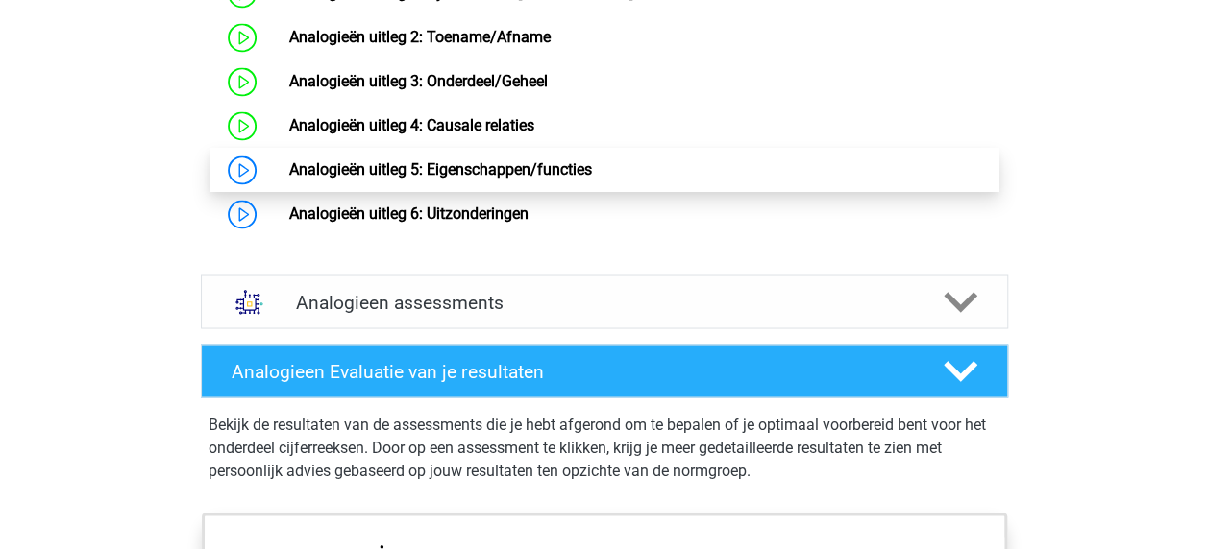
click at [543, 179] on link "Analogieën uitleg 5: Eigenschappen/functies" at bounding box center [440, 169] width 303 height 18
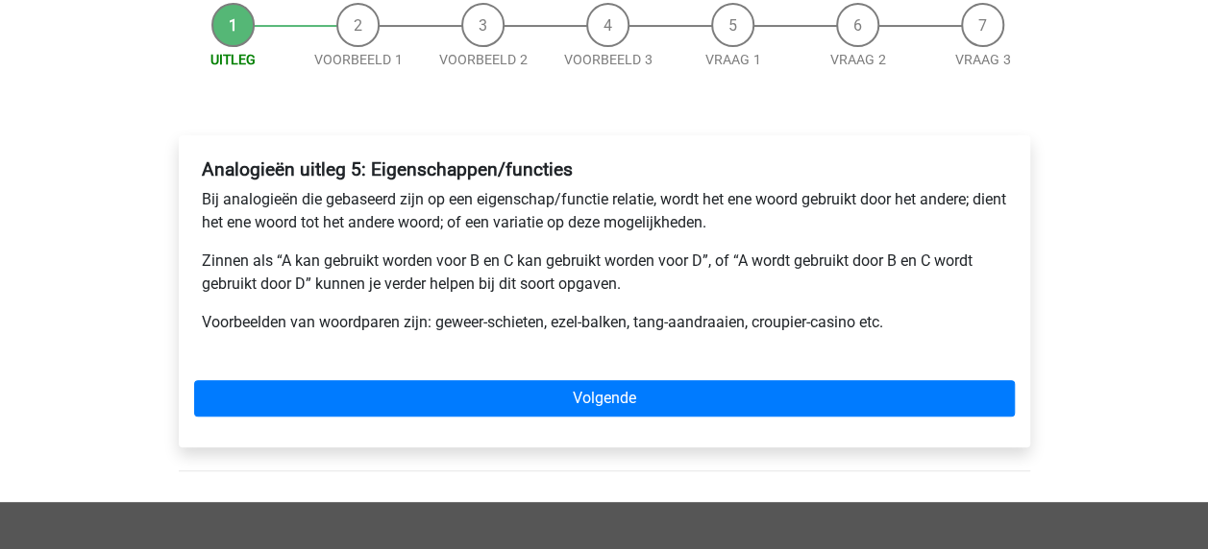
scroll to position [354, 0]
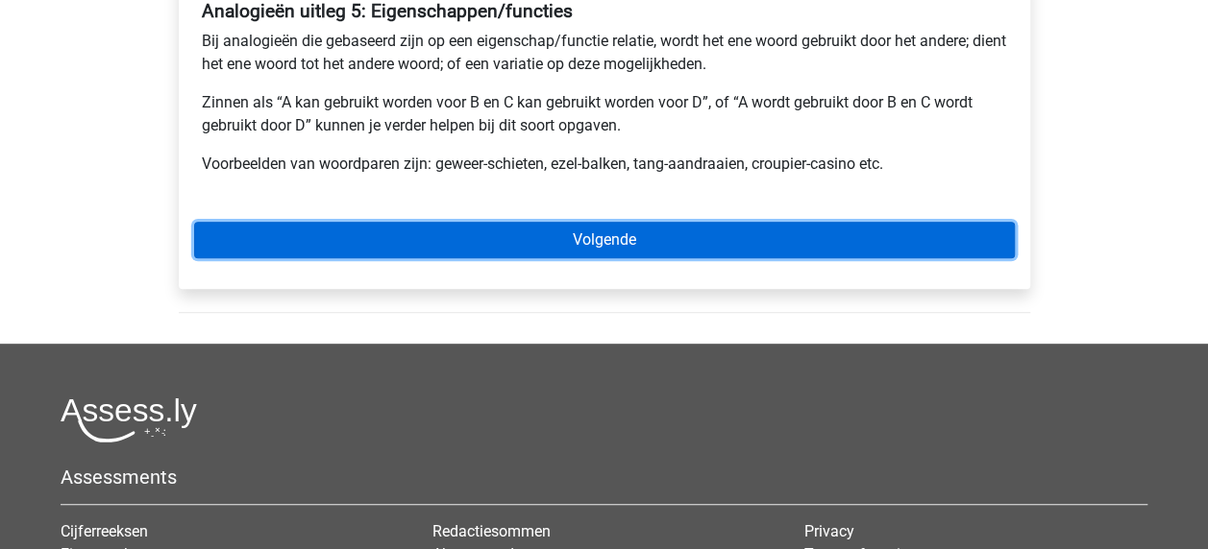
click at [585, 232] on link "Volgende" at bounding box center [604, 240] width 820 height 37
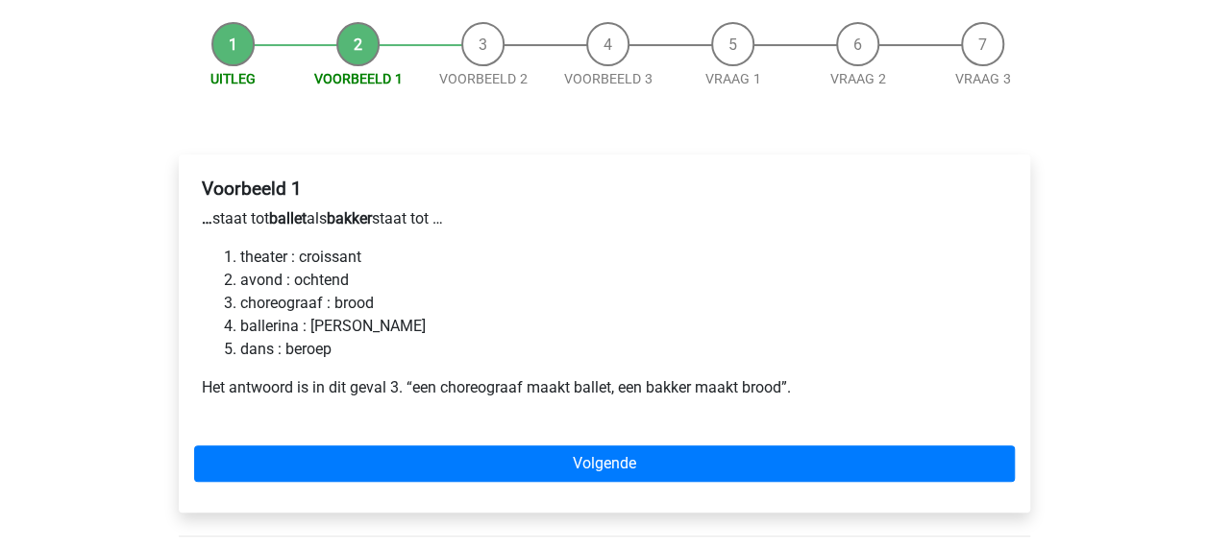
scroll to position [198, 0]
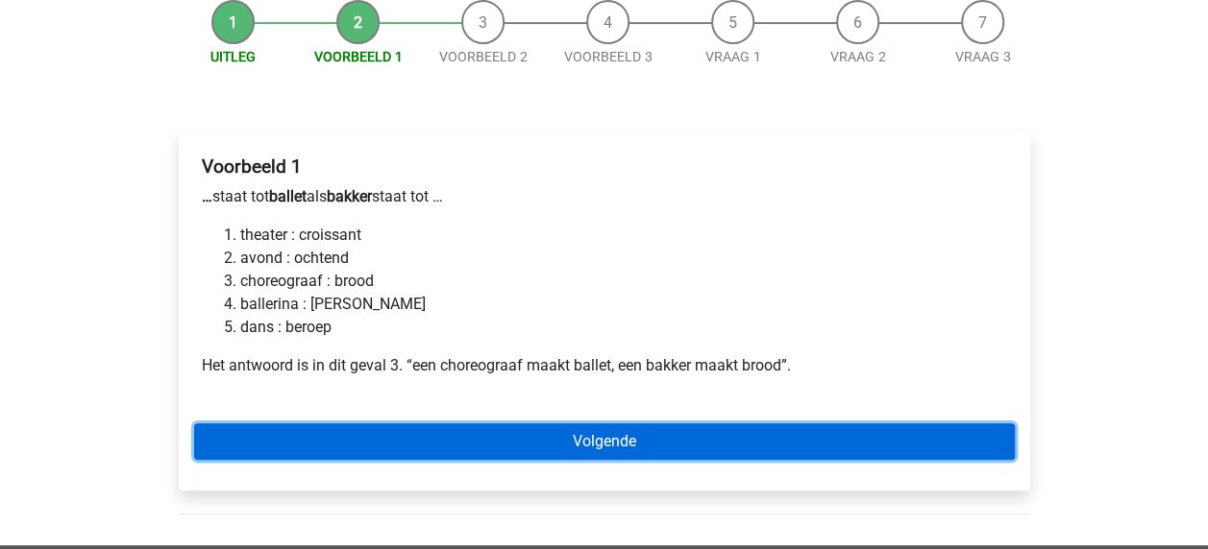
click at [626, 444] on link "Volgende" at bounding box center [604, 442] width 820 height 37
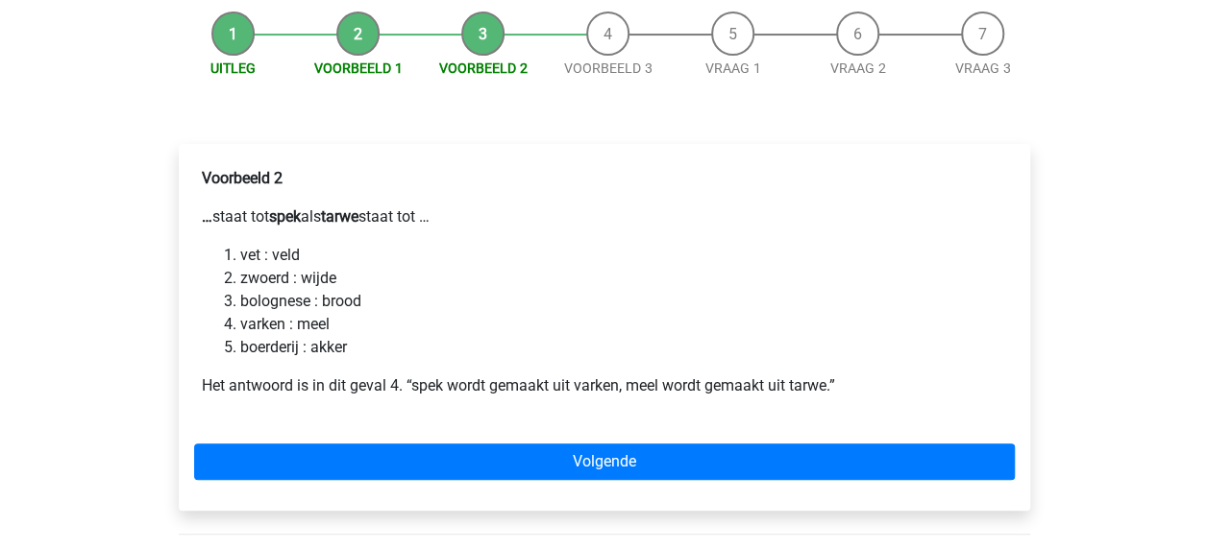
scroll to position [191, 0]
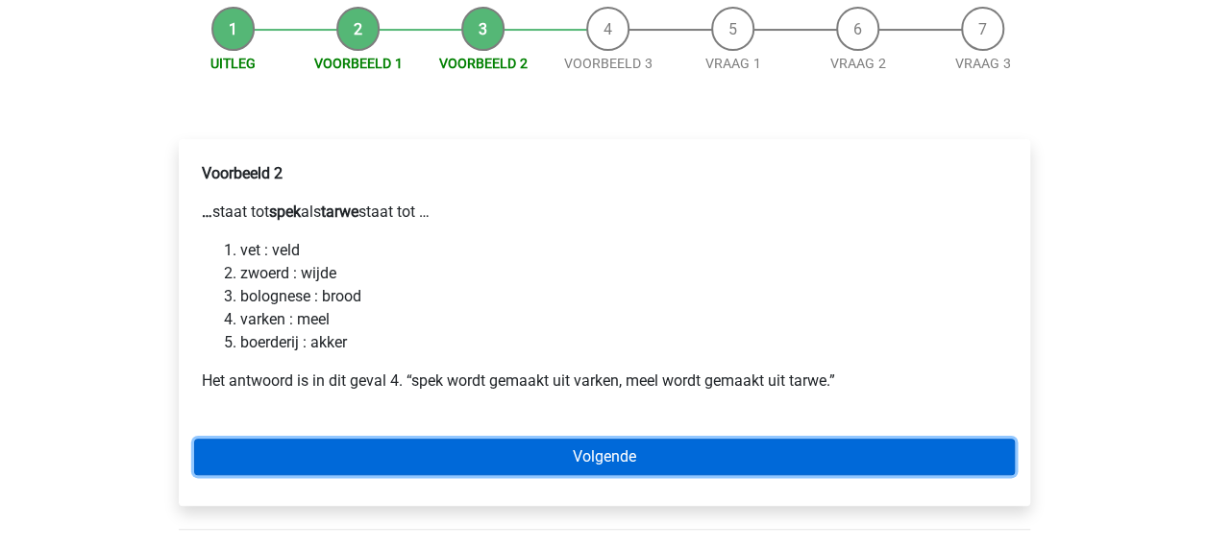
click at [576, 462] on link "Volgende" at bounding box center [604, 457] width 820 height 37
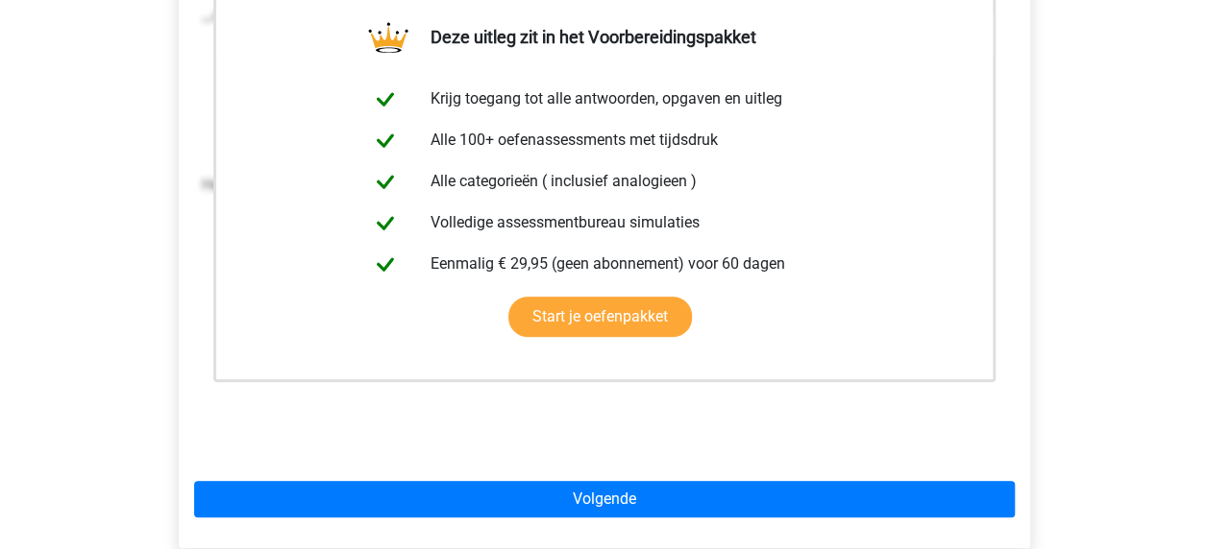
scroll to position [457, 0]
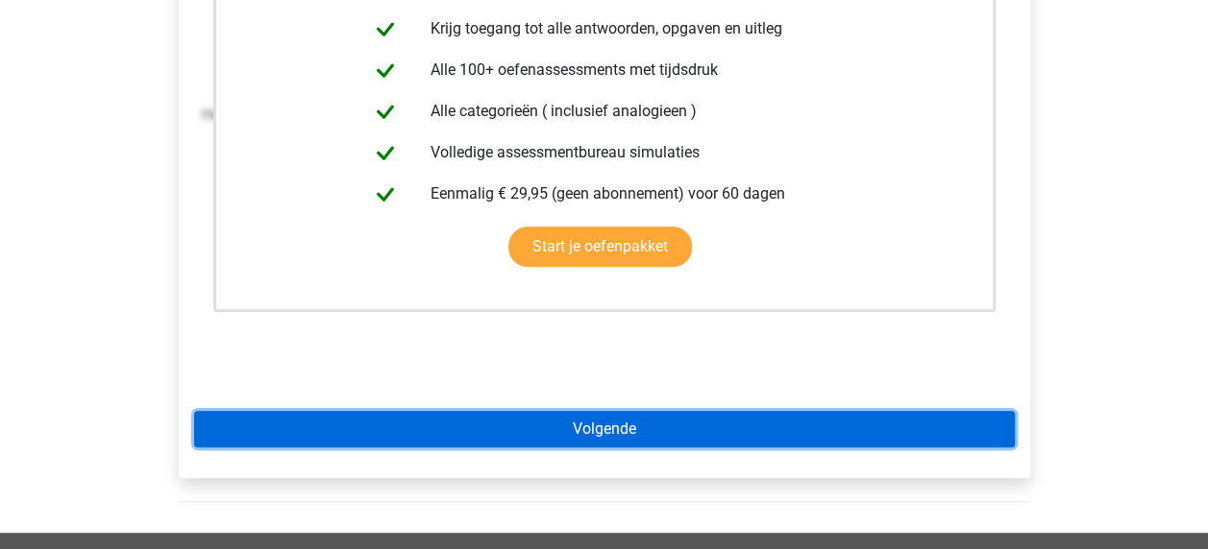
click at [649, 426] on link "Volgende" at bounding box center [604, 429] width 820 height 37
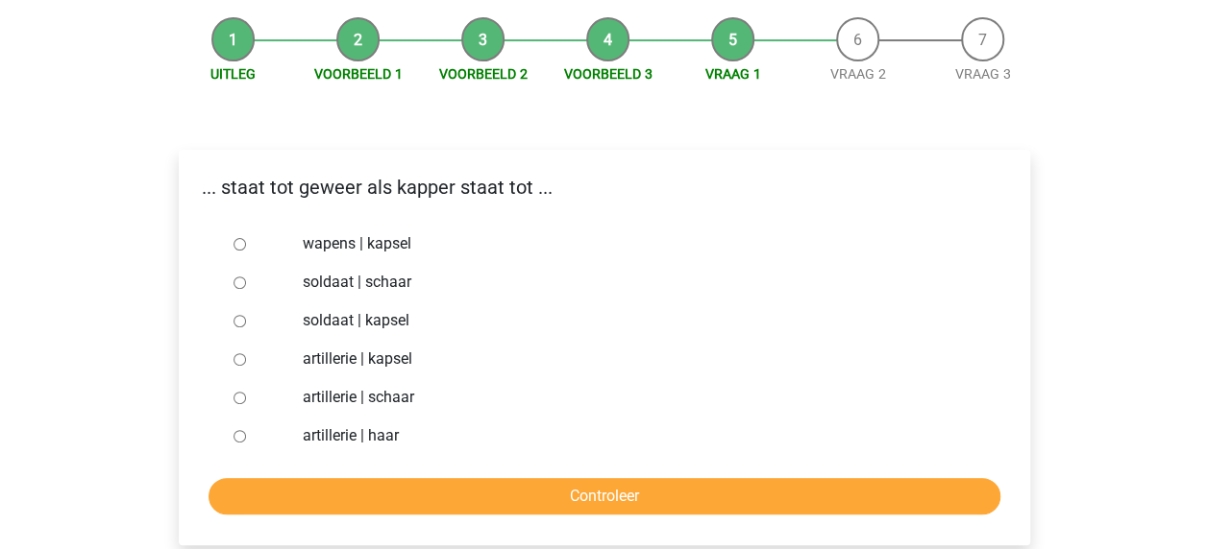
scroll to position [184, 0]
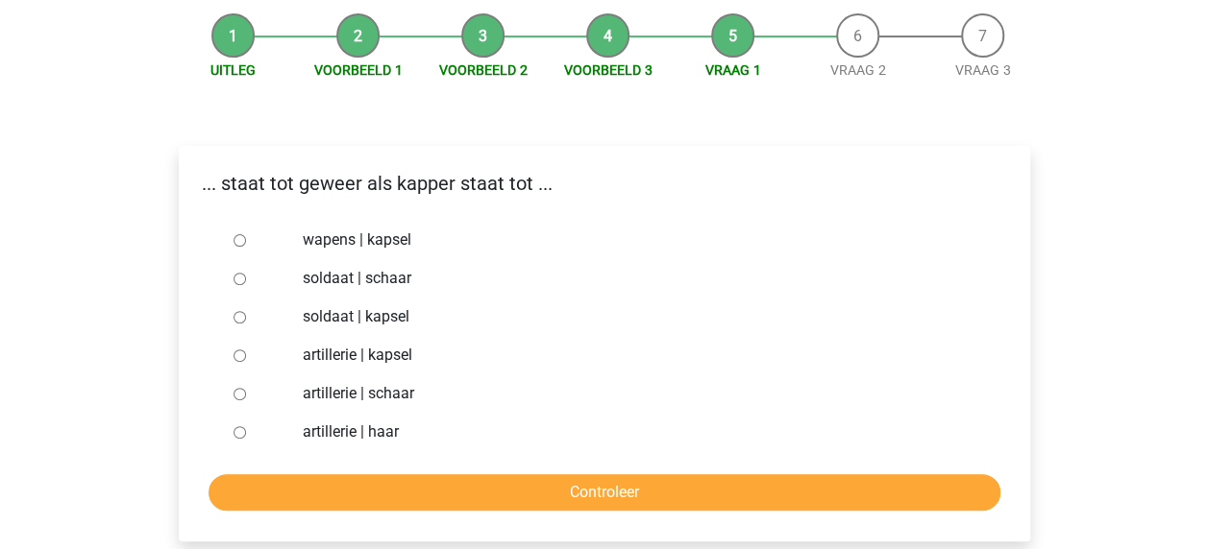
click at [396, 245] on label "wapens | kapsel" at bounding box center [635, 240] width 665 height 23
click at [246, 245] on input "wapens | kapsel" at bounding box center [239, 240] width 12 height 12
radio input "true"
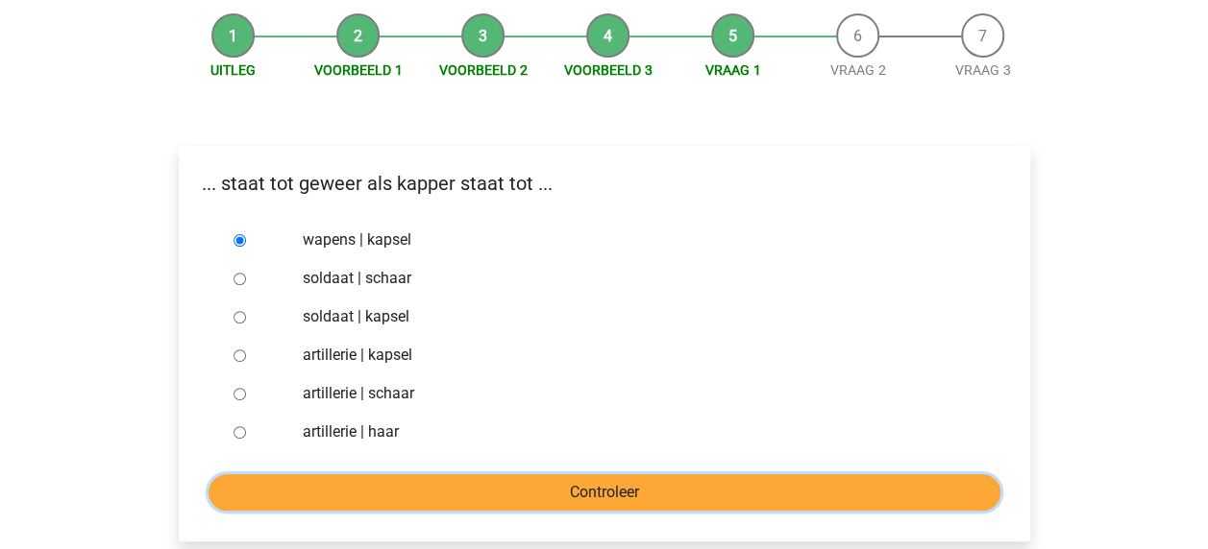
click at [715, 495] on input "Controleer" at bounding box center [604, 493] width 792 height 37
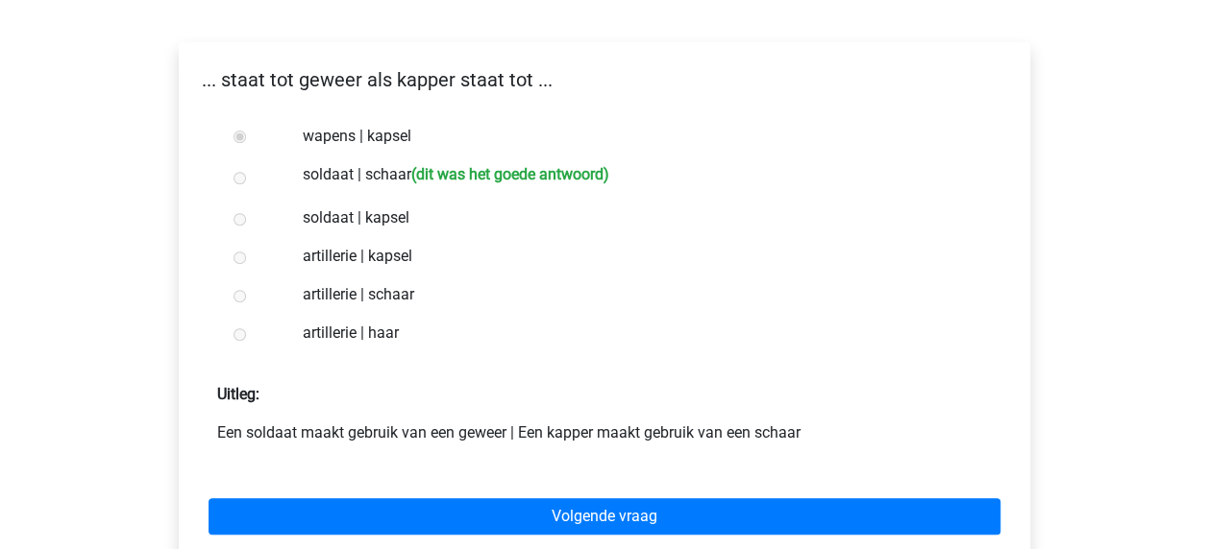
scroll to position [310, 0]
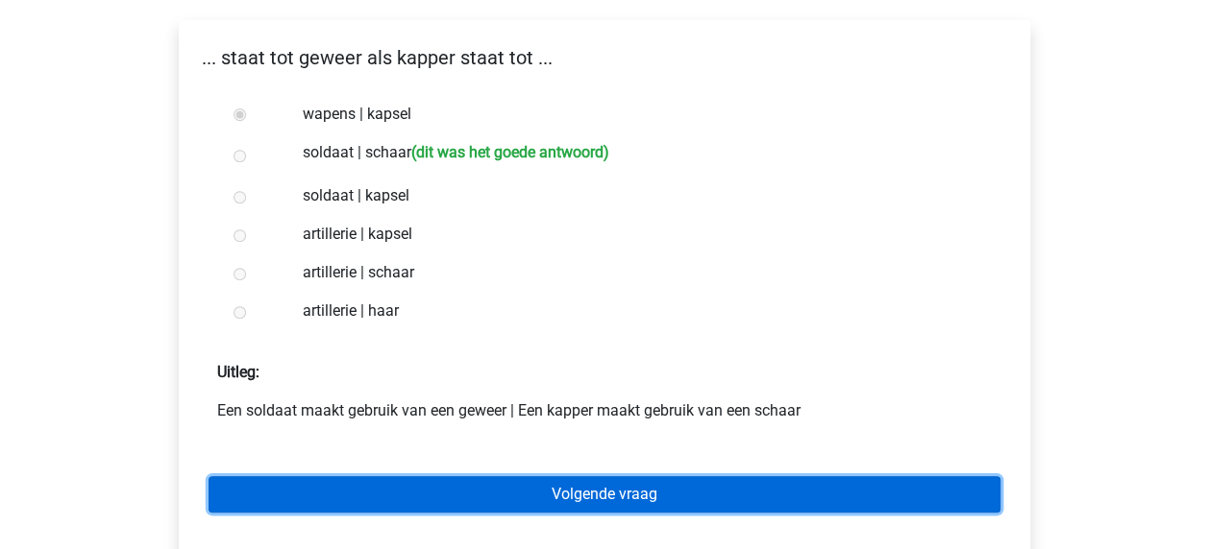
click at [634, 501] on link "Volgende vraag" at bounding box center [604, 494] width 792 height 37
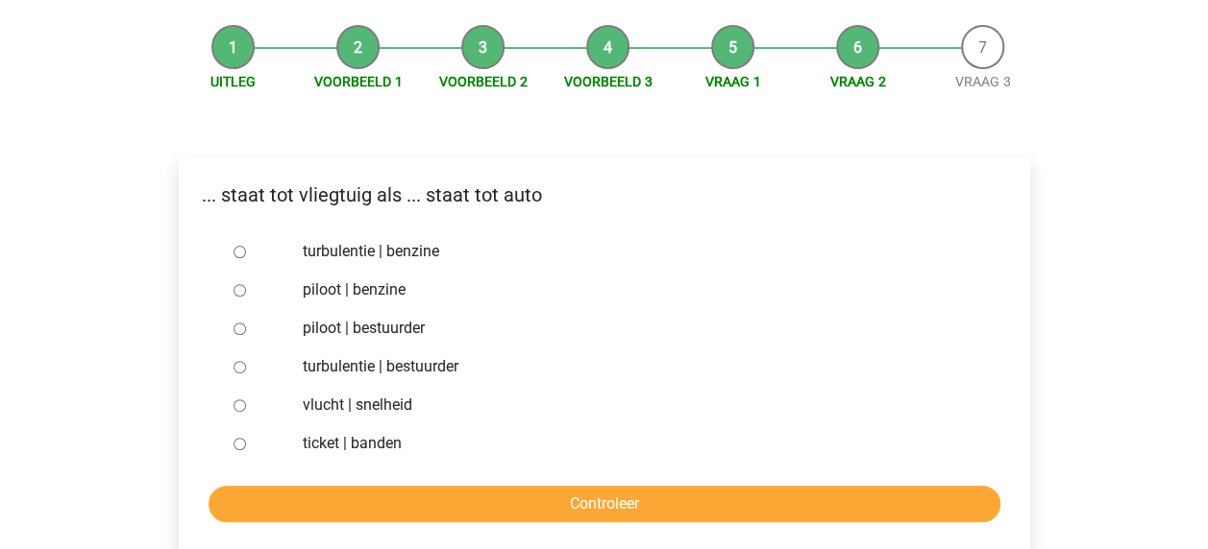
scroll to position [186, 0]
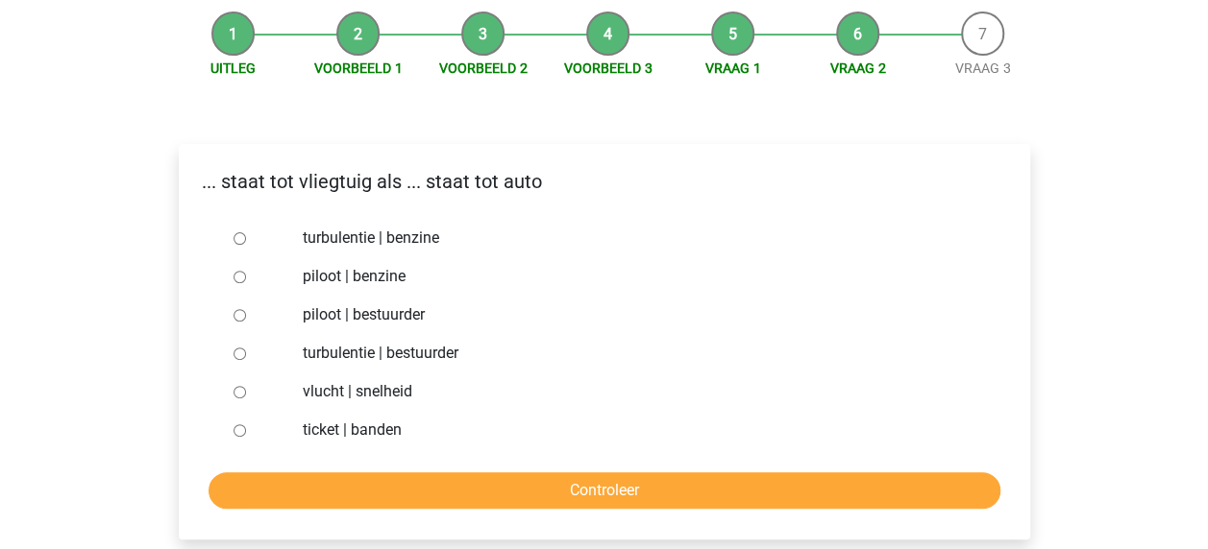
click at [237, 313] on input "piloot | bestuurder" at bounding box center [239, 315] width 12 height 12
radio input "true"
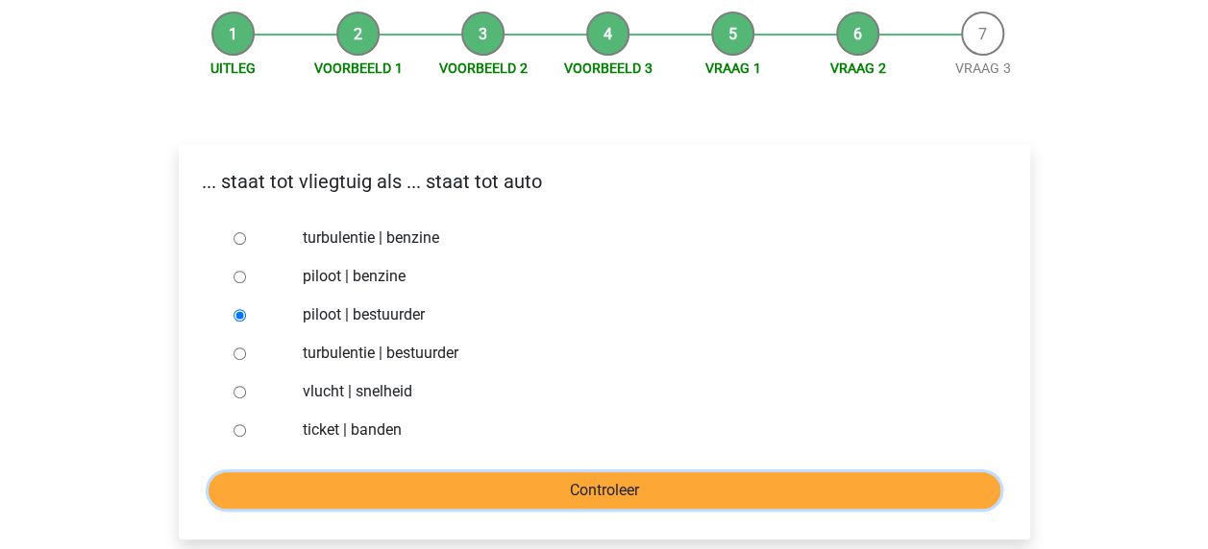
click at [583, 482] on input "Controleer" at bounding box center [604, 491] width 792 height 37
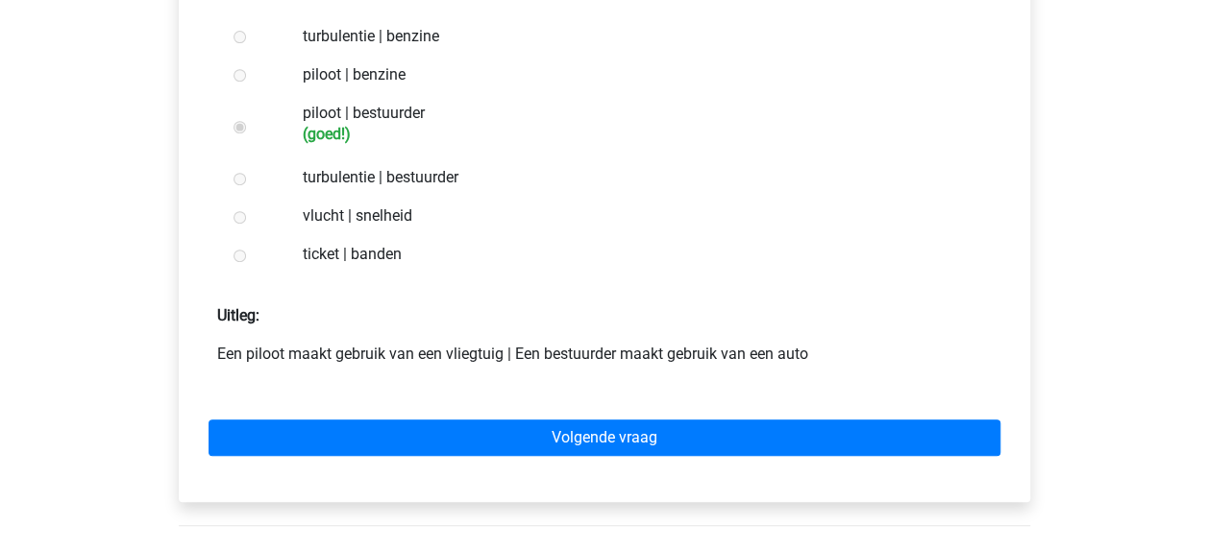
scroll to position [392, 0]
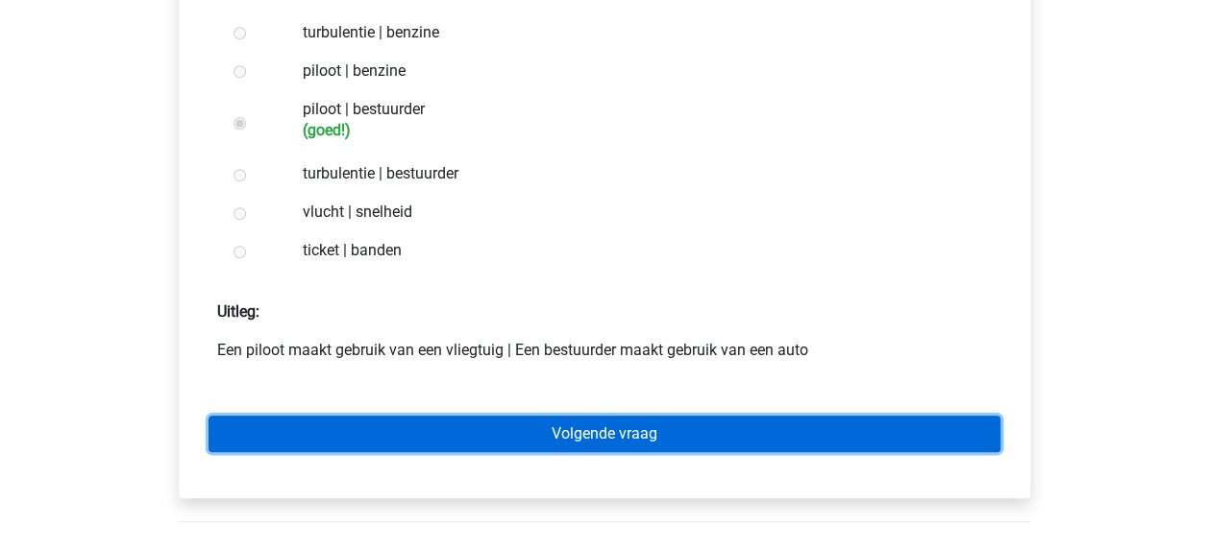
click at [642, 422] on link "Volgende vraag" at bounding box center [604, 434] width 792 height 37
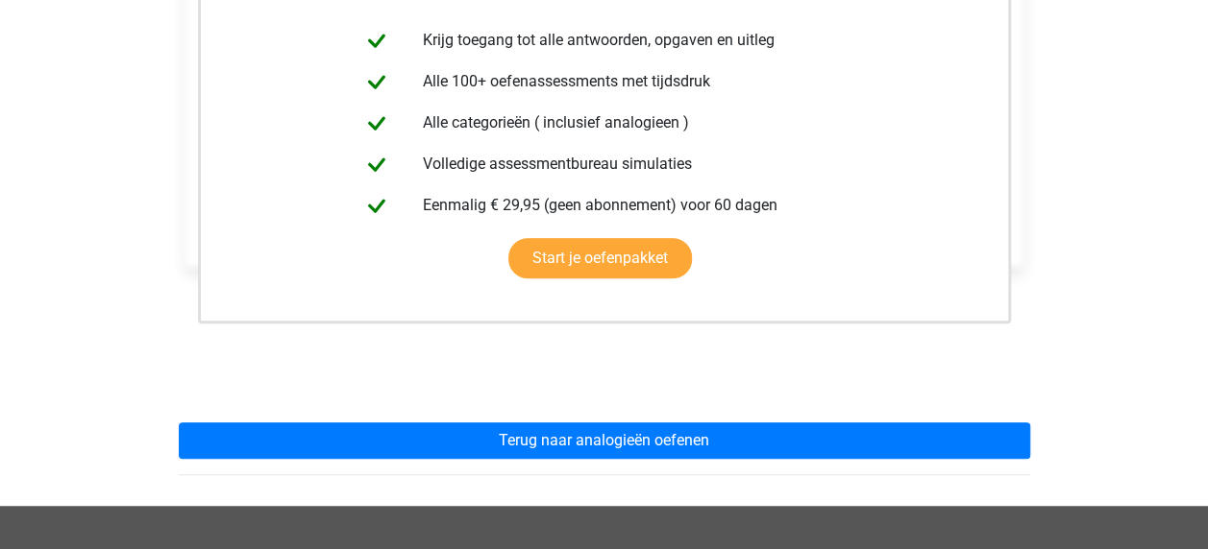
scroll to position [527, 0]
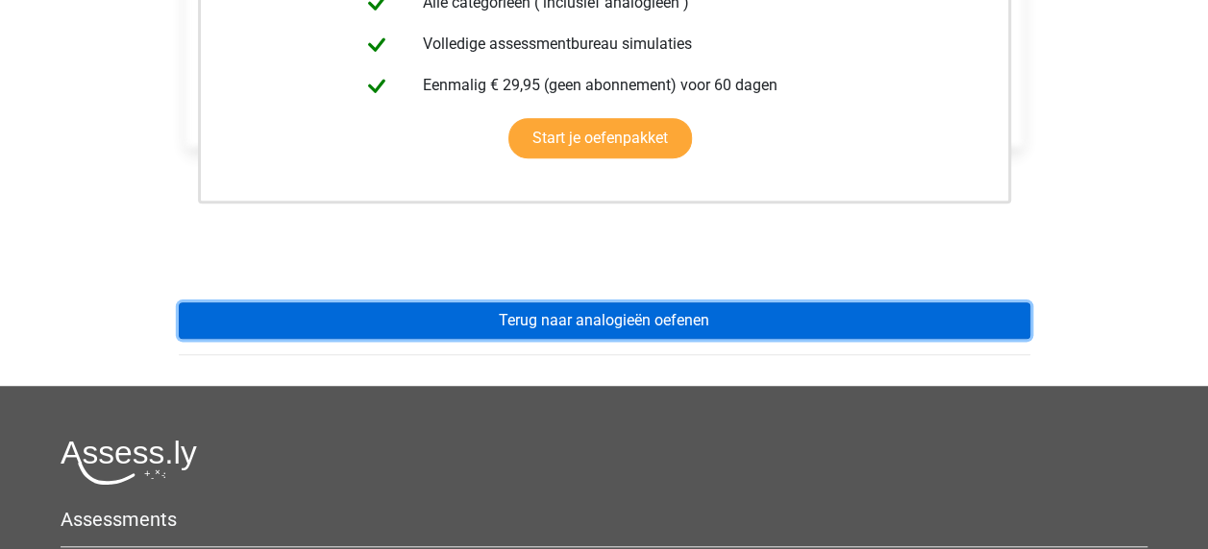
click at [688, 321] on link "Terug naar analogieën oefenen" at bounding box center [604, 321] width 851 height 37
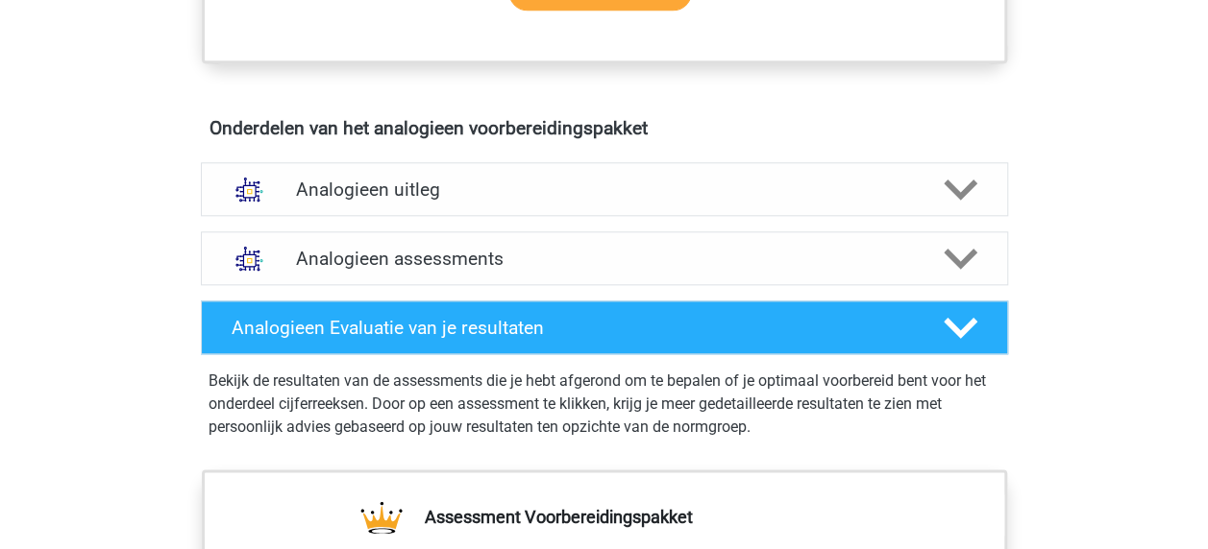
scroll to position [1041, 0]
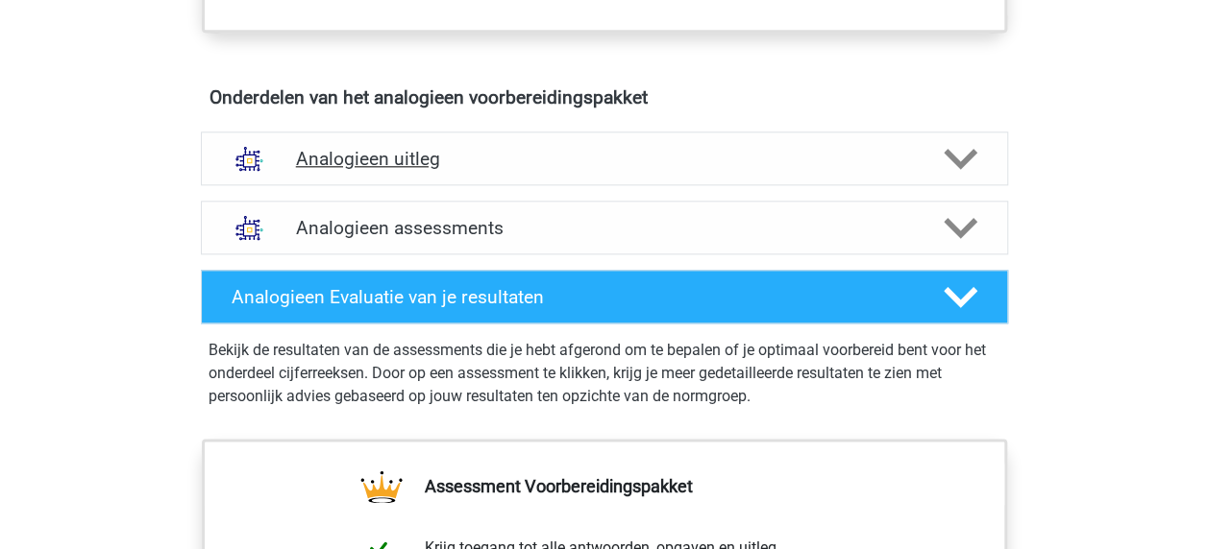
click at [959, 142] on icon at bounding box center [960, 159] width 34 height 34
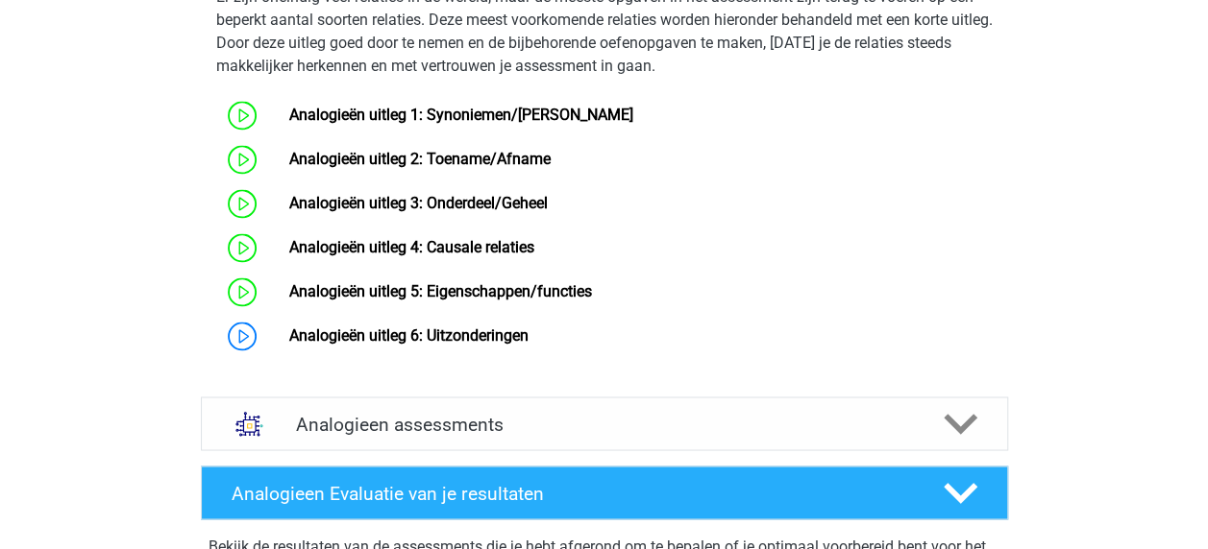
scroll to position [1541, 0]
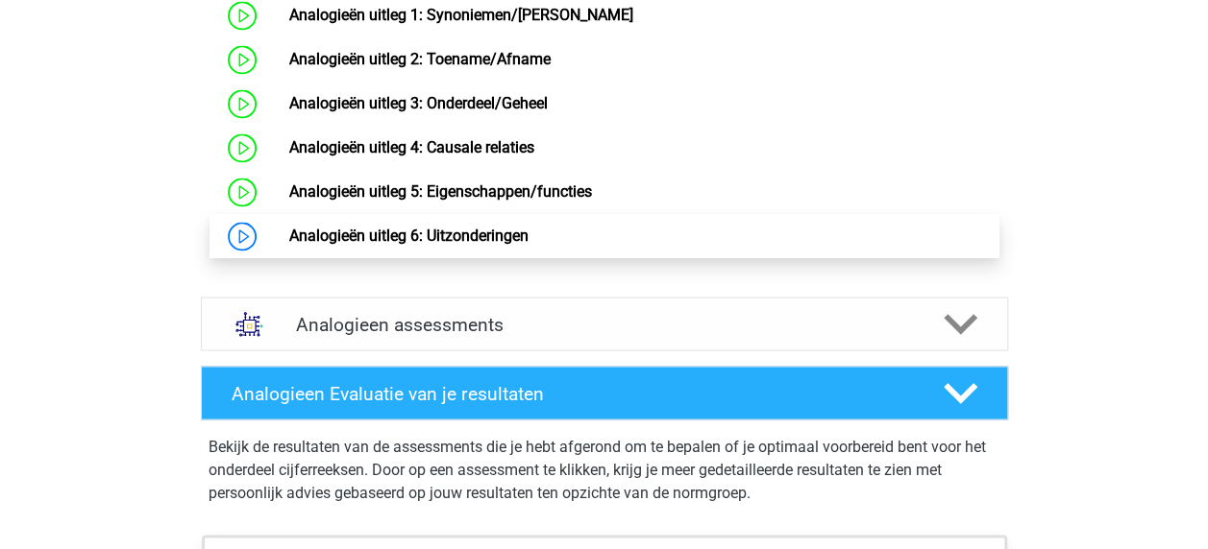
click at [505, 245] on link "Analogieën uitleg 6: Uitzonderingen" at bounding box center [408, 236] width 239 height 18
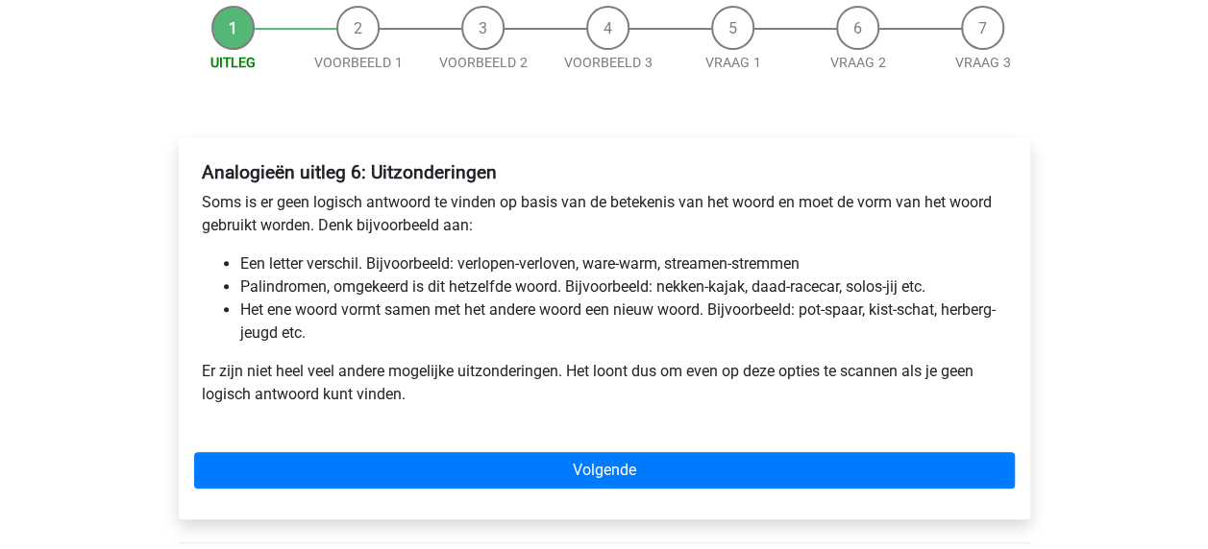
scroll to position [231, 0]
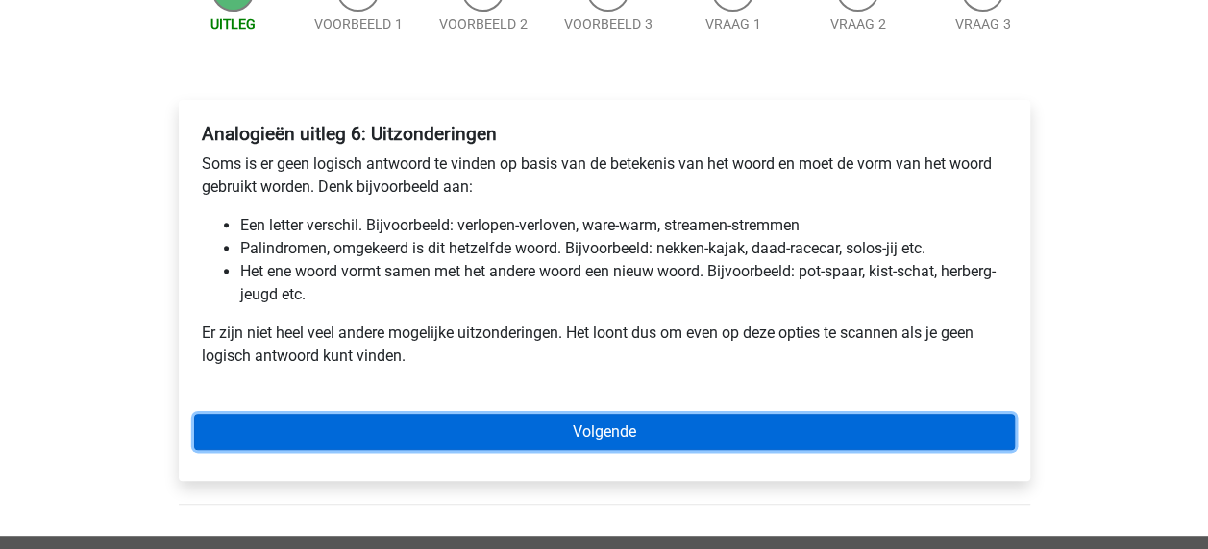
click at [584, 428] on link "Volgende" at bounding box center [604, 432] width 820 height 37
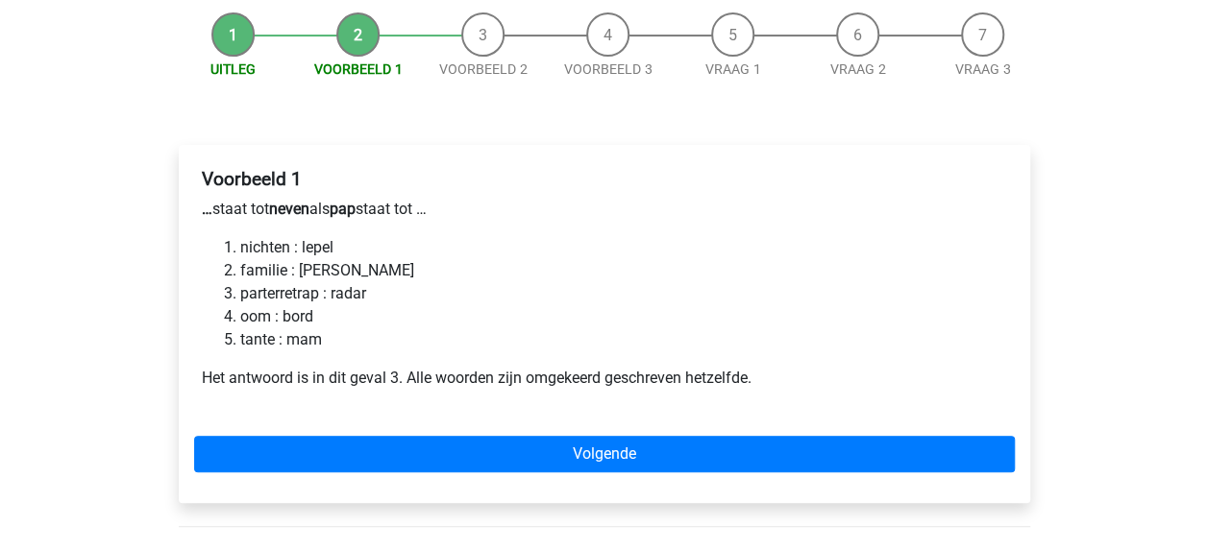
scroll to position [190, 0]
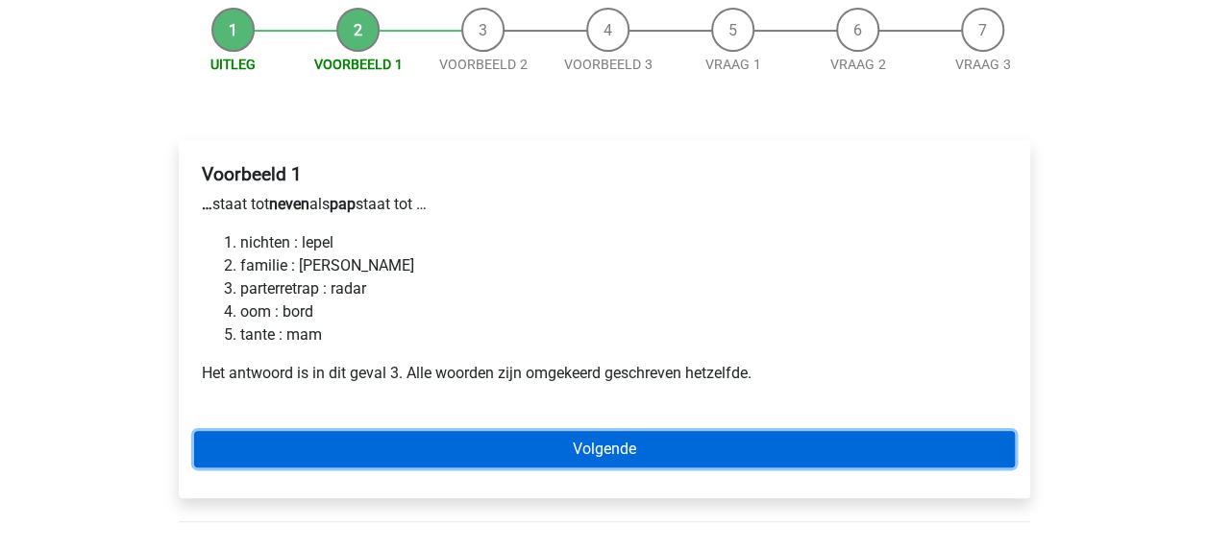
click at [607, 455] on link "Volgende" at bounding box center [604, 449] width 820 height 37
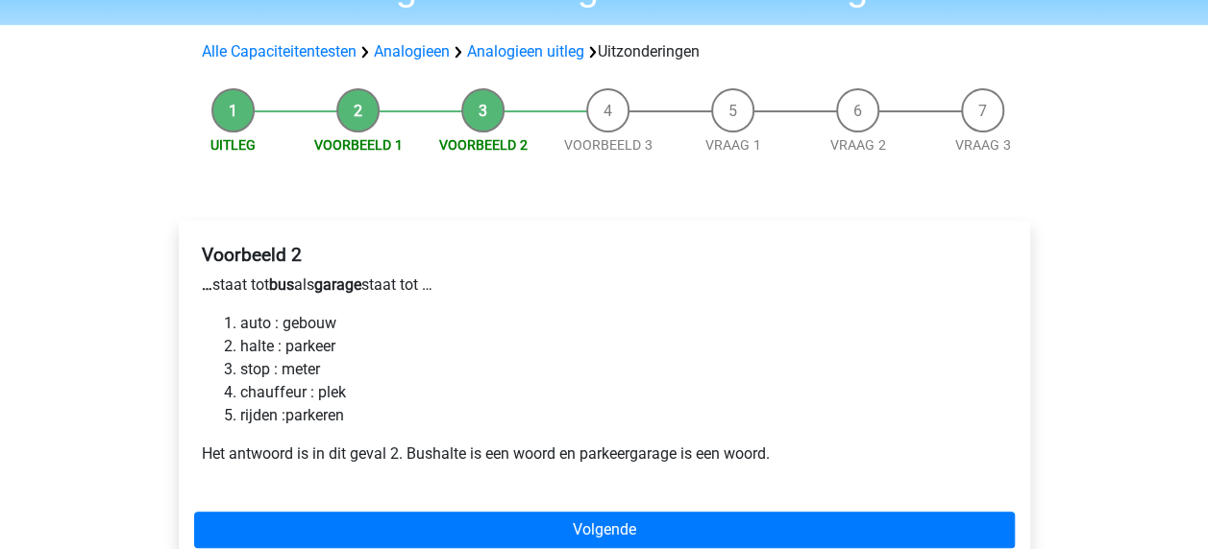
scroll to position [152, 0]
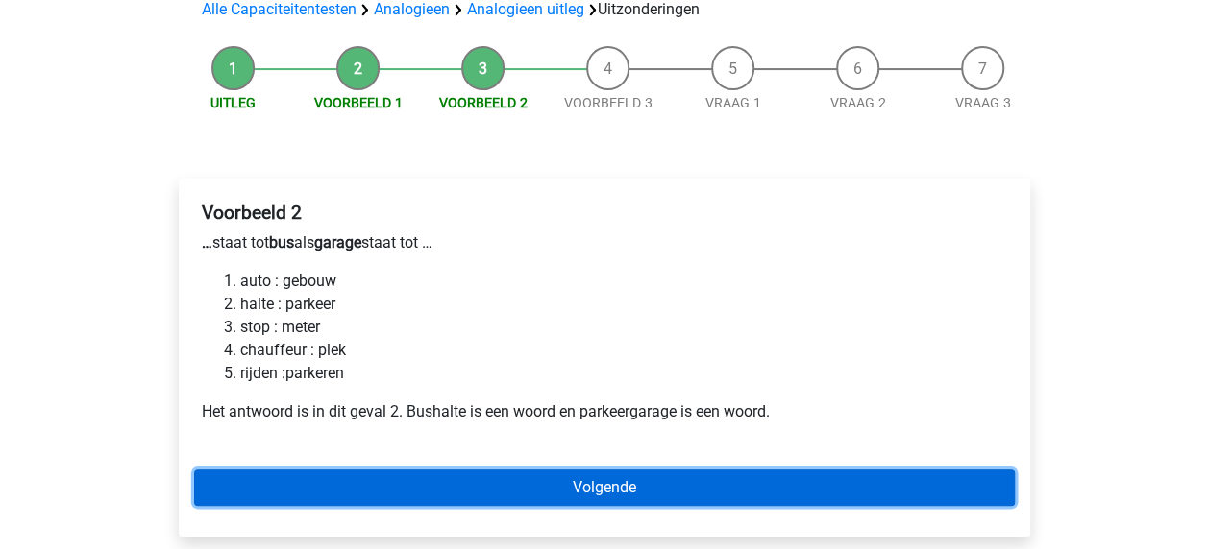
click at [515, 481] on link "Volgende" at bounding box center [604, 488] width 820 height 37
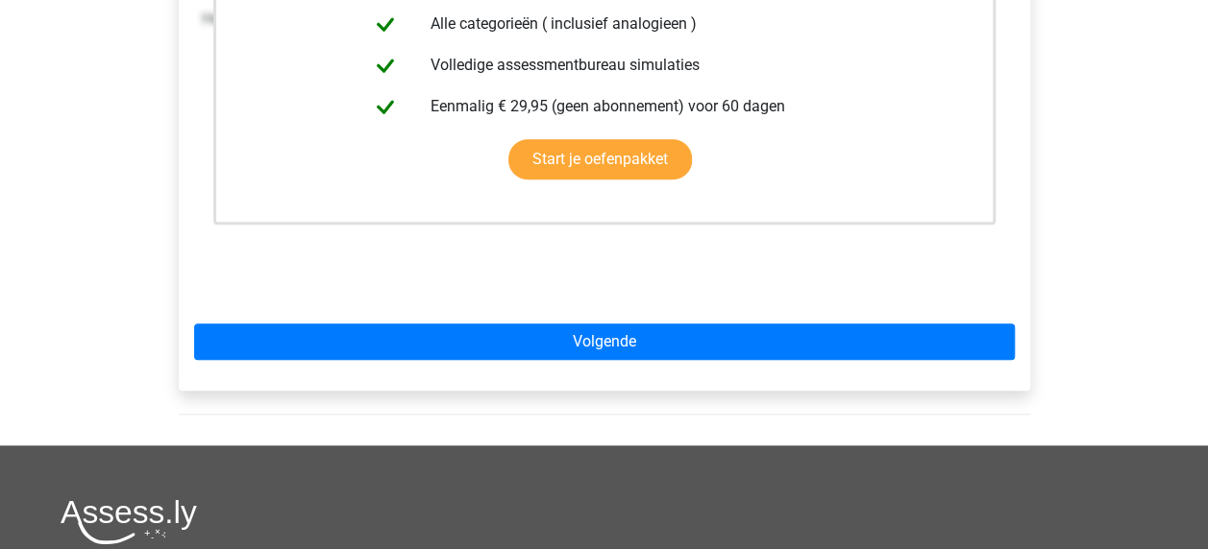
scroll to position [547, 0]
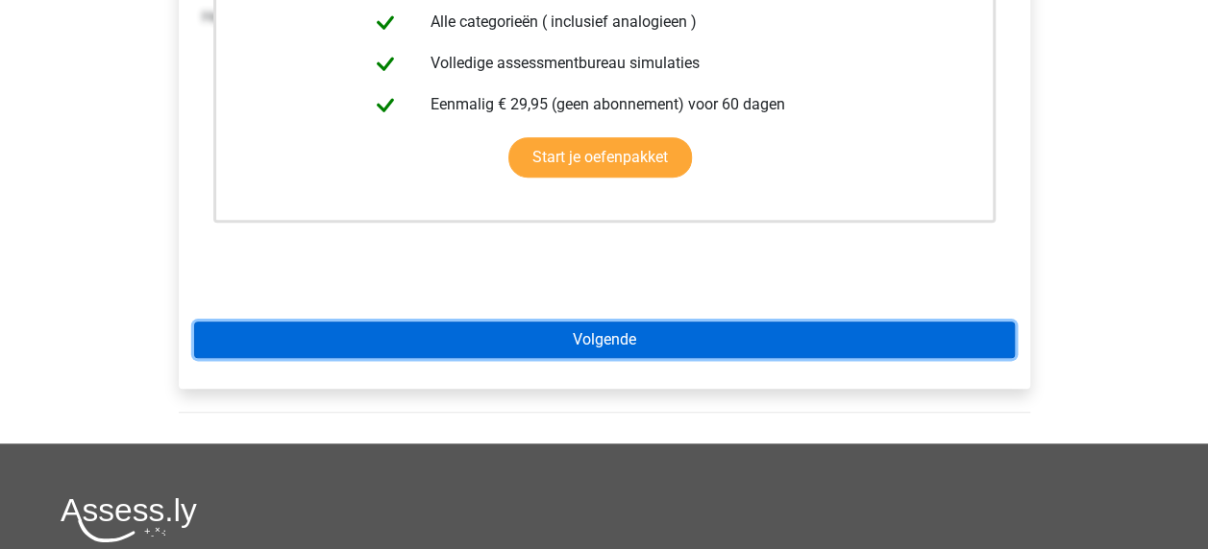
click at [598, 338] on link "Volgende" at bounding box center [604, 340] width 820 height 37
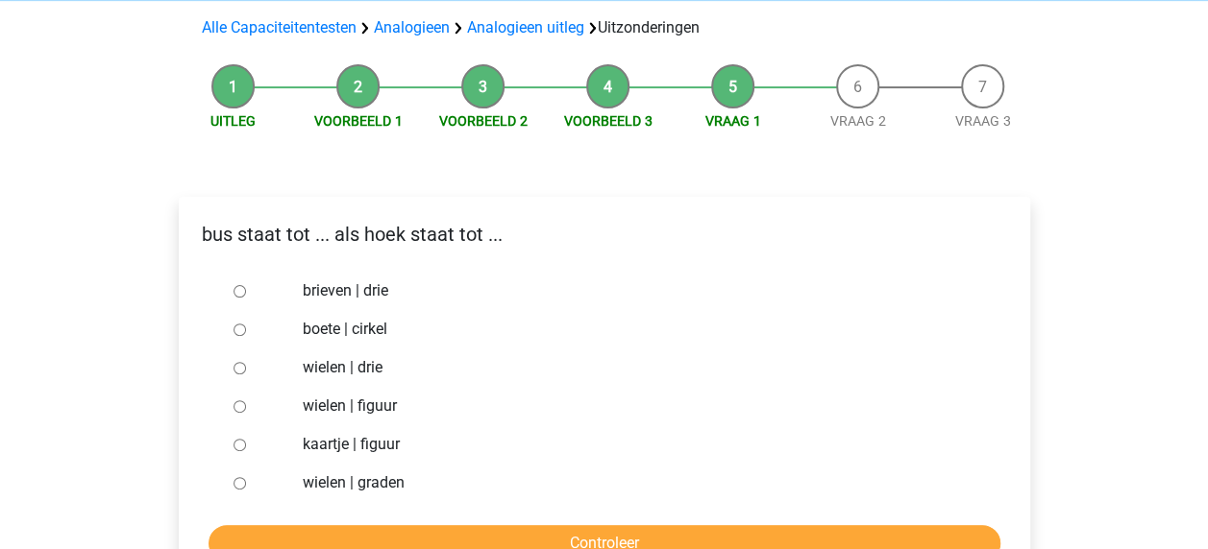
scroll to position [104, 0]
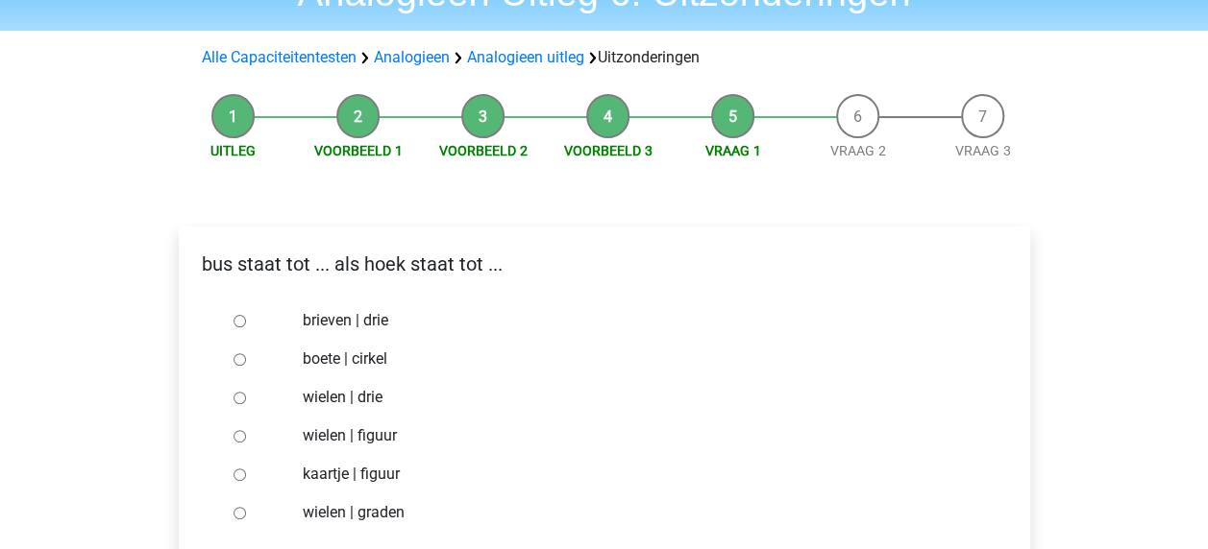
click at [237, 317] on input "brieven | drie" at bounding box center [239, 321] width 12 height 12
radio input "true"
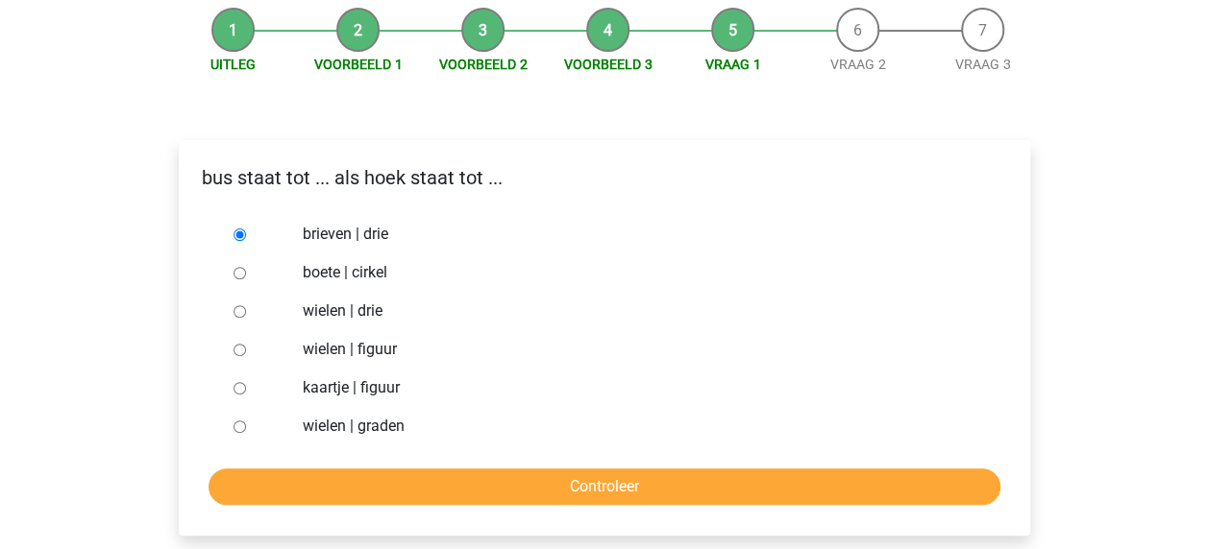
scroll to position [196, 0]
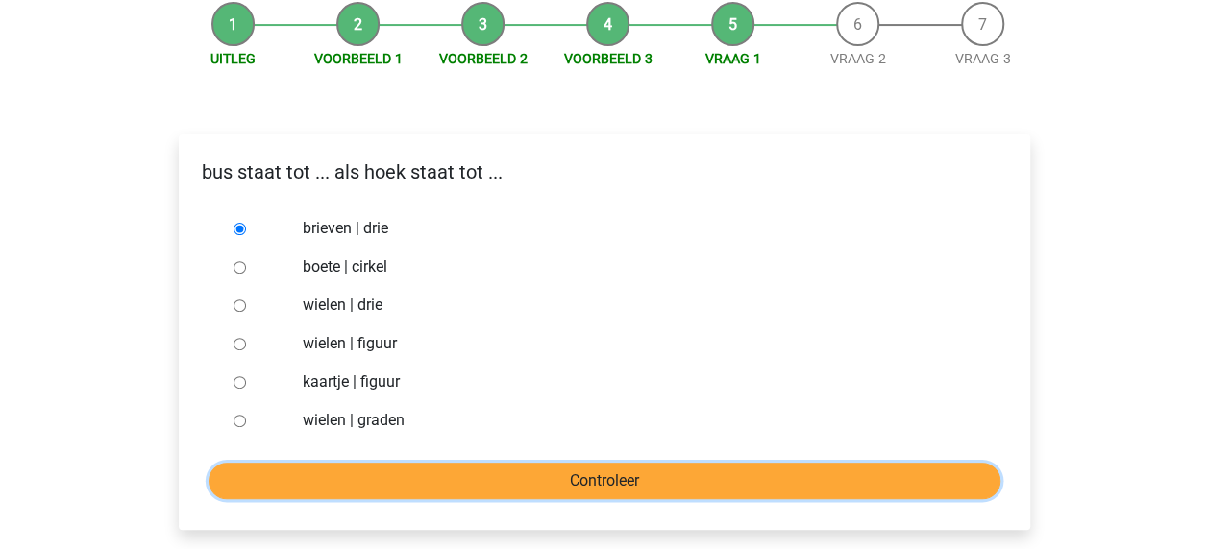
click at [580, 484] on input "Controleer" at bounding box center [604, 481] width 792 height 37
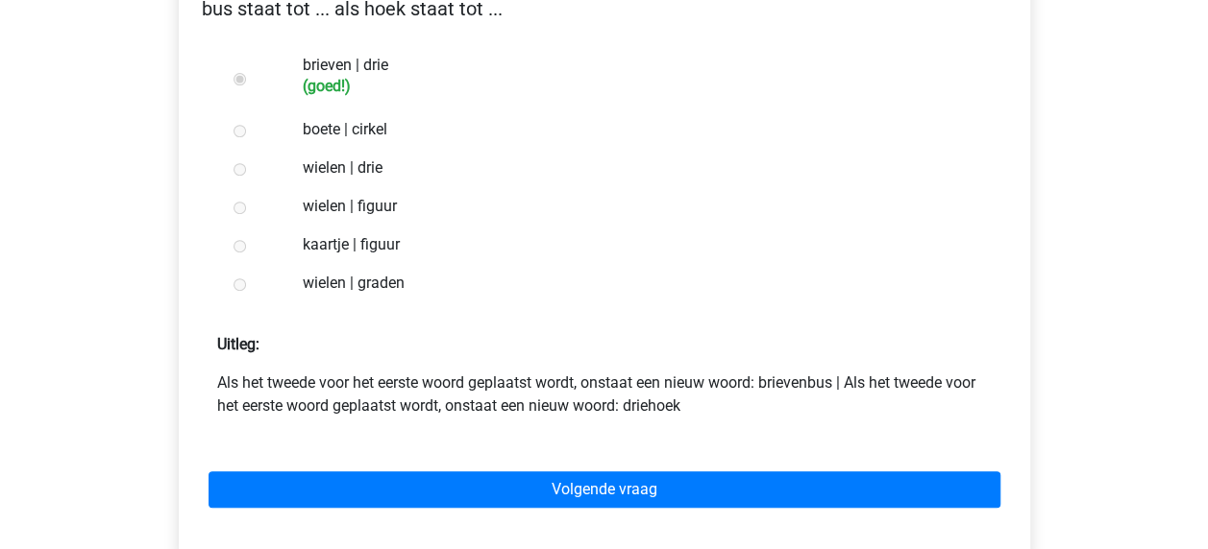
scroll to position [373, 0]
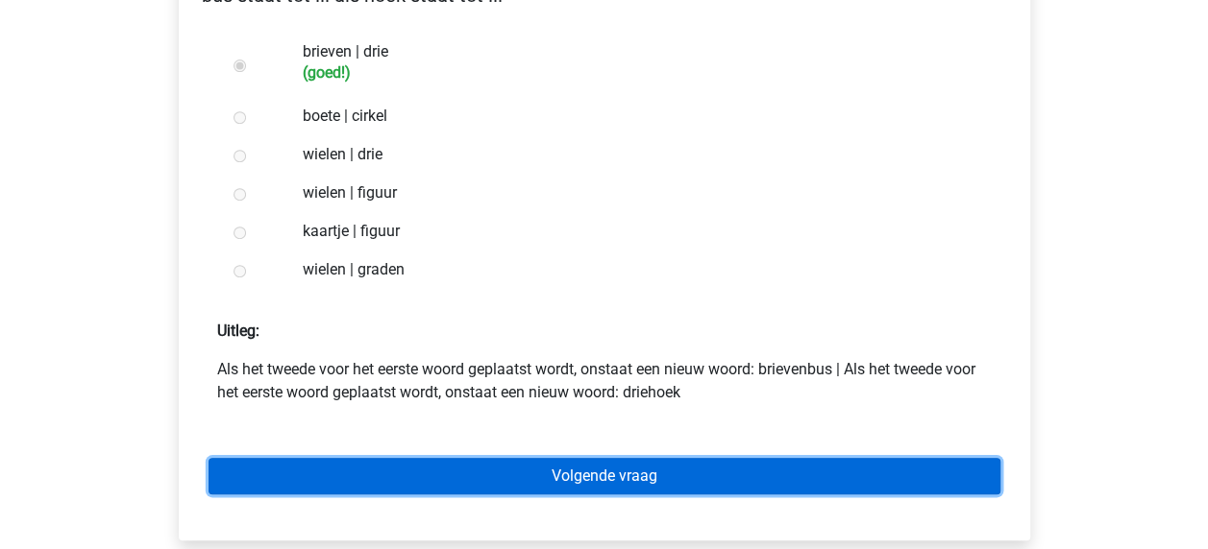
click at [603, 474] on link "Volgende vraag" at bounding box center [604, 476] width 792 height 37
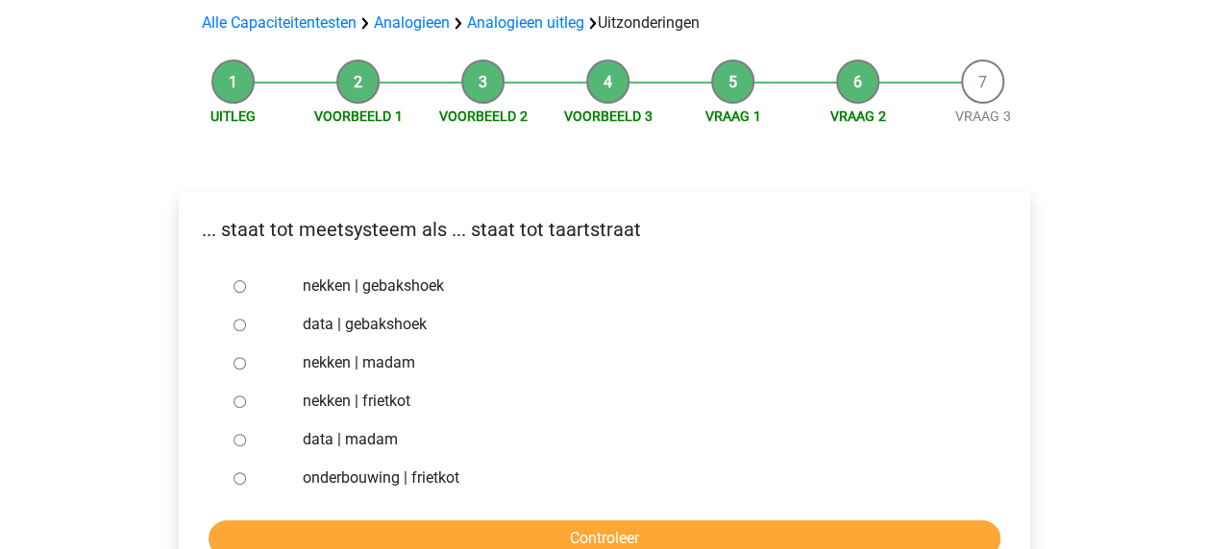
scroll to position [143, 0]
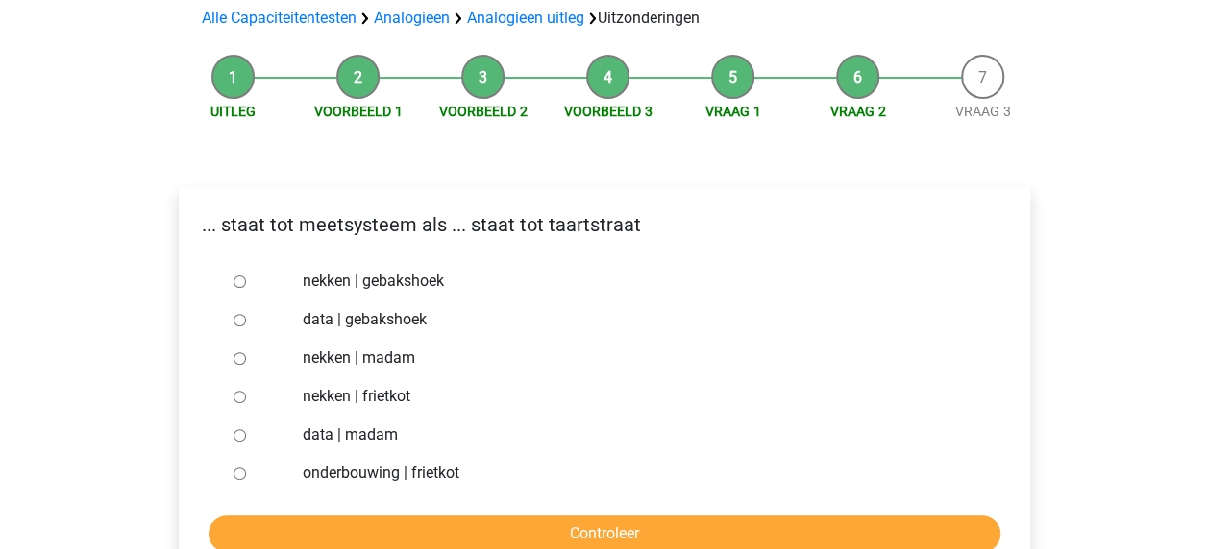
click at [234, 361] on input "nekken | madam" at bounding box center [239, 359] width 12 height 12
radio input "true"
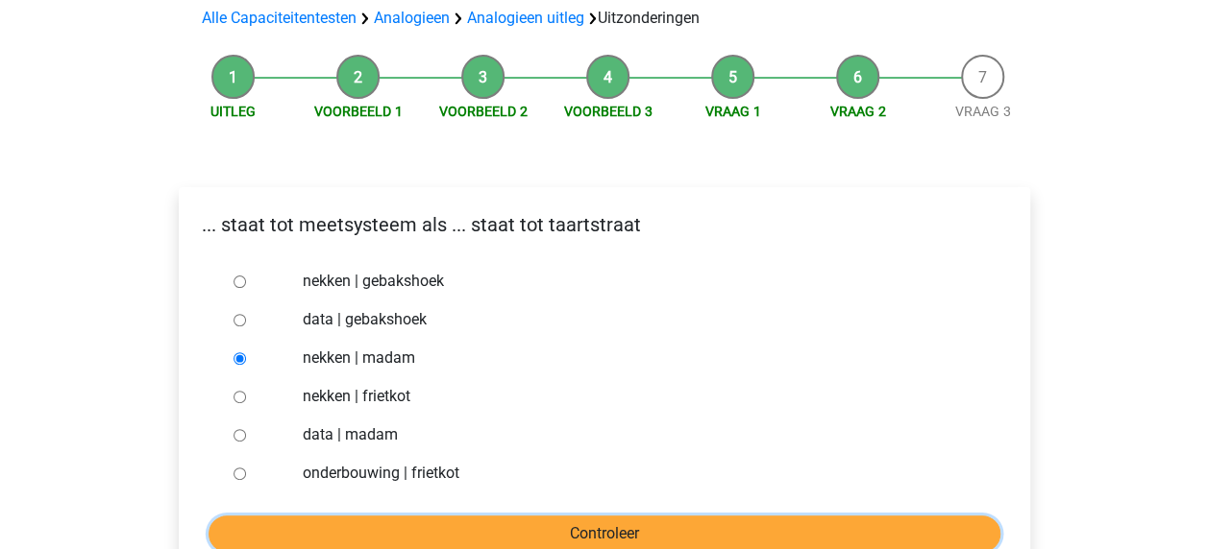
click at [477, 540] on input "Controleer" at bounding box center [604, 534] width 792 height 37
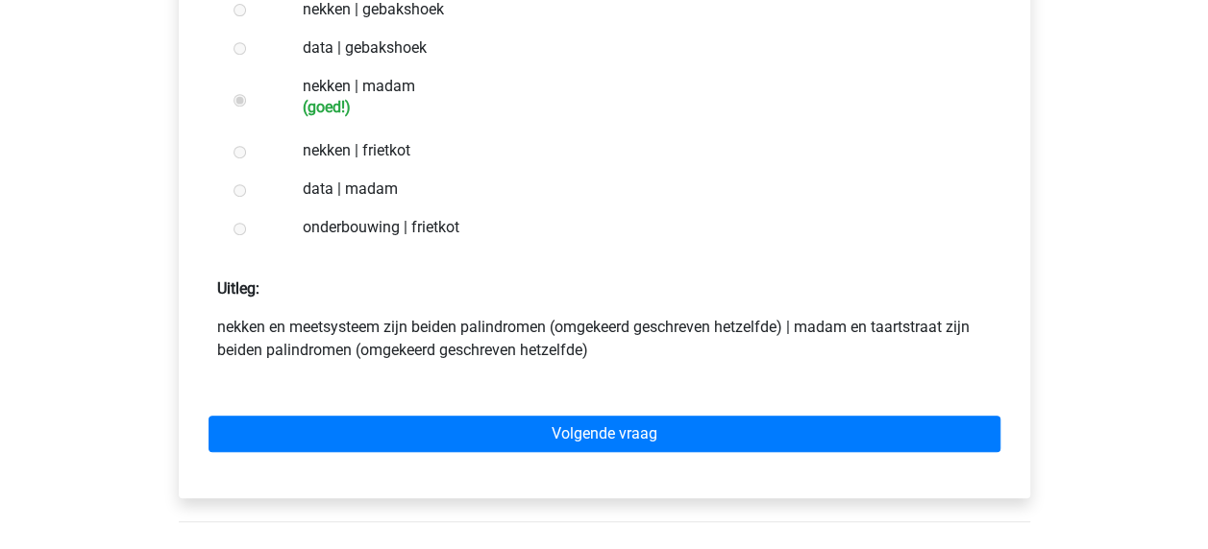
scroll to position [428, 0]
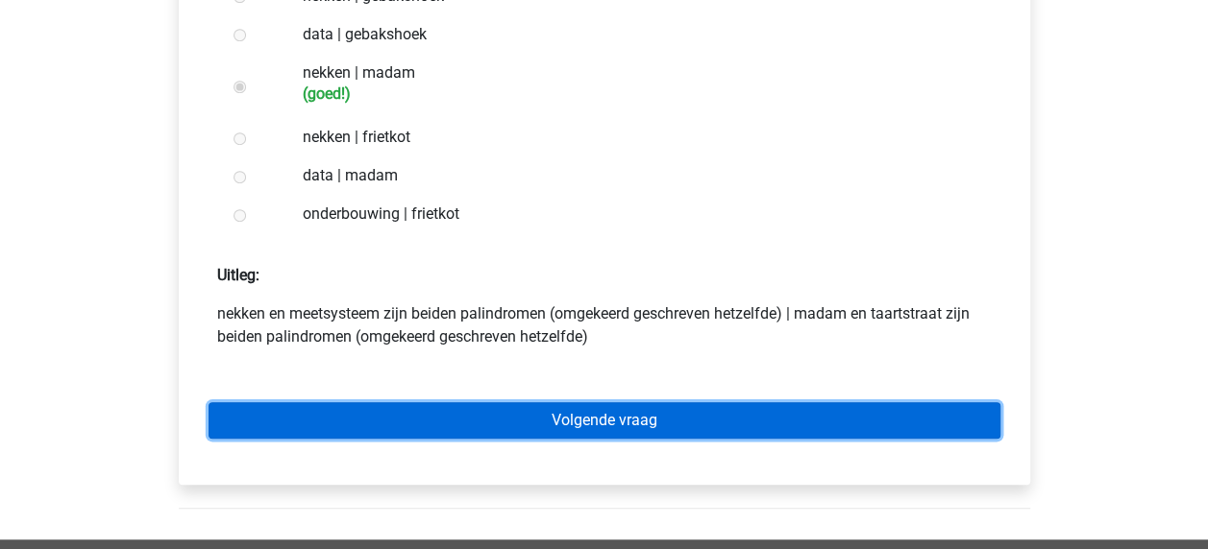
click at [607, 428] on link "Volgende vraag" at bounding box center [604, 421] width 792 height 37
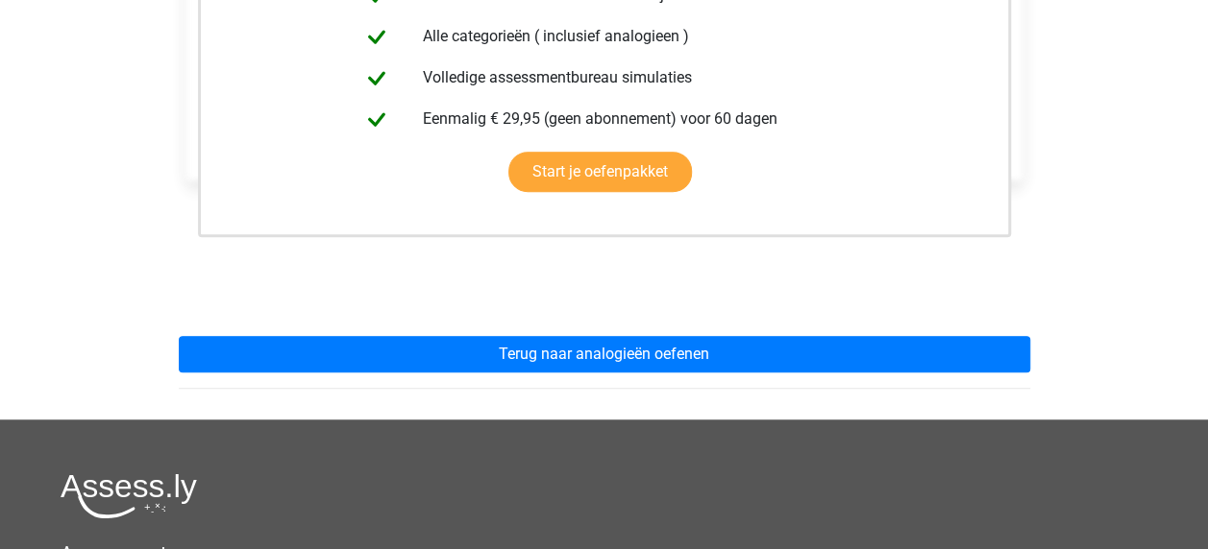
scroll to position [496, 0]
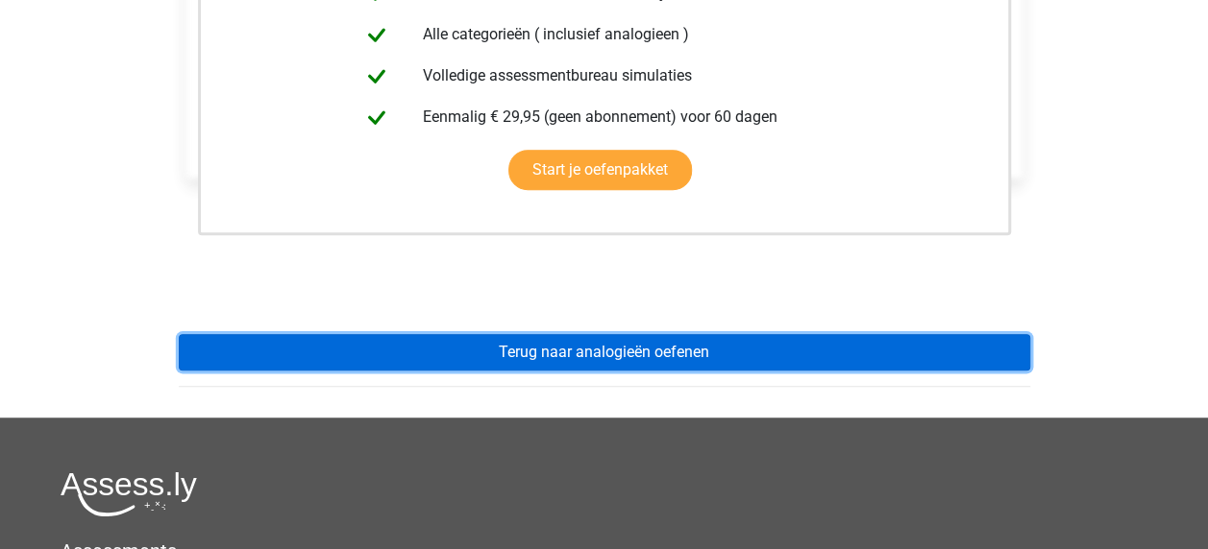
click at [651, 346] on link "Terug naar analogieën oefenen" at bounding box center [604, 352] width 851 height 37
